Goal: Ask a question

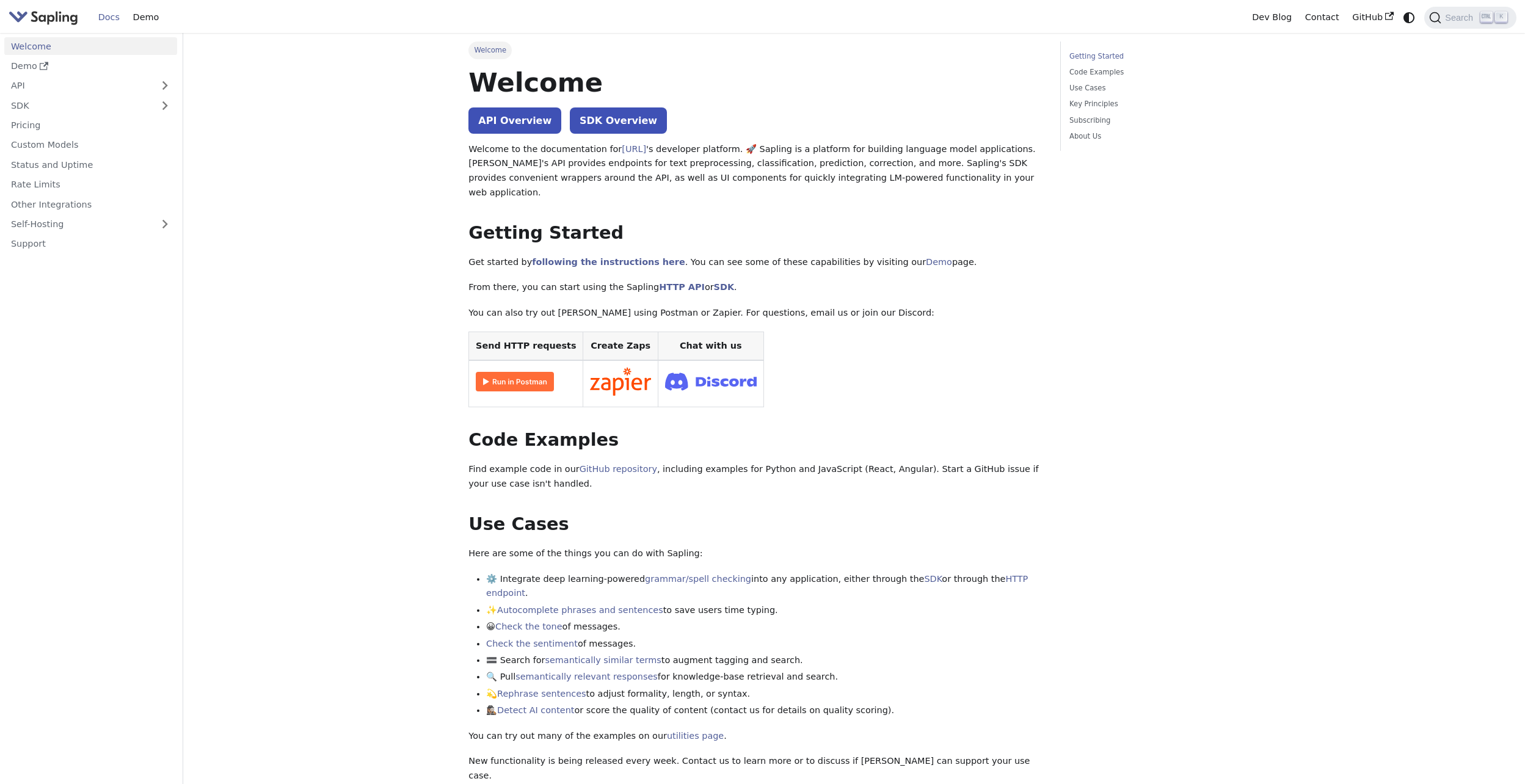
click at [361, 295] on main "Welcome On this page Welcome API Overview SDK Overview Welcome to the documenta…" at bounding box center [854, 700] width 1342 height 1334
click at [69, 86] on link "API" at bounding box center [78, 86] width 148 height 18
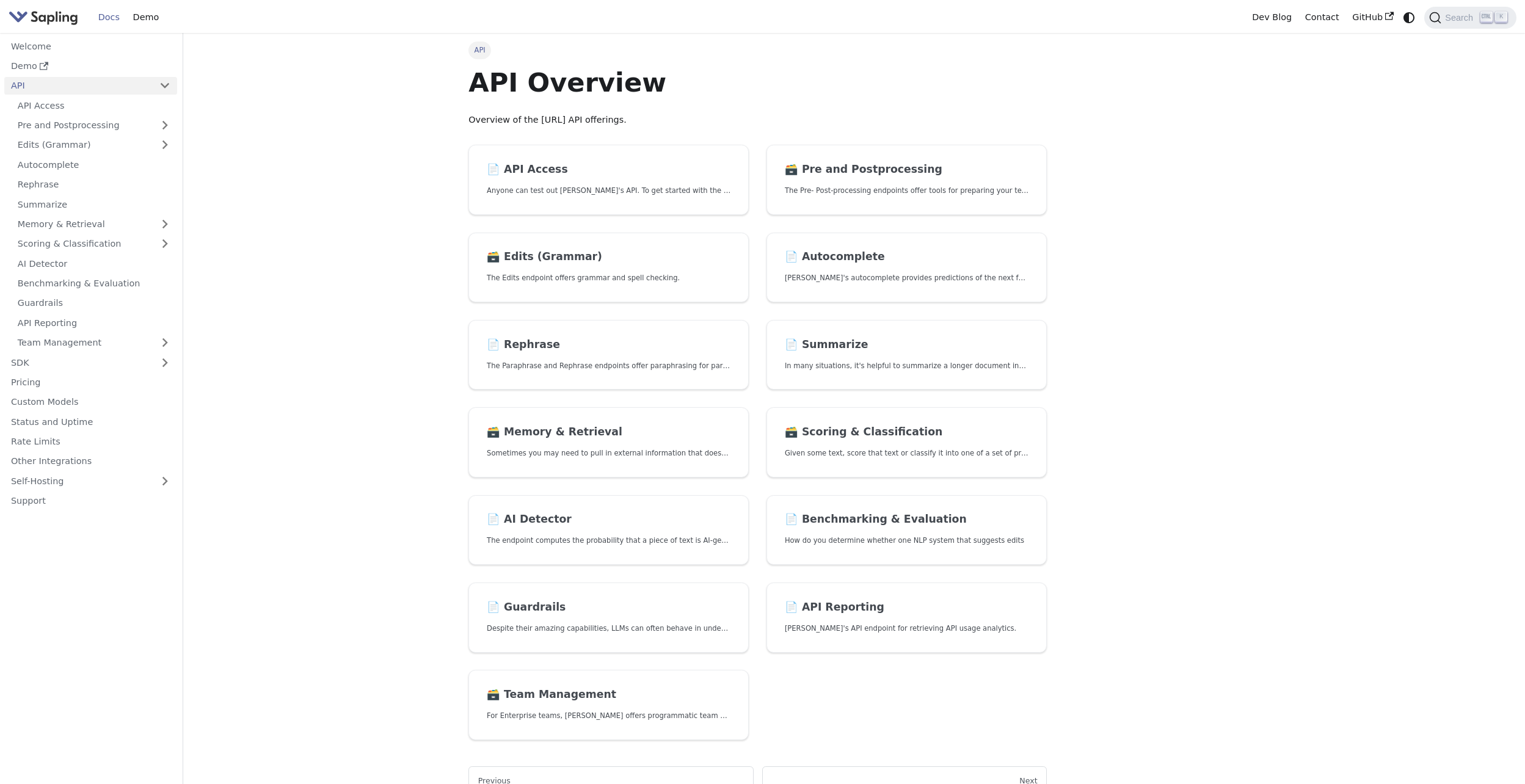
click at [43, 16] on img "Main" at bounding box center [43, 18] width 70 height 18
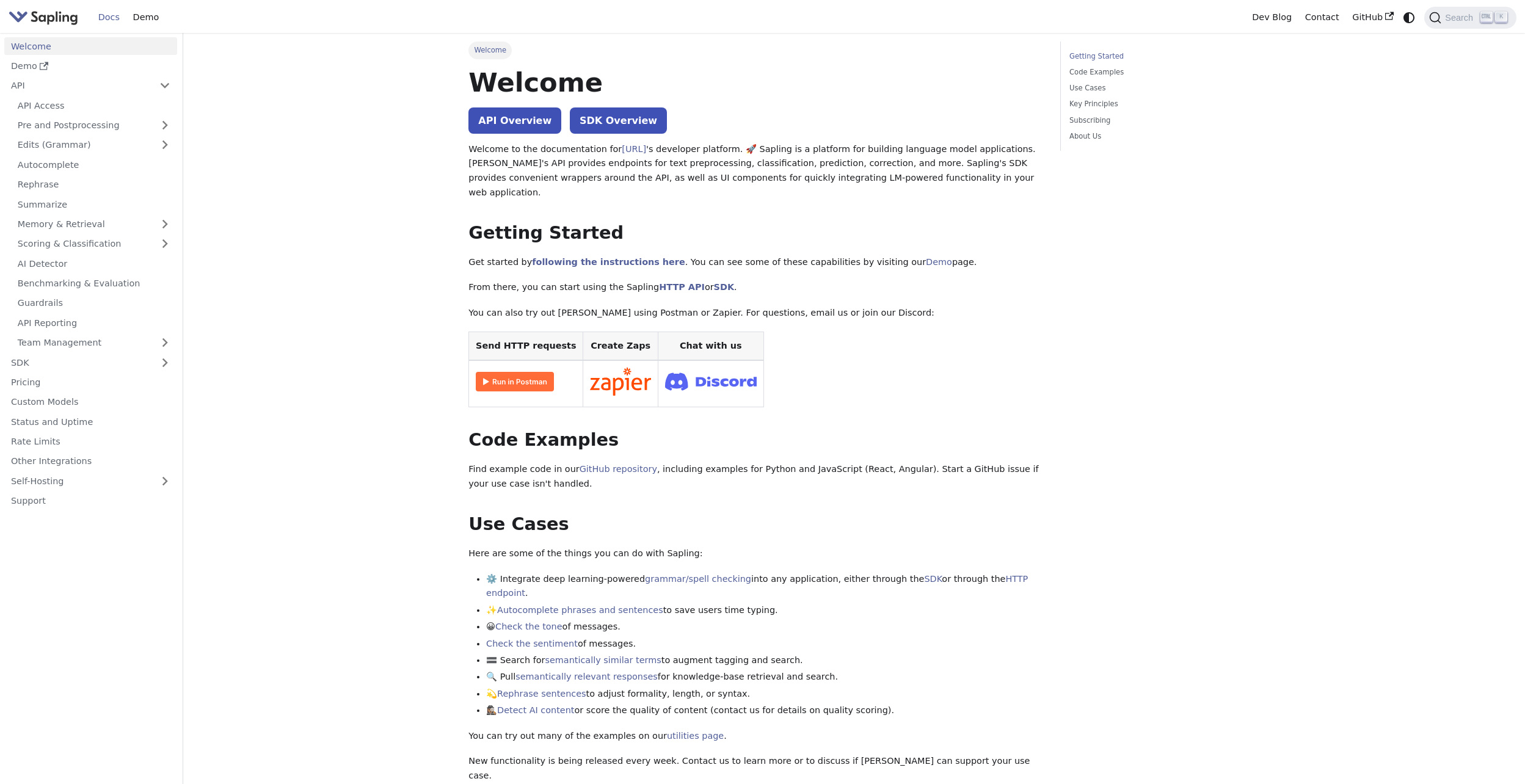
drag, startPoint x: 438, startPoint y: 280, endPoint x: 438, endPoint y: 273, distance: 7.0
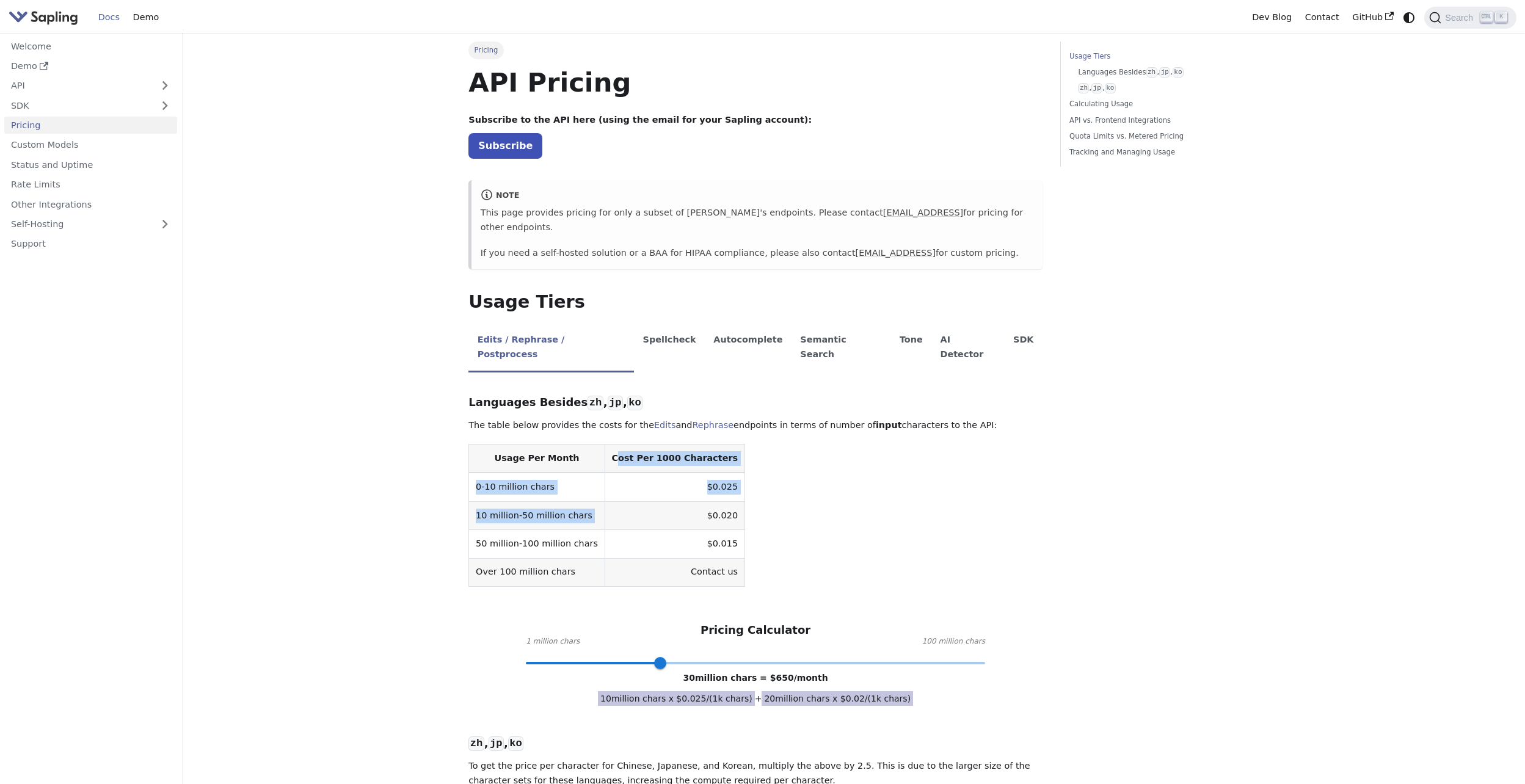
drag, startPoint x: 601, startPoint y: 426, endPoint x: 660, endPoint y: 496, distance: 91.5
click at [660, 496] on table "Usage Per Month Cost Per 1000 Characters 0-10 million chars $0.025 10 million-5…" at bounding box center [755, 515] width 574 height 143
click at [659, 501] on td "$0.020" at bounding box center [675, 515] width 140 height 28
drag, startPoint x: 474, startPoint y: 457, endPoint x: 719, endPoint y: 463, distance: 245.1
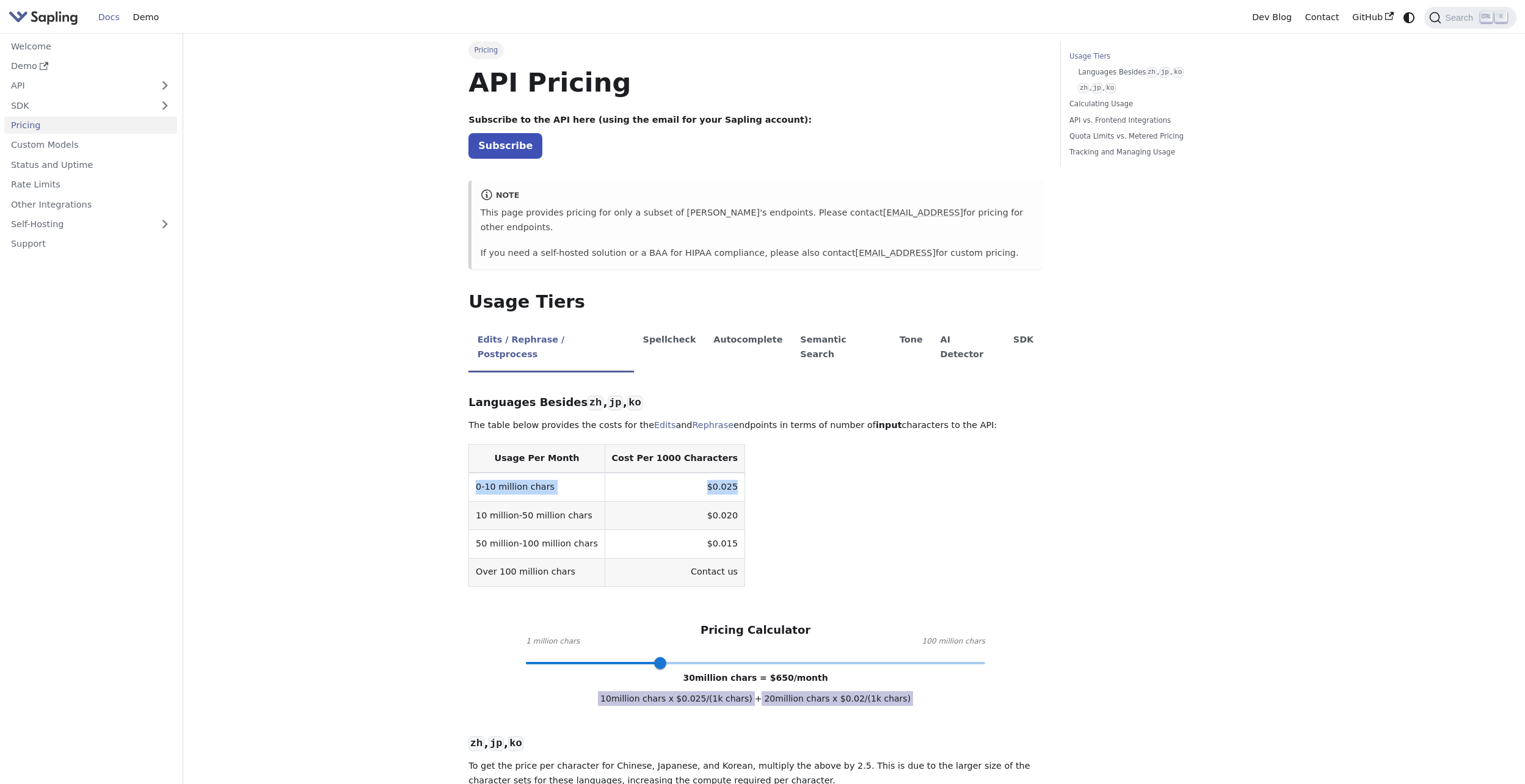
click at [719, 463] on table "Usage Per Month Cost Per 1000 Characters 0-10 million chars $0.025 10 million-5…" at bounding box center [755, 515] width 574 height 143
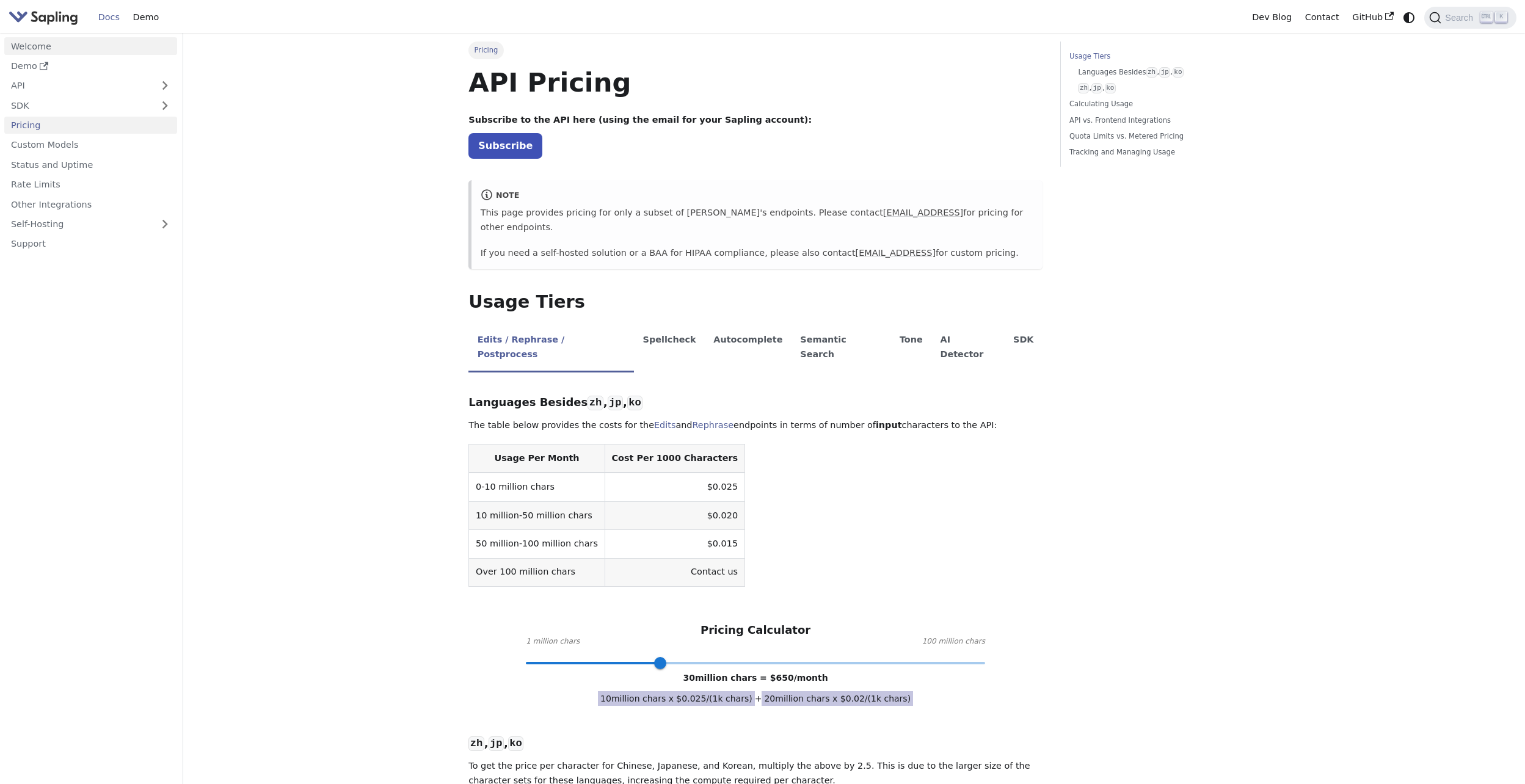
click at [40, 50] on link "Welcome" at bounding box center [91, 46] width 173 height 18
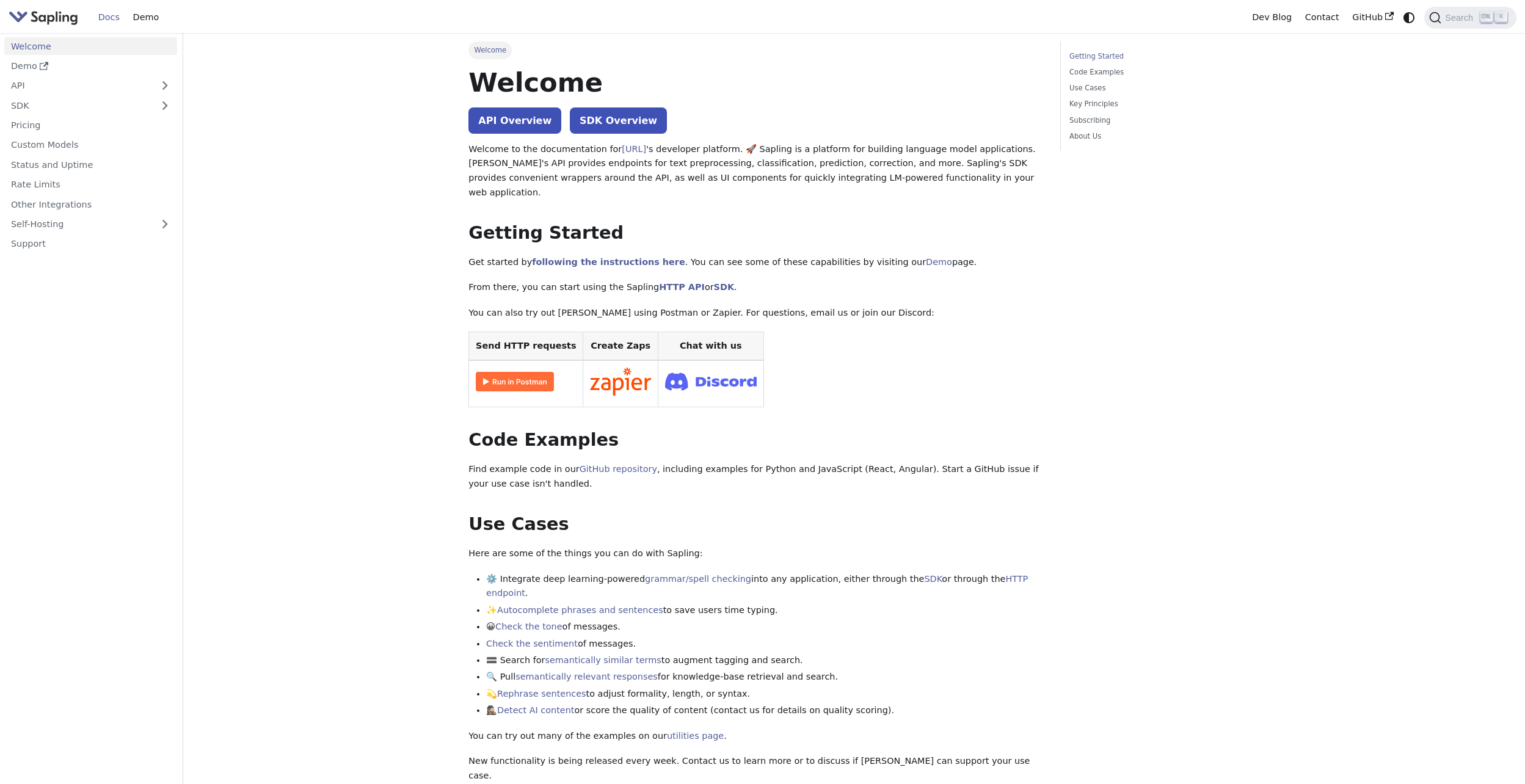
click at [408, 492] on main "Welcome On this page Welcome API Overview SDK Overview Welcome to the documenta…" at bounding box center [854, 700] width 1342 height 1334
click at [16, 63] on link "Demo" at bounding box center [91, 66] width 173 height 18
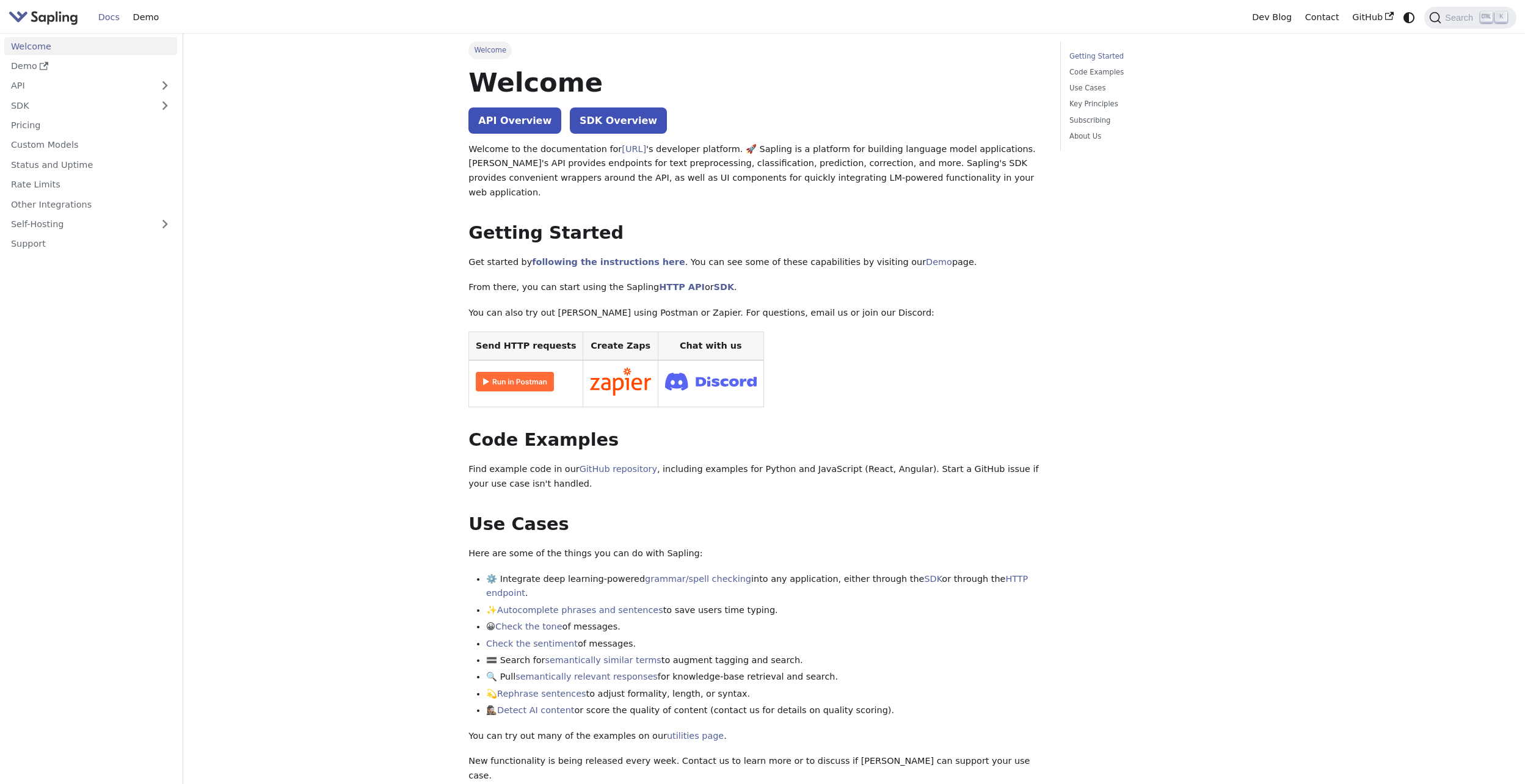
click at [499, 371] on img at bounding box center [515, 381] width 78 height 20
click at [61, 86] on link "API" at bounding box center [78, 86] width 148 height 18
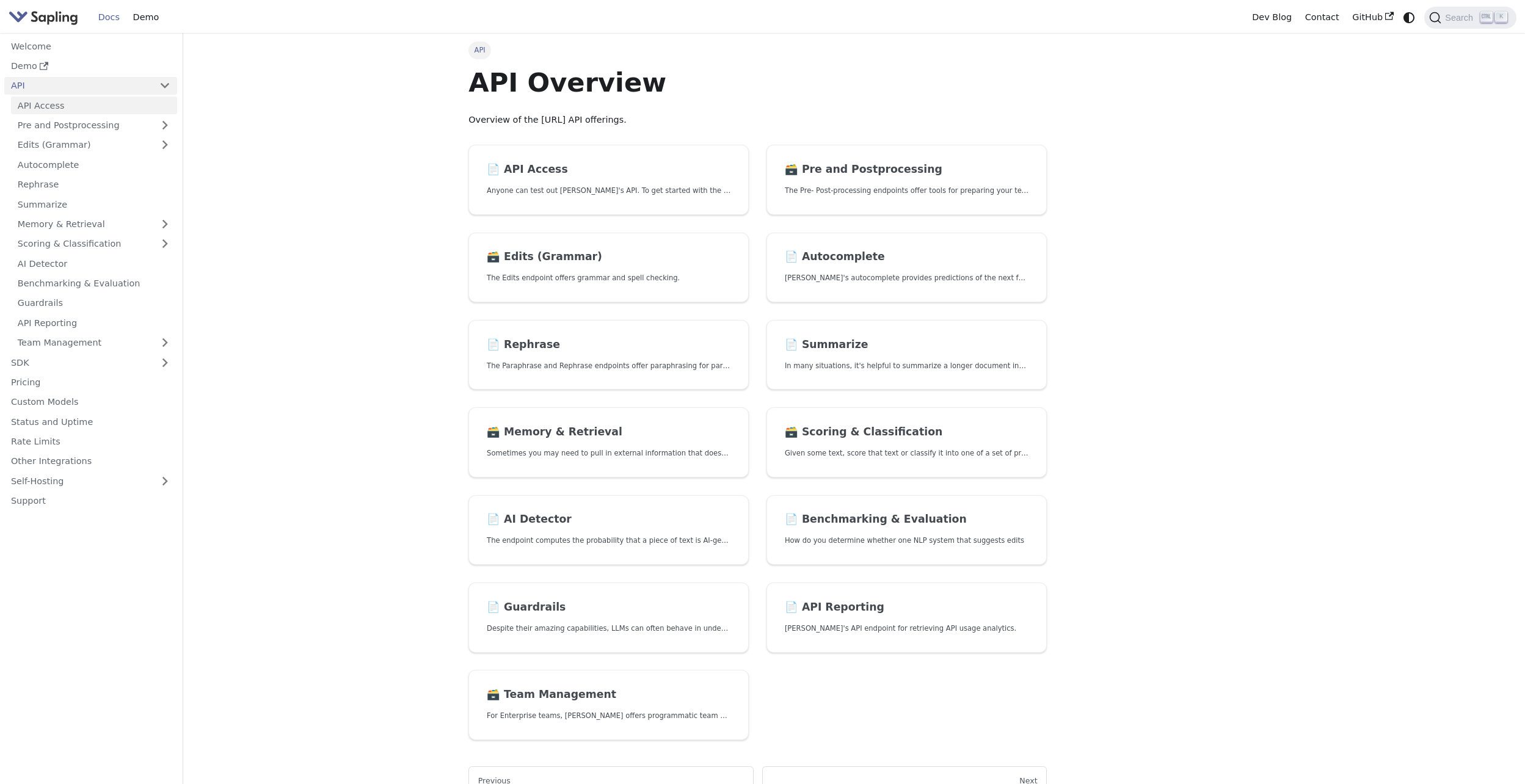
click at [38, 105] on link "API Access" at bounding box center [94, 106] width 166 height 18
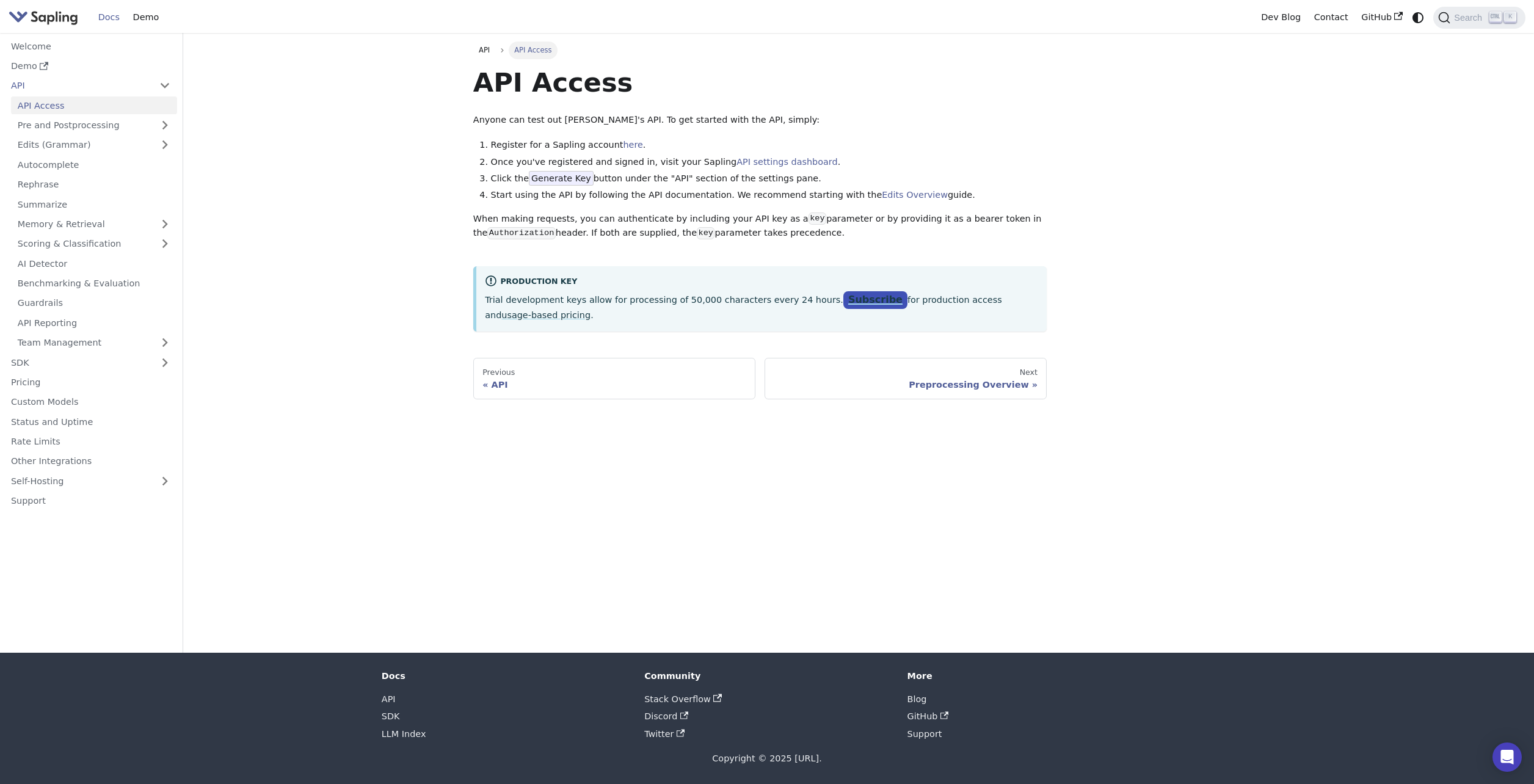
click at [844, 301] on link "Subscribe" at bounding box center [875, 300] width 64 height 18
drag, startPoint x: 759, startPoint y: 298, endPoint x: 433, endPoint y: 276, distance: 326.7
click at [433, 276] on main "API API Access API Access Anyone can test out Sapling's API. To get started wit…" at bounding box center [858, 343] width 1351 height 620
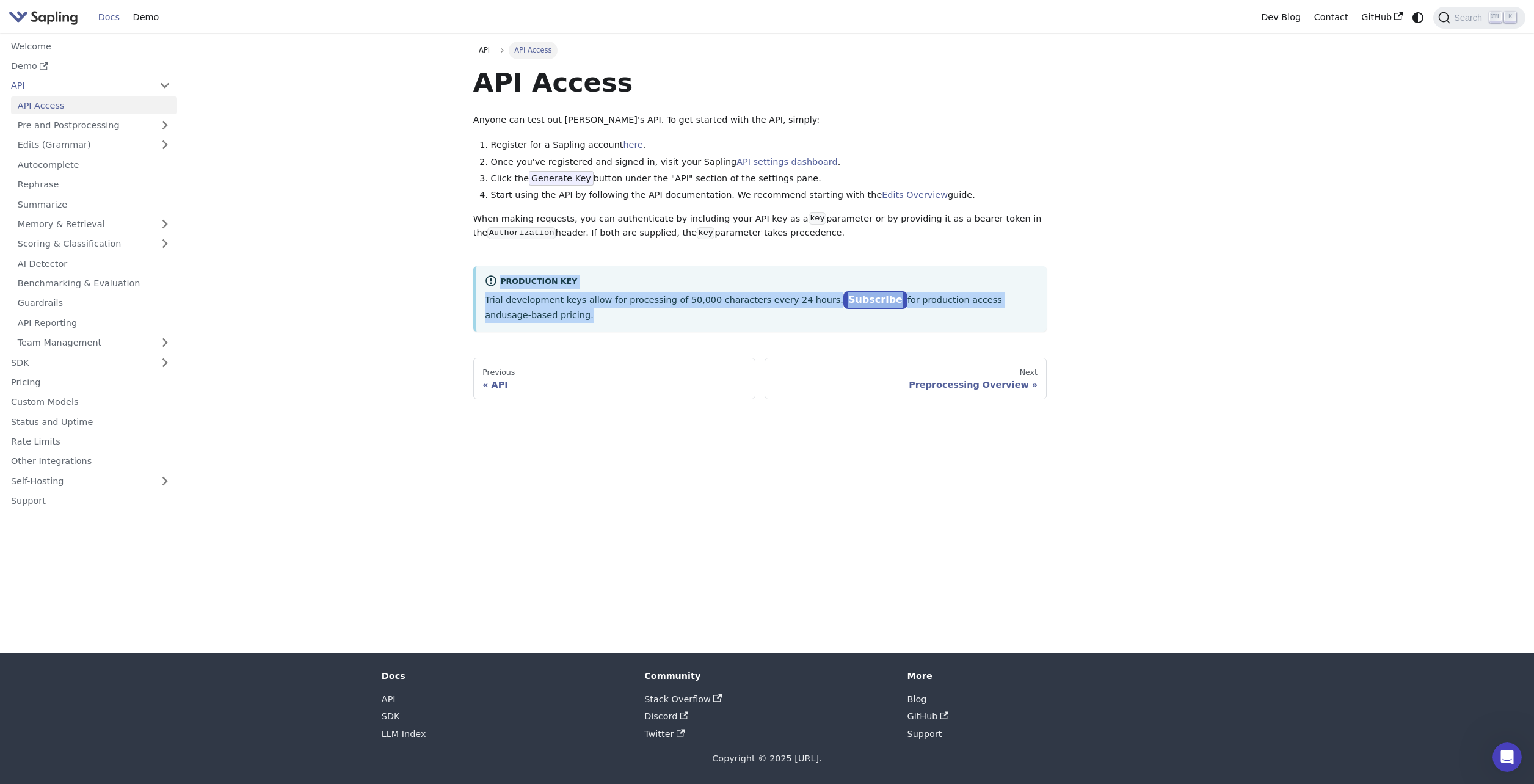
drag, startPoint x: 430, startPoint y: 276, endPoint x: 1151, endPoint y: 291, distance: 721.2
click at [1151, 291] on main "API API Access API Access Anyone can test out Sapling's API. To get started wit…" at bounding box center [858, 343] width 1351 height 620
click at [1151, 291] on div "API API Access API Access Anyone can test out Sapling's API. To get started wit…" at bounding box center [858, 221] width 789 height 358
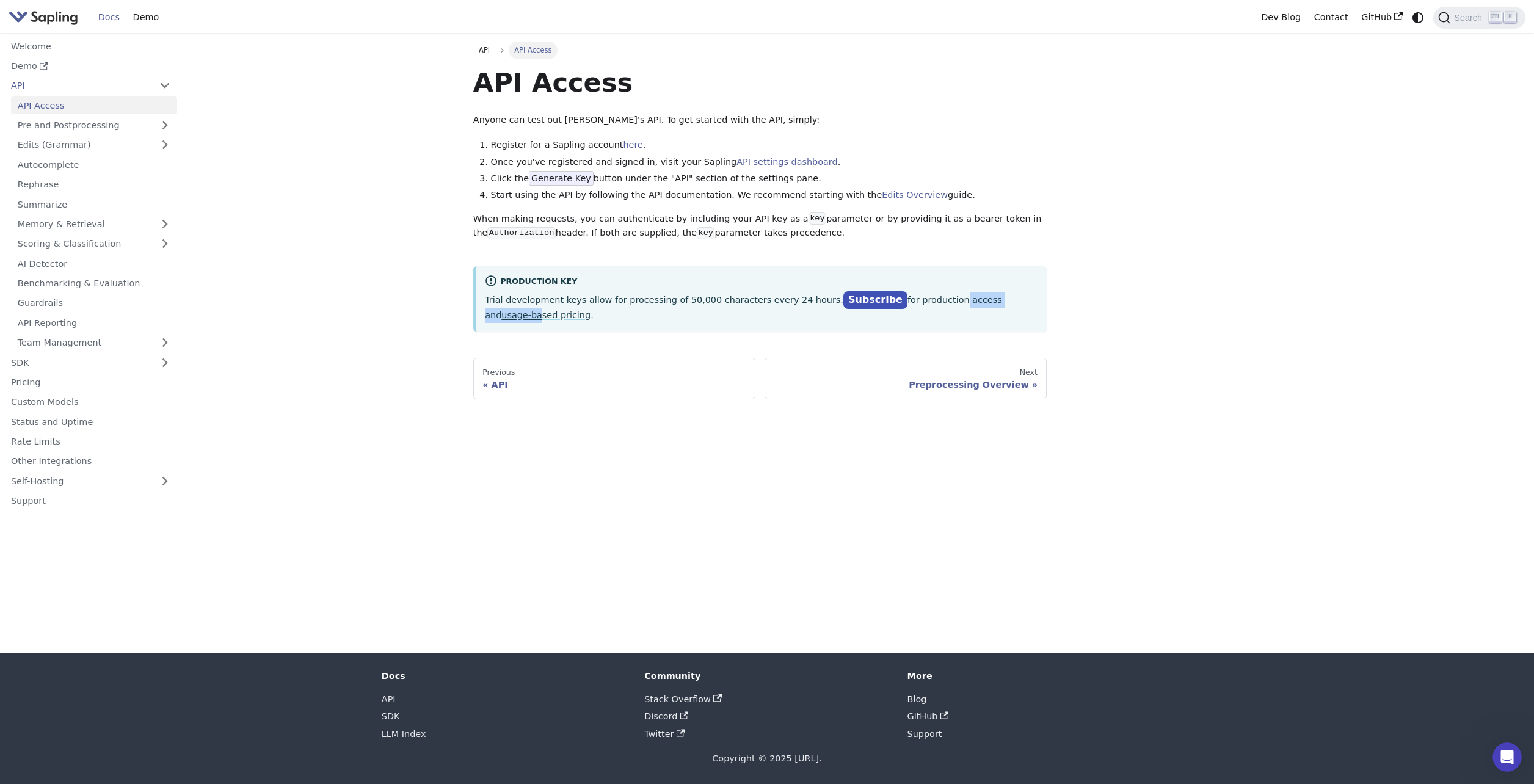
drag, startPoint x: 907, startPoint y: 297, endPoint x: 991, endPoint y: 298, distance: 84.0
click at [991, 298] on p "Trial development keys allow for processing of 50,000 characters every 24 hours…" at bounding box center [762, 307] width 553 height 31
drag, startPoint x: 991, startPoint y: 298, endPoint x: 893, endPoint y: 299, distance: 98.0
click at [893, 299] on p "Trial development keys allow for processing of 50,000 characters every 24 hours…" at bounding box center [762, 307] width 553 height 31
click at [591, 310] on link "usage-based pricing" at bounding box center [546, 314] width 89 height 10
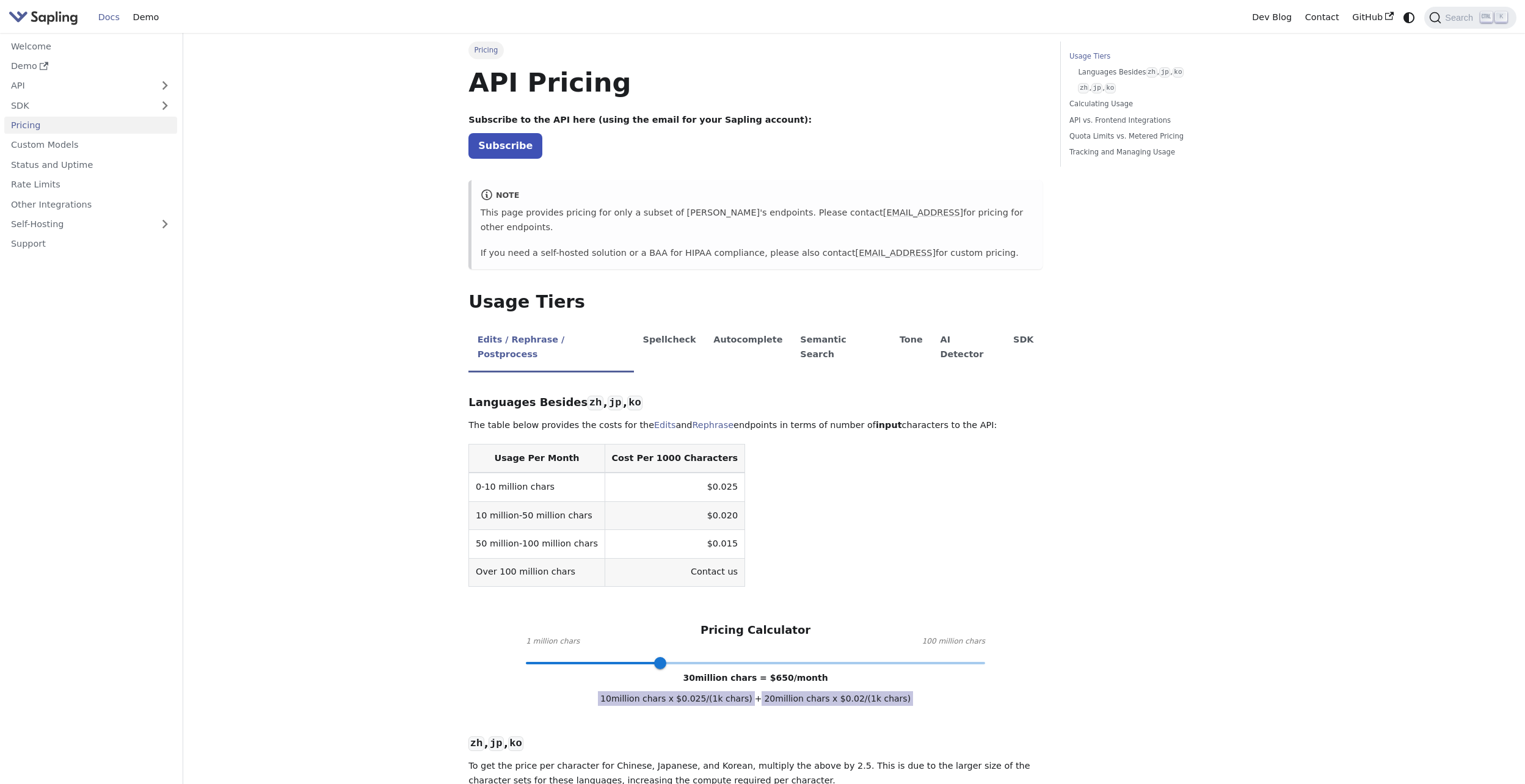
click at [642, 329] on li "Spellcheck" at bounding box center [669, 348] width 71 height 48
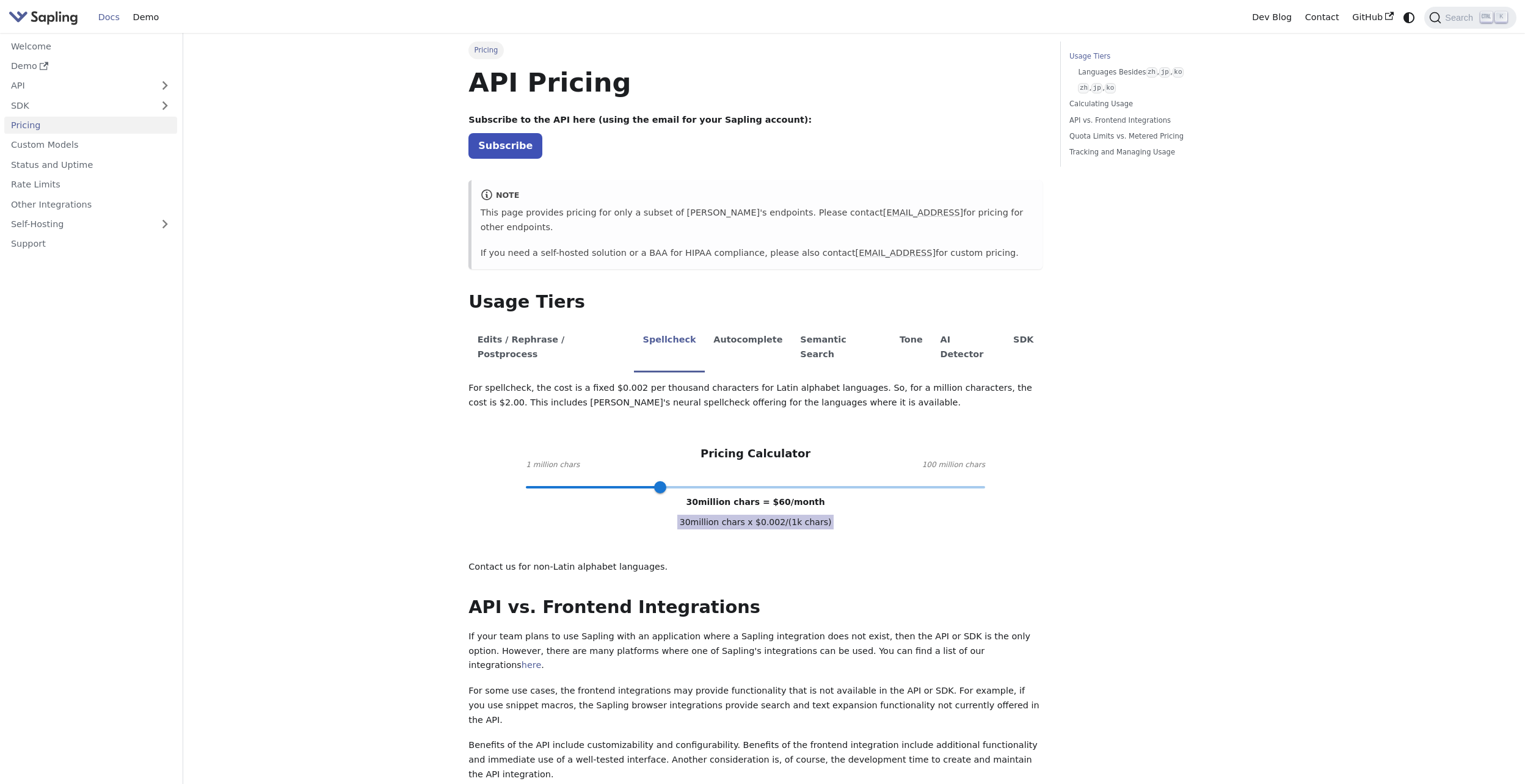
drag, startPoint x: 642, startPoint y: 329, endPoint x: 291, endPoint y: 402, distance: 358.5
click at [287, 407] on main "Pricing On this page API Pricing Subscribe to the API here (using the email for…" at bounding box center [854, 670] width 1342 height 1276
click at [501, 325] on li "Edits / Rephrase / Postprocess" at bounding box center [551, 348] width 166 height 48
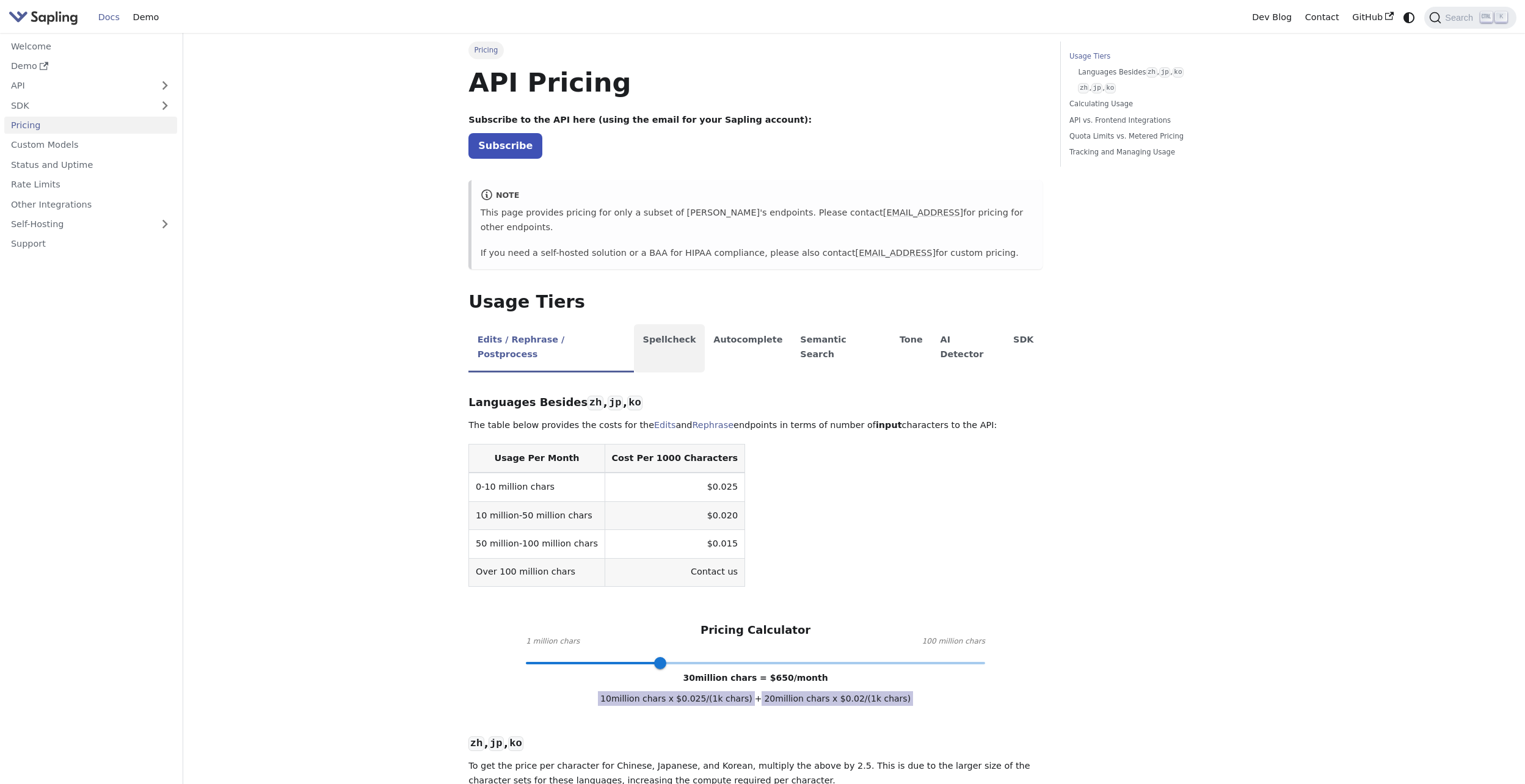
click at [653, 328] on li "Spellcheck" at bounding box center [669, 348] width 71 height 48
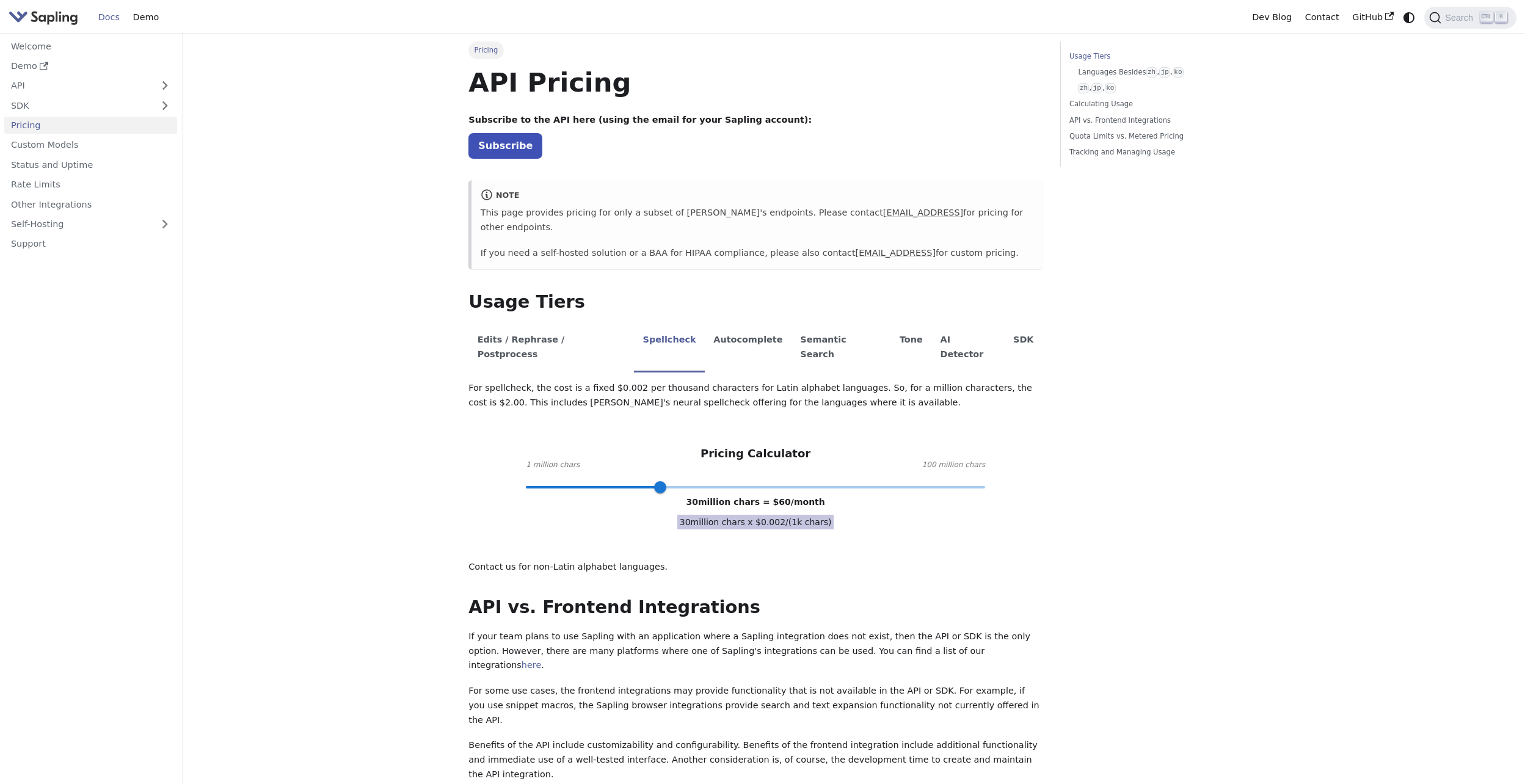
click at [360, 393] on main "Pricing On this page API Pricing Subscribe to the API here (using the email for…" at bounding box center [854, 670] width 1342 height 1276
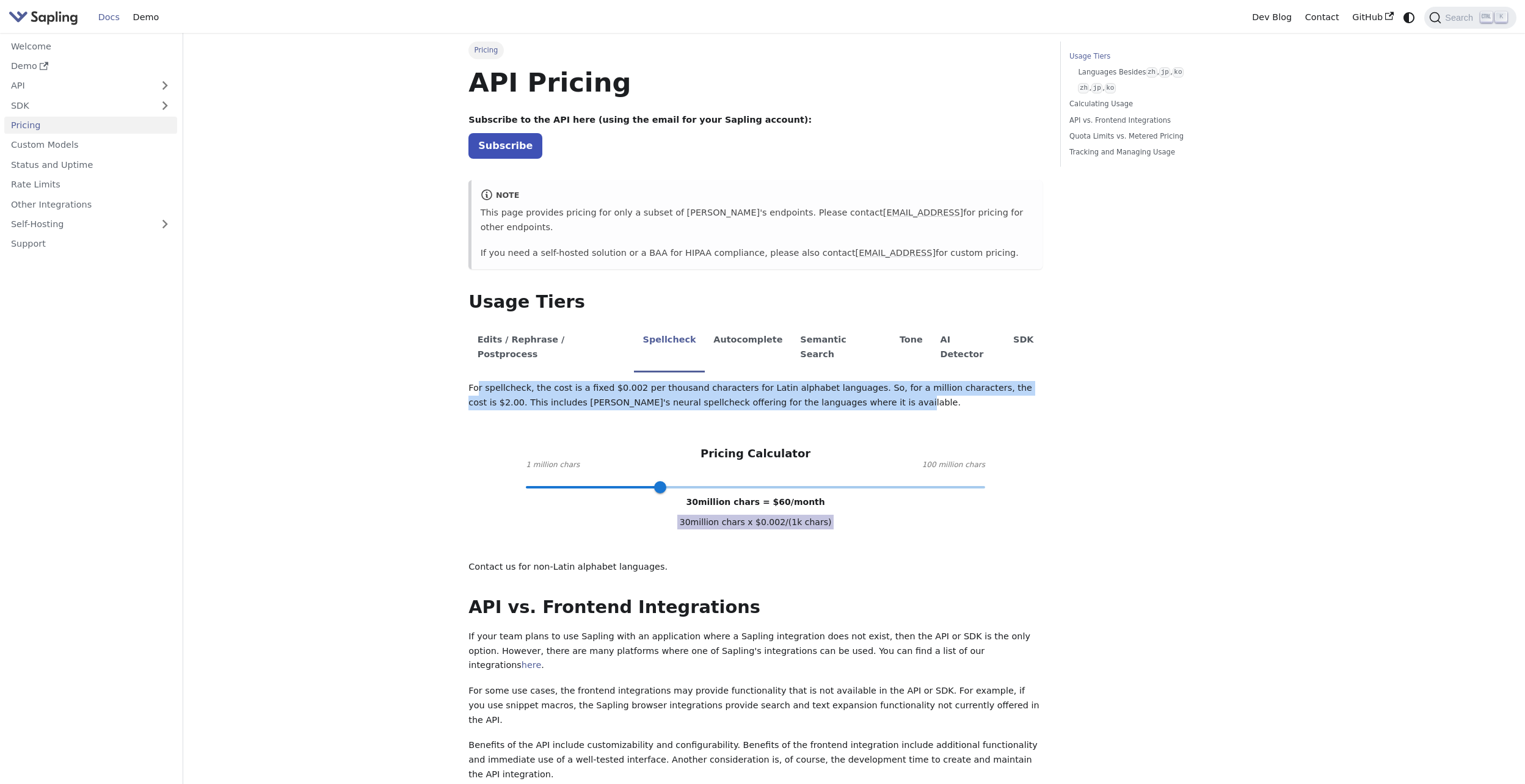
drag, startPoint x: 476, startPoint y: 360, endPoint x: 854, endPoint y: 371, distance: 378.2
click at [854, 381] on p "For spellcheck, the cost is a fixed $0.002 per thousand characters for Latin al…" at bounding box center [755, 396] width 574 height 29
drag, startPoint x: 854, startPoint y: 371, endPoint x: 659, endPoint y: 362, distance: 195.2
click at [659, 381] on p "For spellcheck, the cost is a fixed $0.002 per thousand characters for Latin al…" at bounding box center [755, 396] width 574 height 29
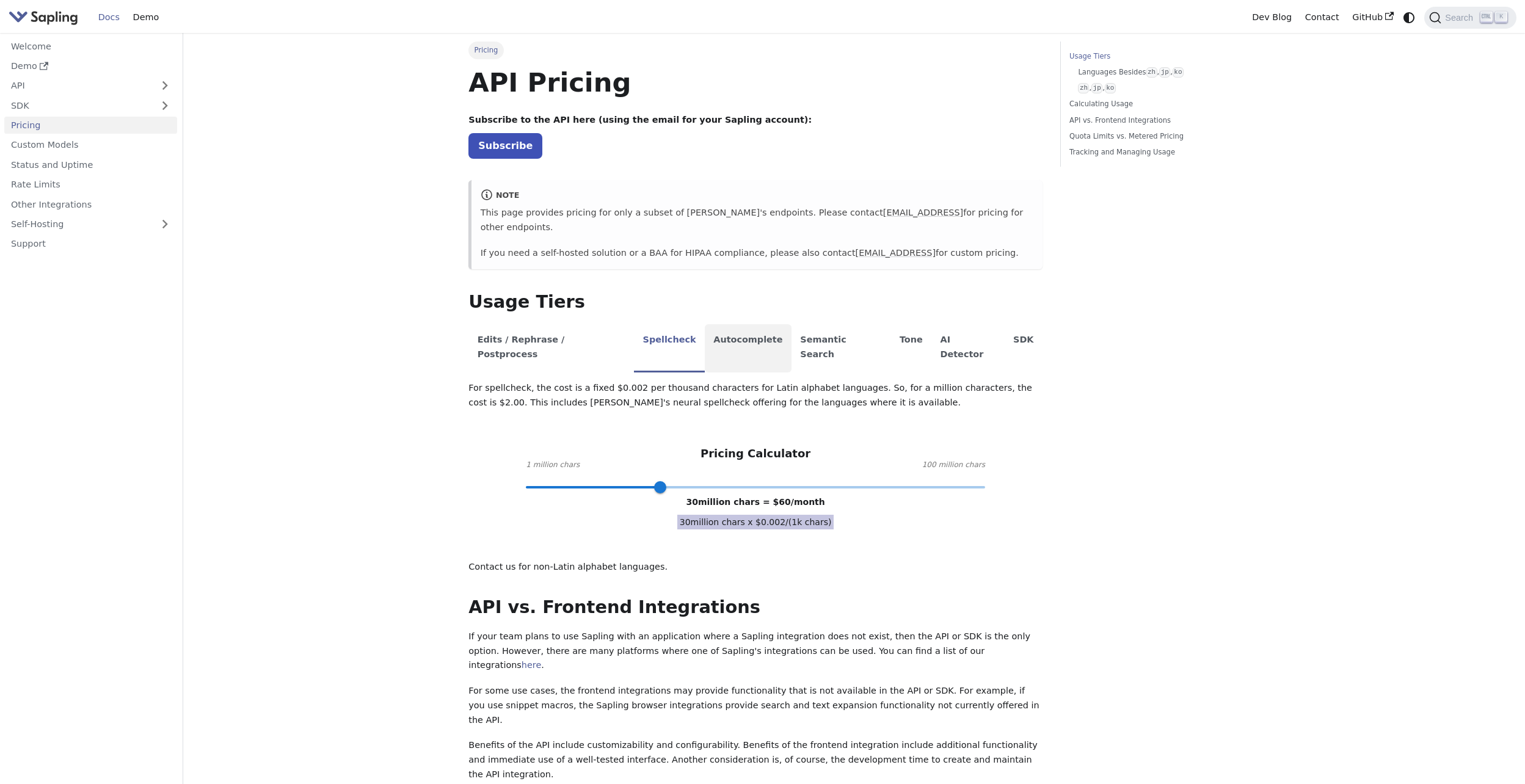
click at [721, 325] on li "Autocomplete" at bounding box center [748, 348] width 87 height 48
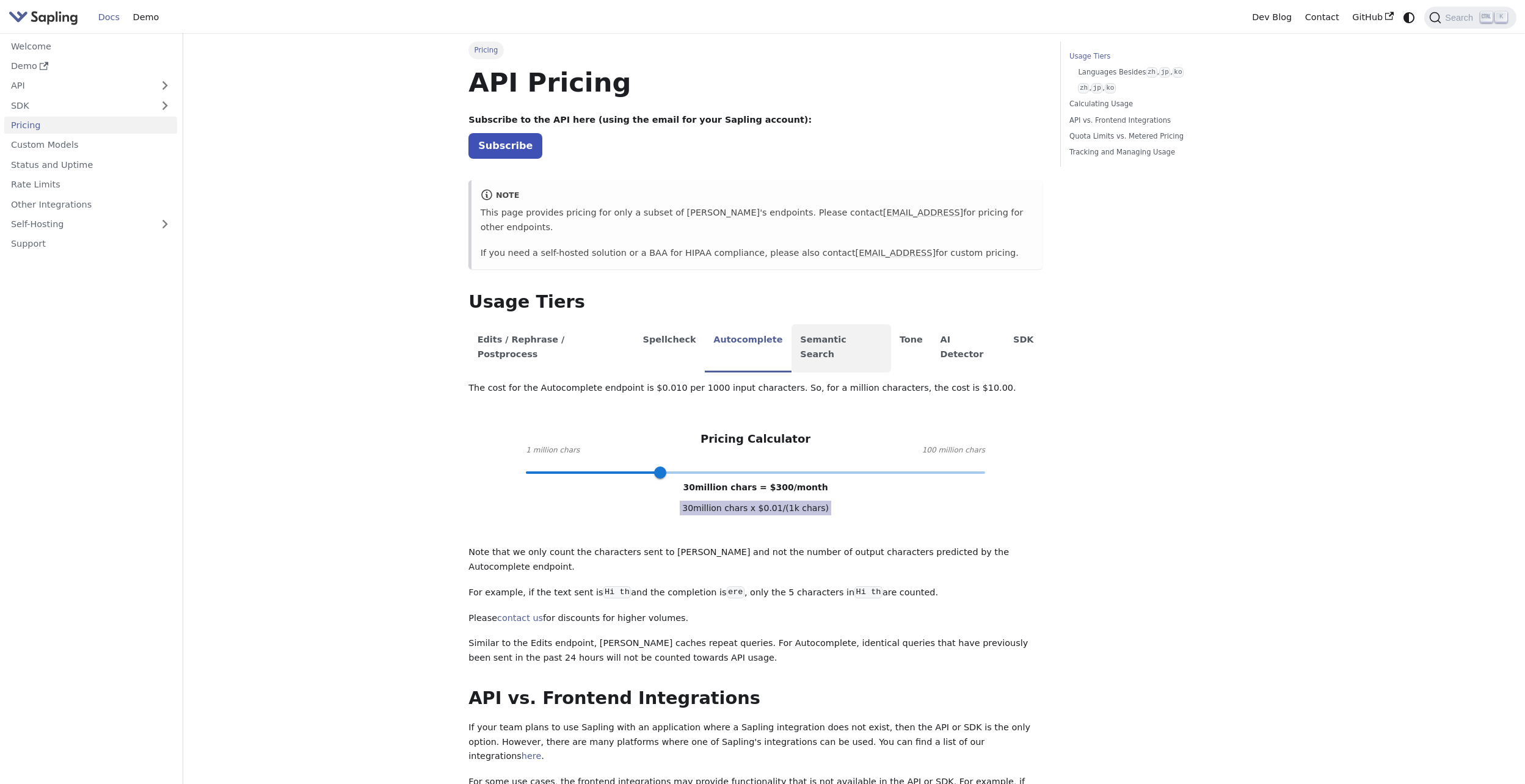
click at [792, 325] on li "Semantic Search" at bounding box center [842, 348] width 100 height 48
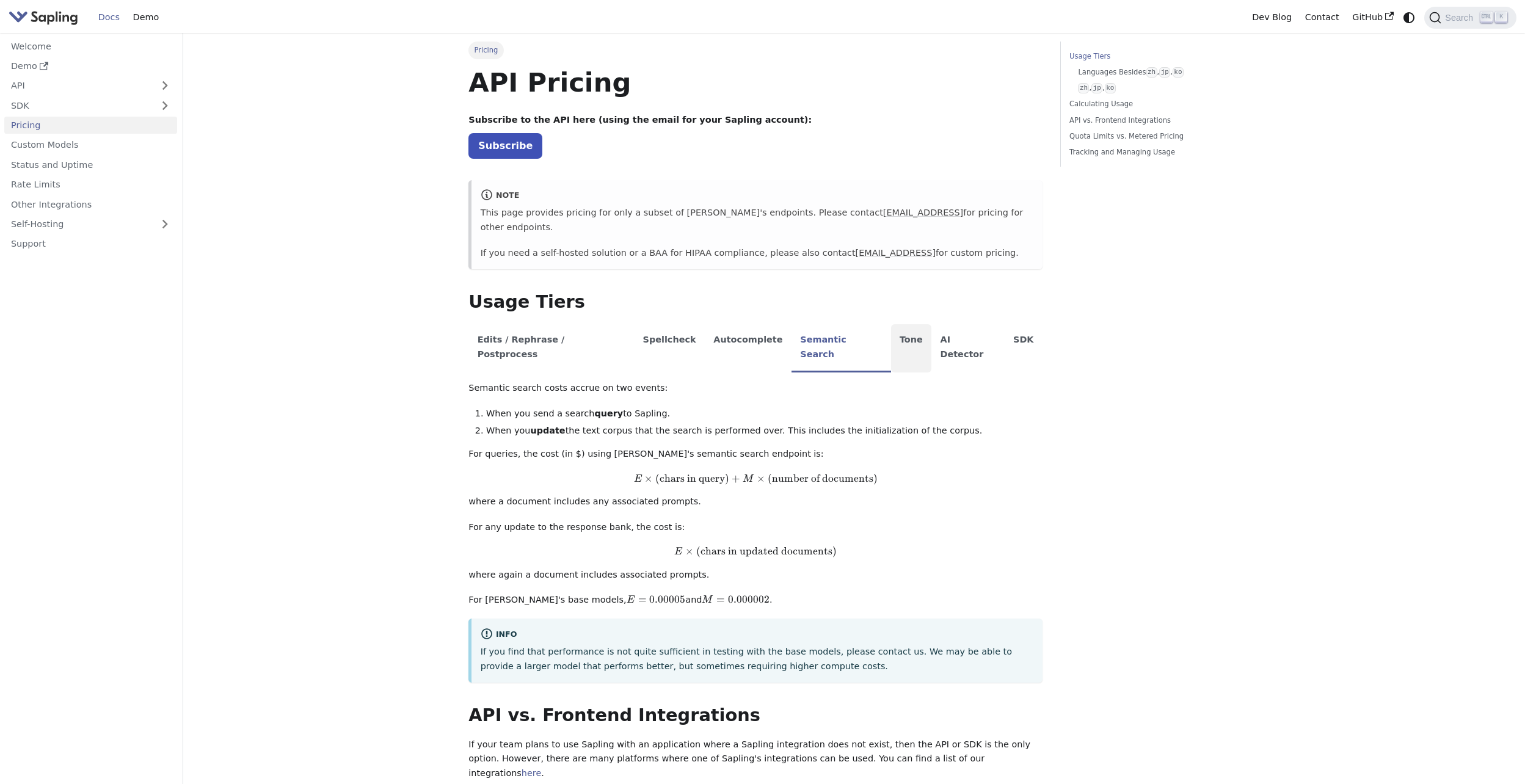
click at [892, 324] on li "Tone" at bounding box center [912, 348] width 41 height 48
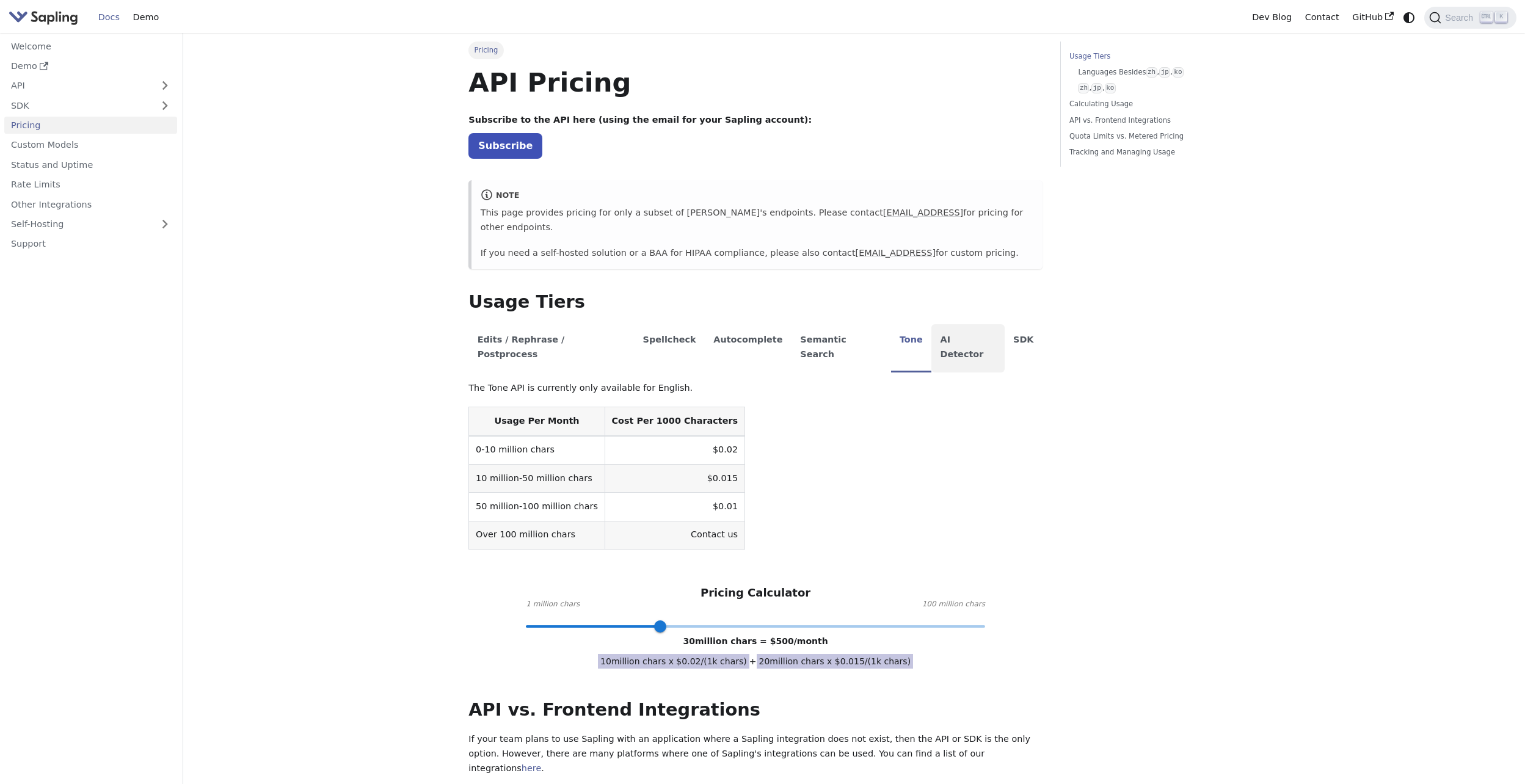
click at [932, 327] on li "AI Detector" at bounding box center [969, 348] width 73 height 48
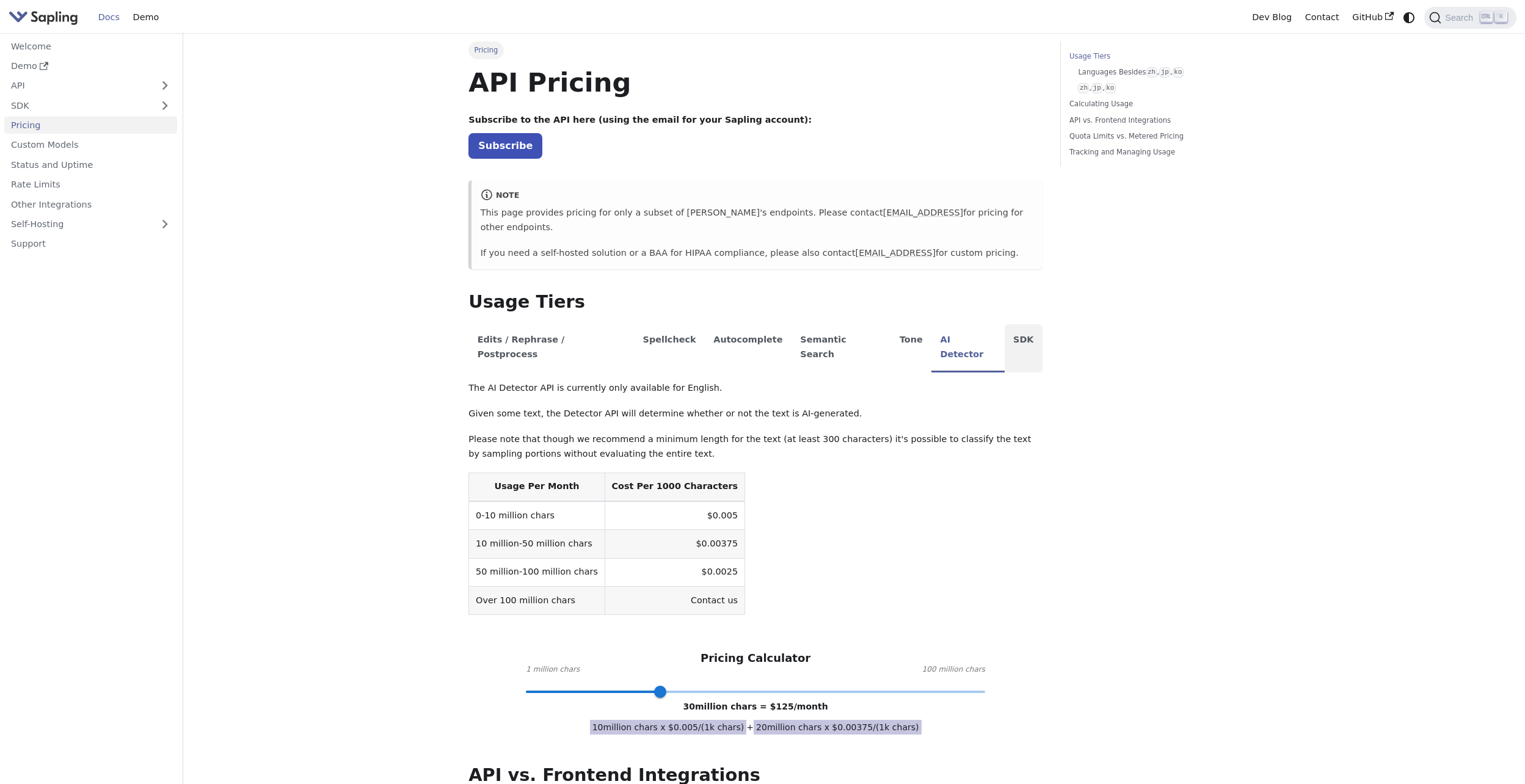
click at [1005, 324] on li "SDK" at bounding box center [1024, 348] width 38 height 48
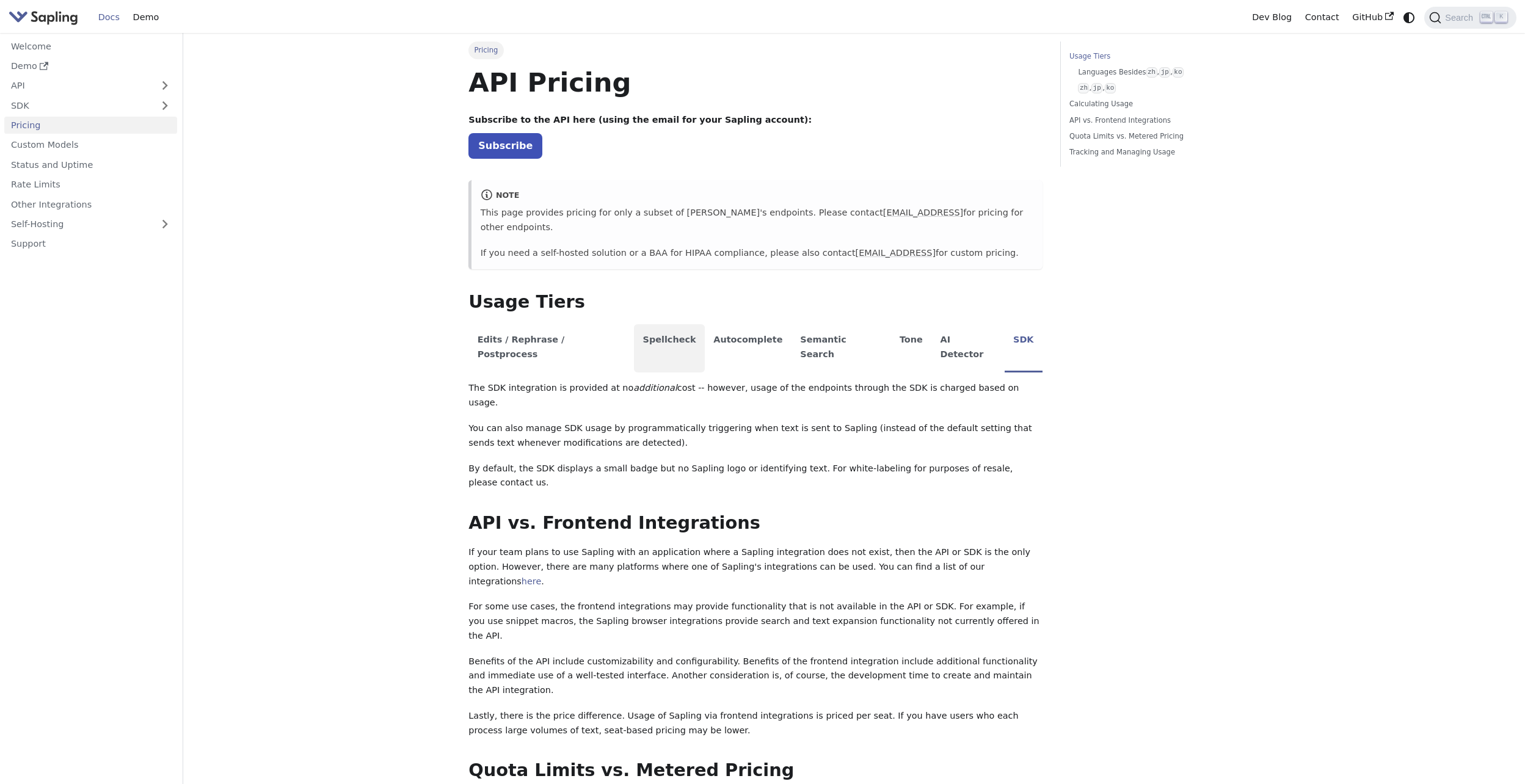
click at [639, 325] on li "Spellcheck" at bounding box center [669, 348] width 71 height 48
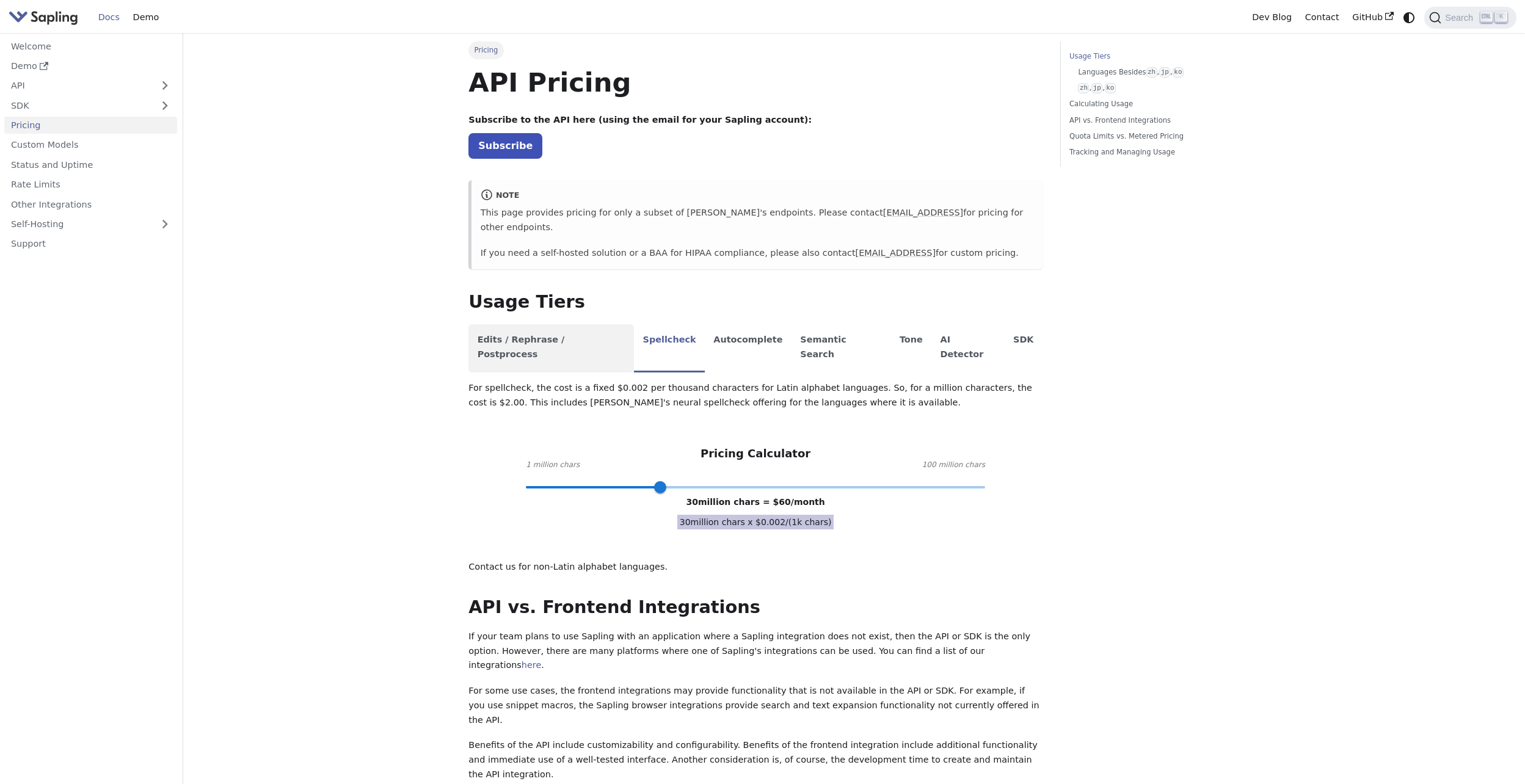
click at [488, 341] on li "Edits / Rephrase / Postprocess" at bounding box center [551, 348] width 166 height 48
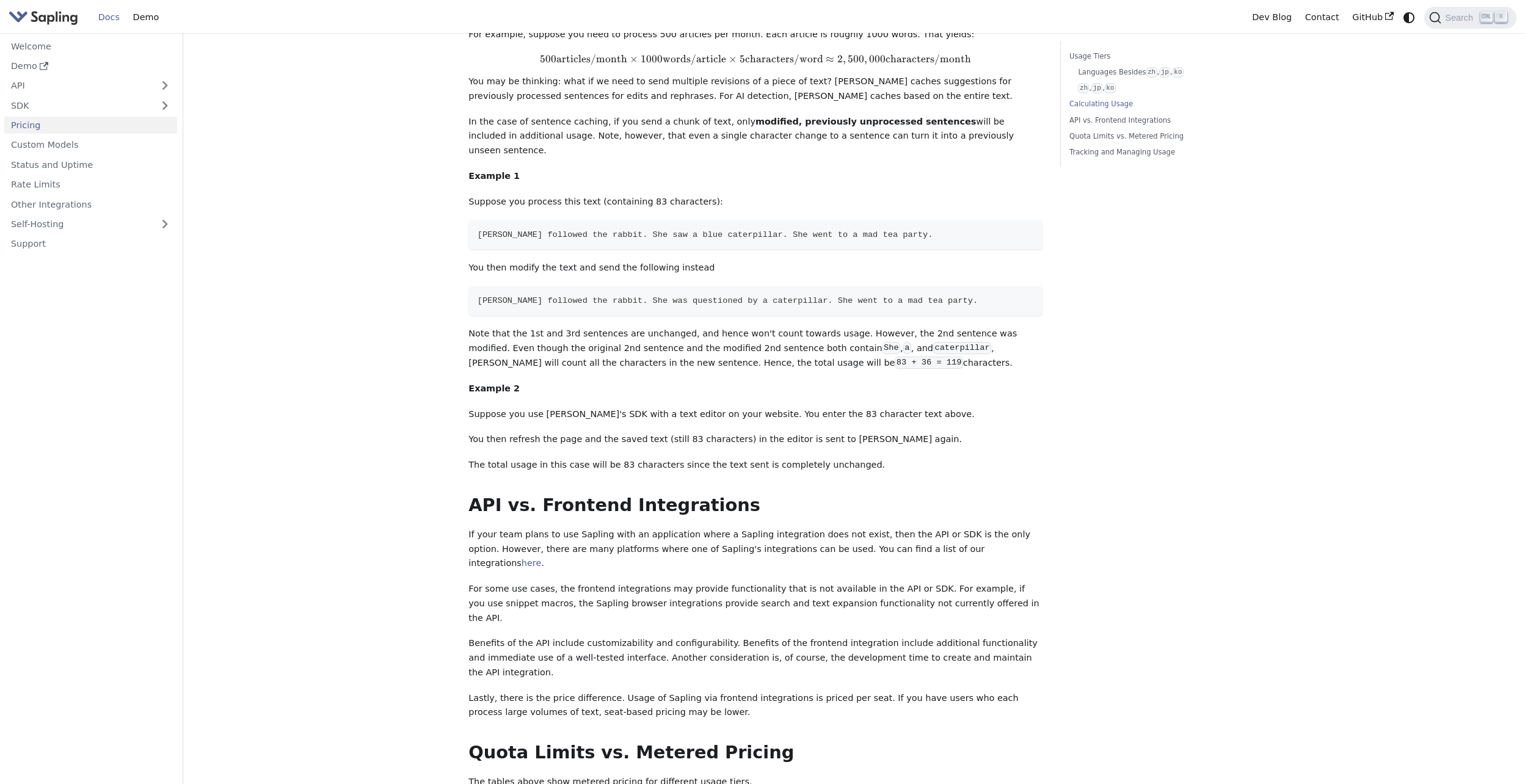
scroll to position [916, 0]
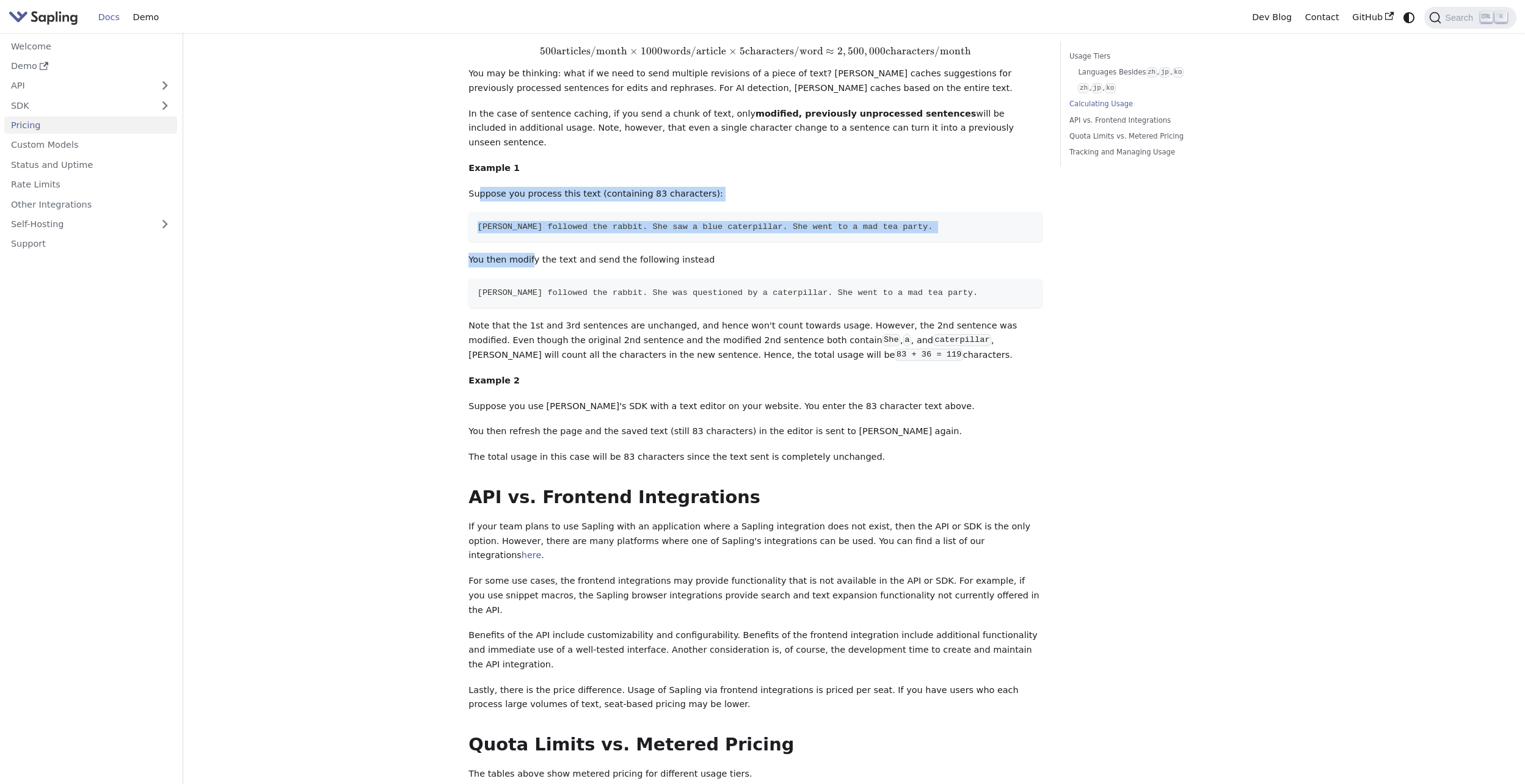
drag, startPoint x: 479, startPoint y: 165, endPoint x: 528, endPoint y: 219, distance: 72.9
drag, startPoint x: 528, startPoint y: 219, endPoint x: 371, endPoint y: 214, distance: 157.1
click at [370, 214] on main "Pricing On this page API Pricing Subscribe to the API here (using the email for…" at bounding box center [854, 158] width 1342 height 2082
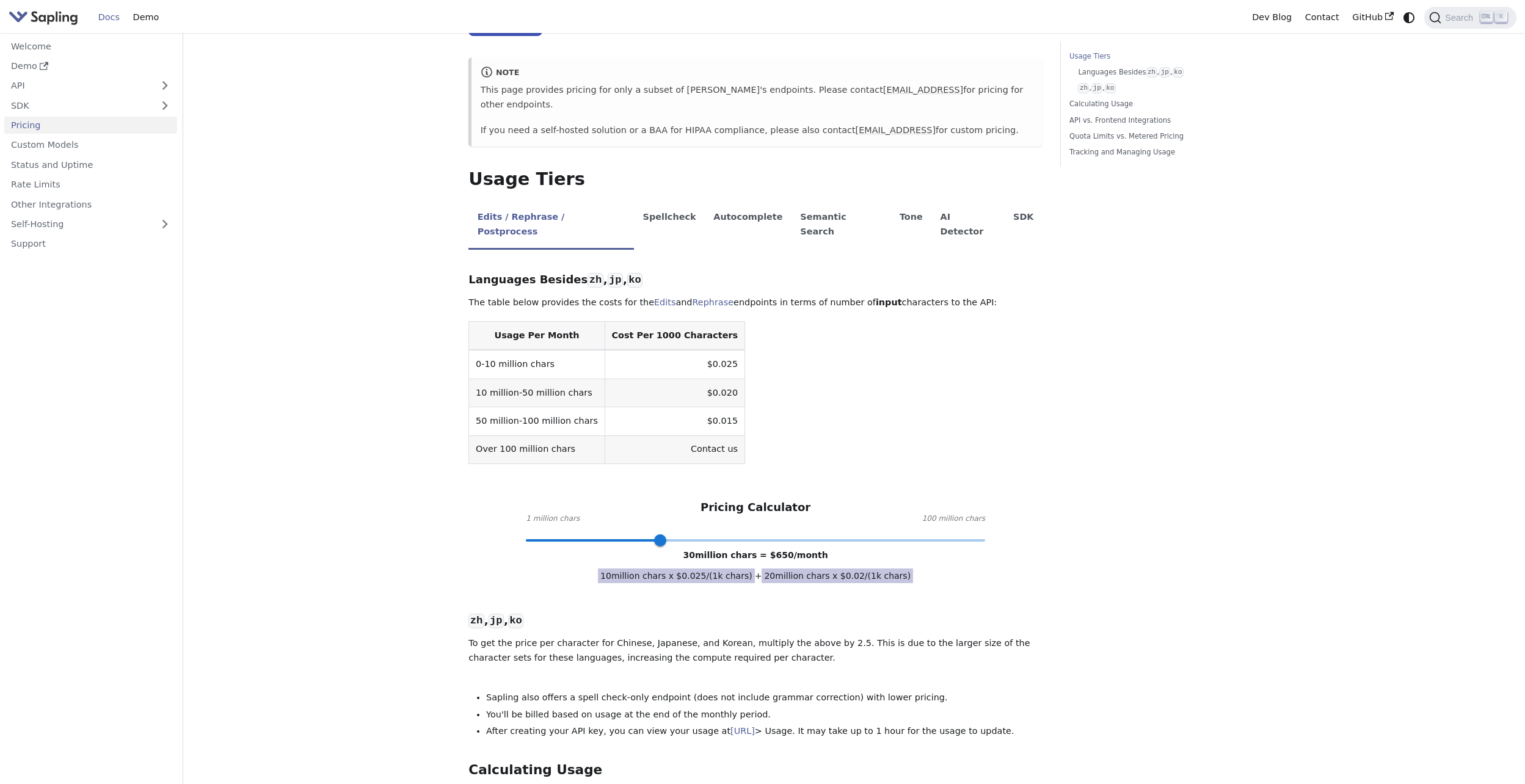
scroll to position [122, 0]
click at [654, 298] on link "Edits" at bounding box center [664, 303] width 21 height 10
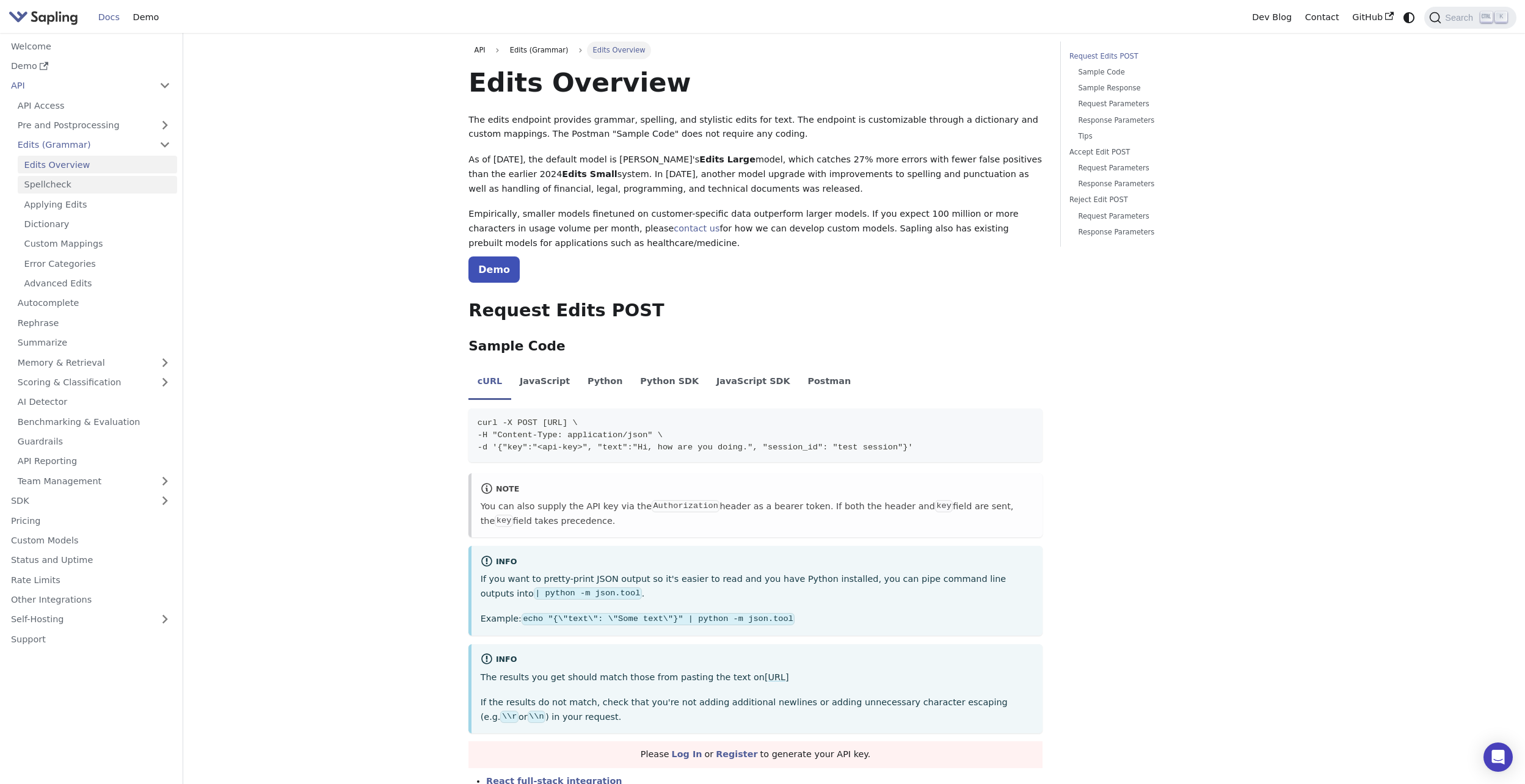
click at [77, 184] on link "Spellcheck" at bounding box center [97, 185] width 159 height 18
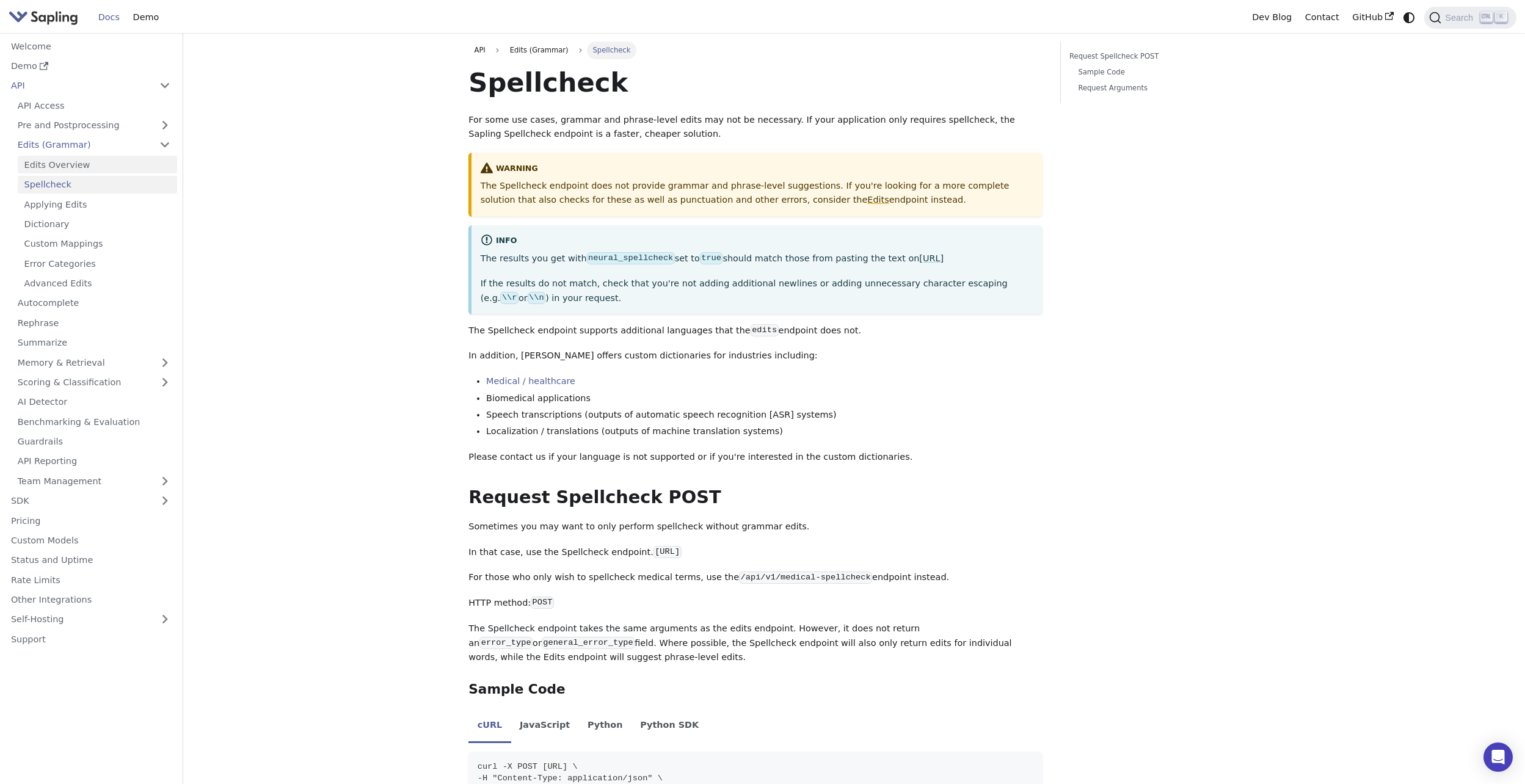
click at [71, 163] on link "Edits Overview" at bounding box center [97, 164] width 159 height 18
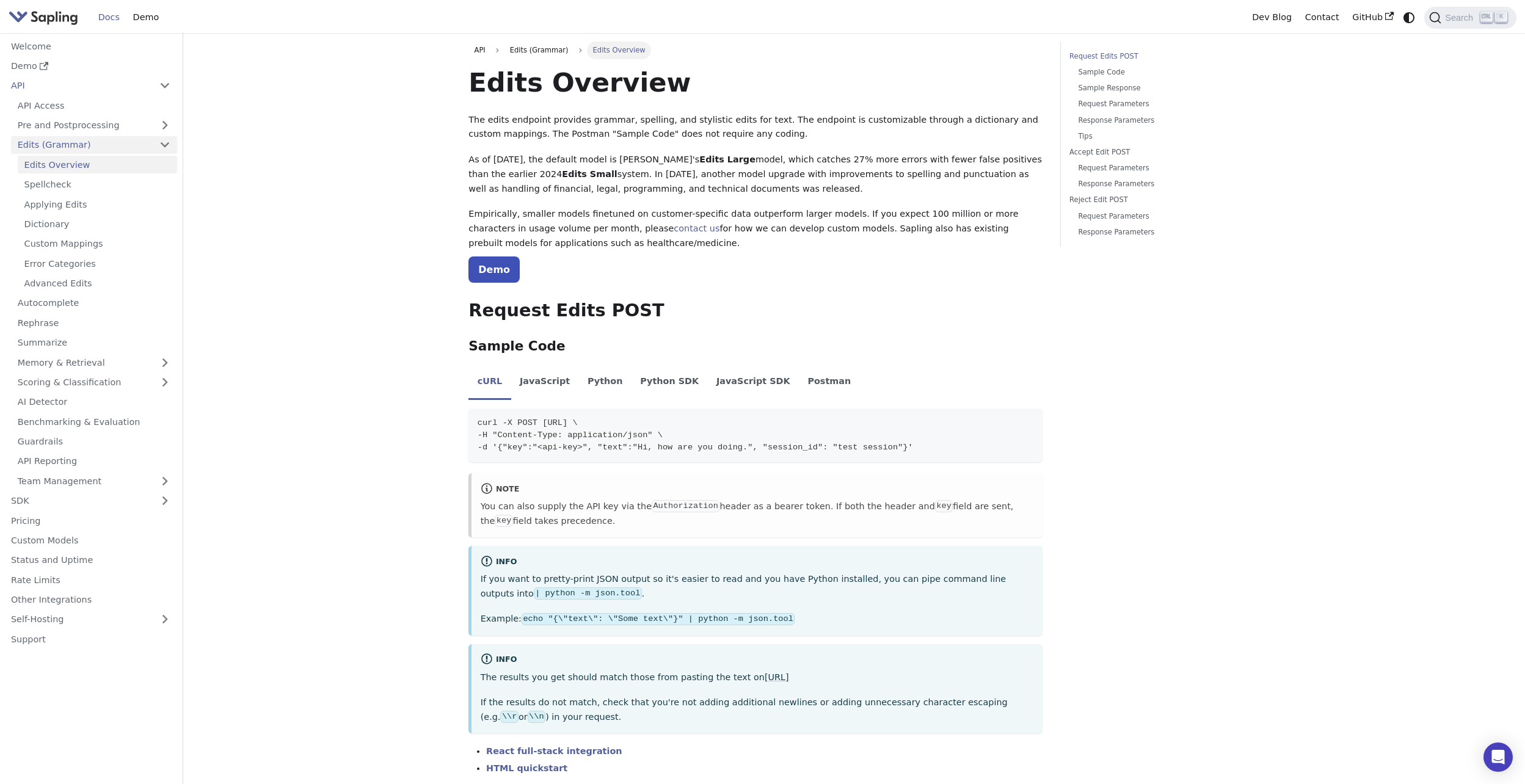
click at [70, 145] on link "Edits (Grammar)" at bounding box center [94, 145] width 166 height 18
click at [59, 185] on link "Spellcheck" at bounding box center [97, 185] width 159 height 18
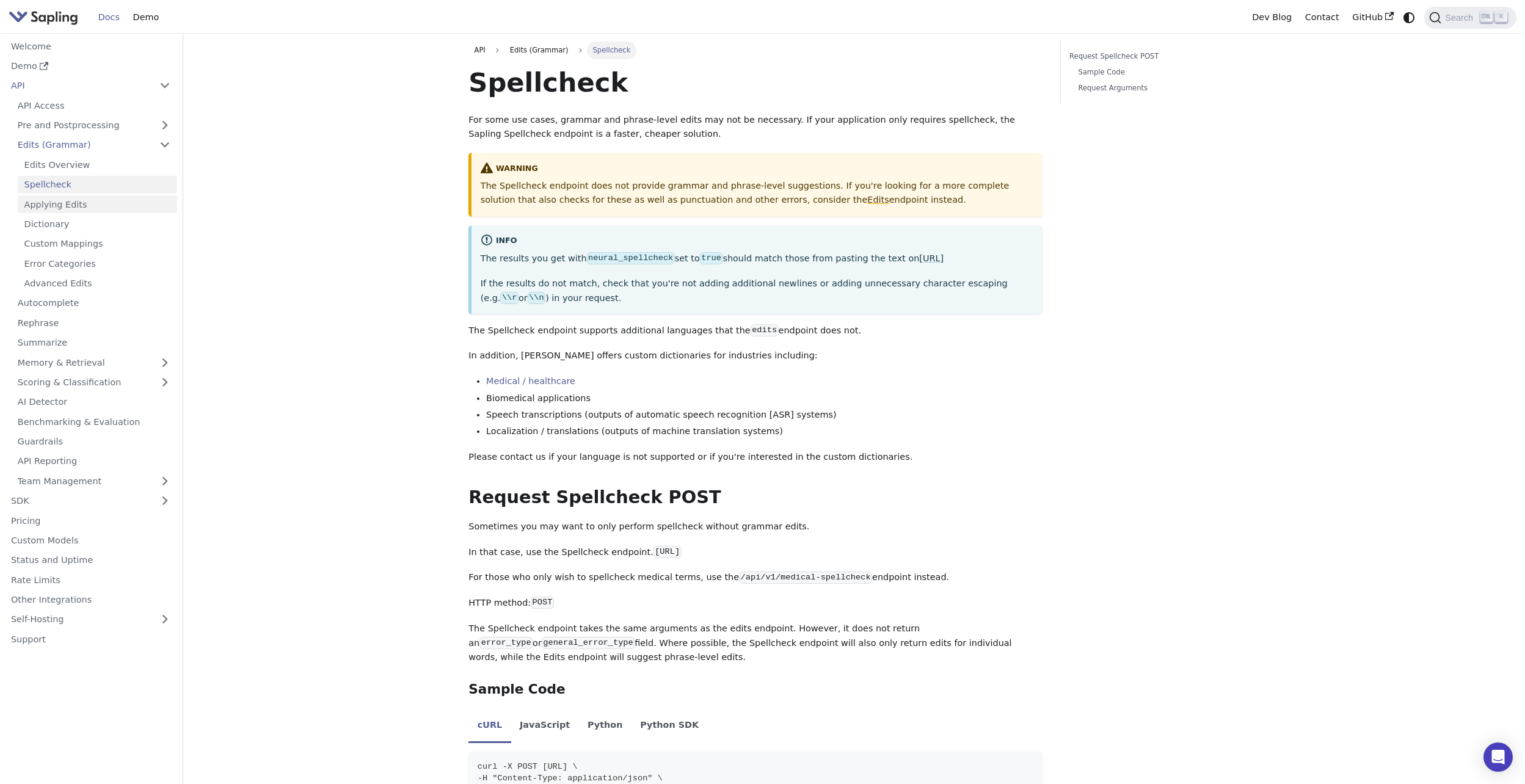
click at [91, 207] on link "Applying Edits" at bounding box center [97, 204] width 159 height 18
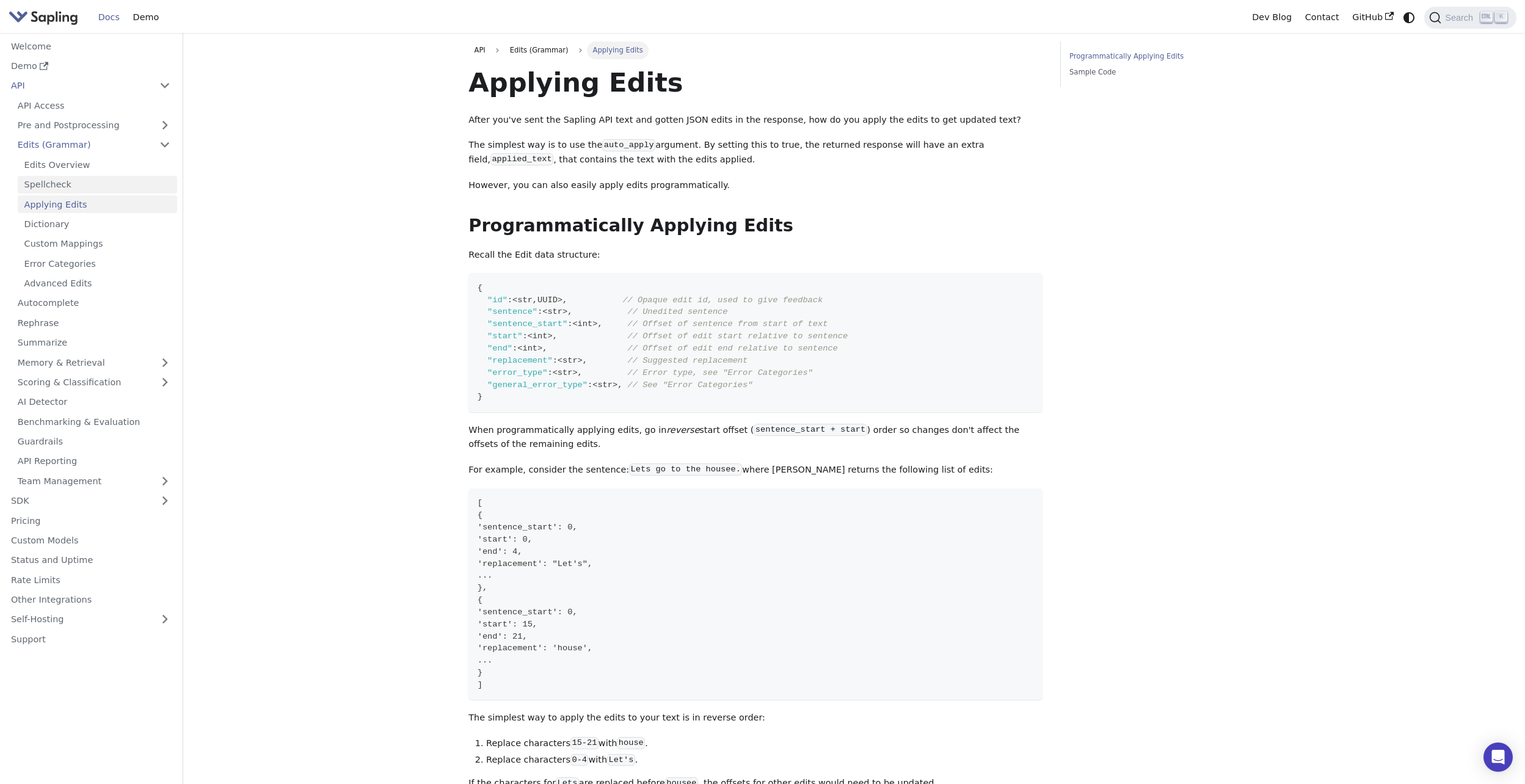
click at [99, 188] on link "Spellcheck" at bounding box center [97, 185] width 159 height 18
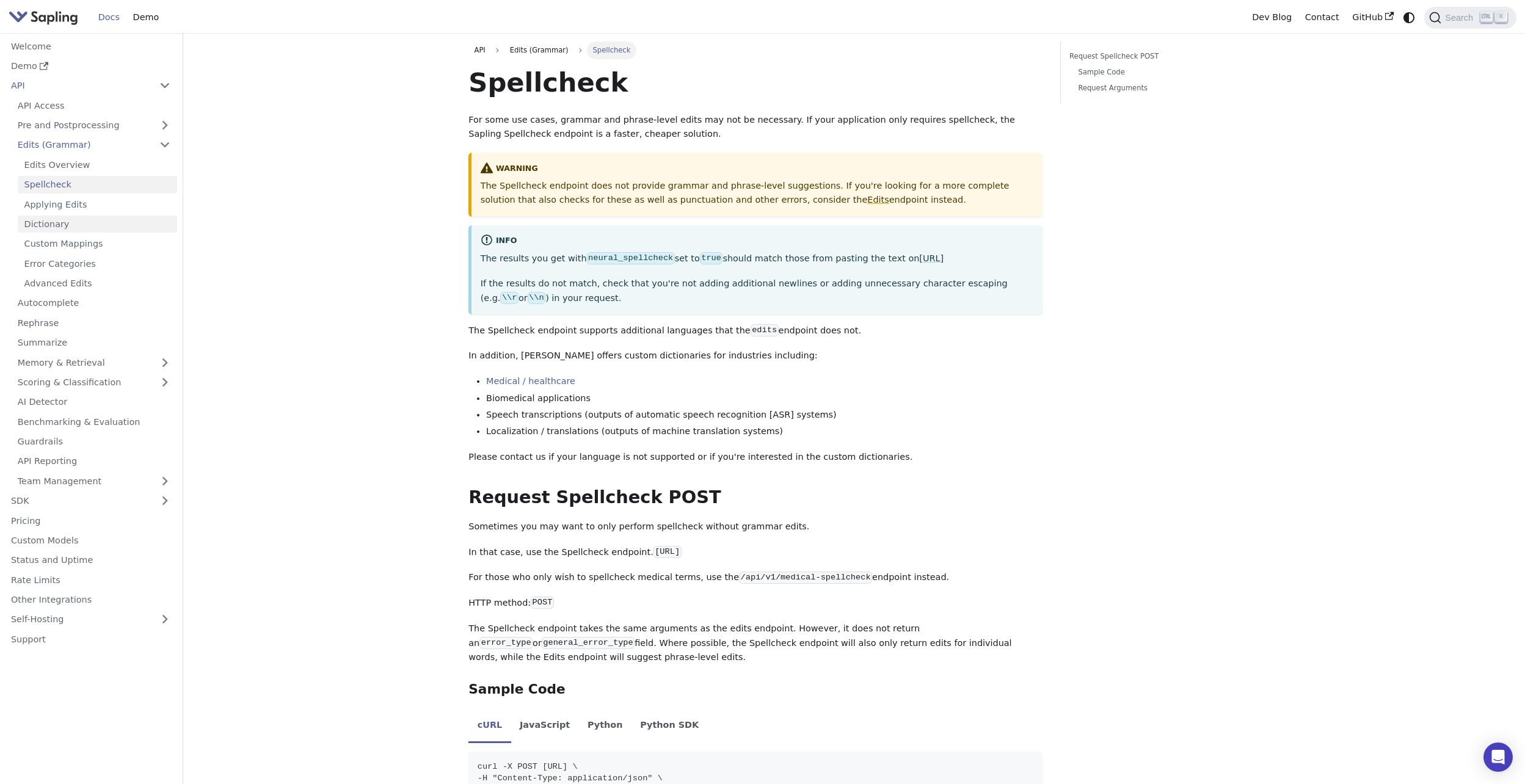
click at [86, 223] on link "Dictionary" at bounding box center [97, 224] width 159 height 18
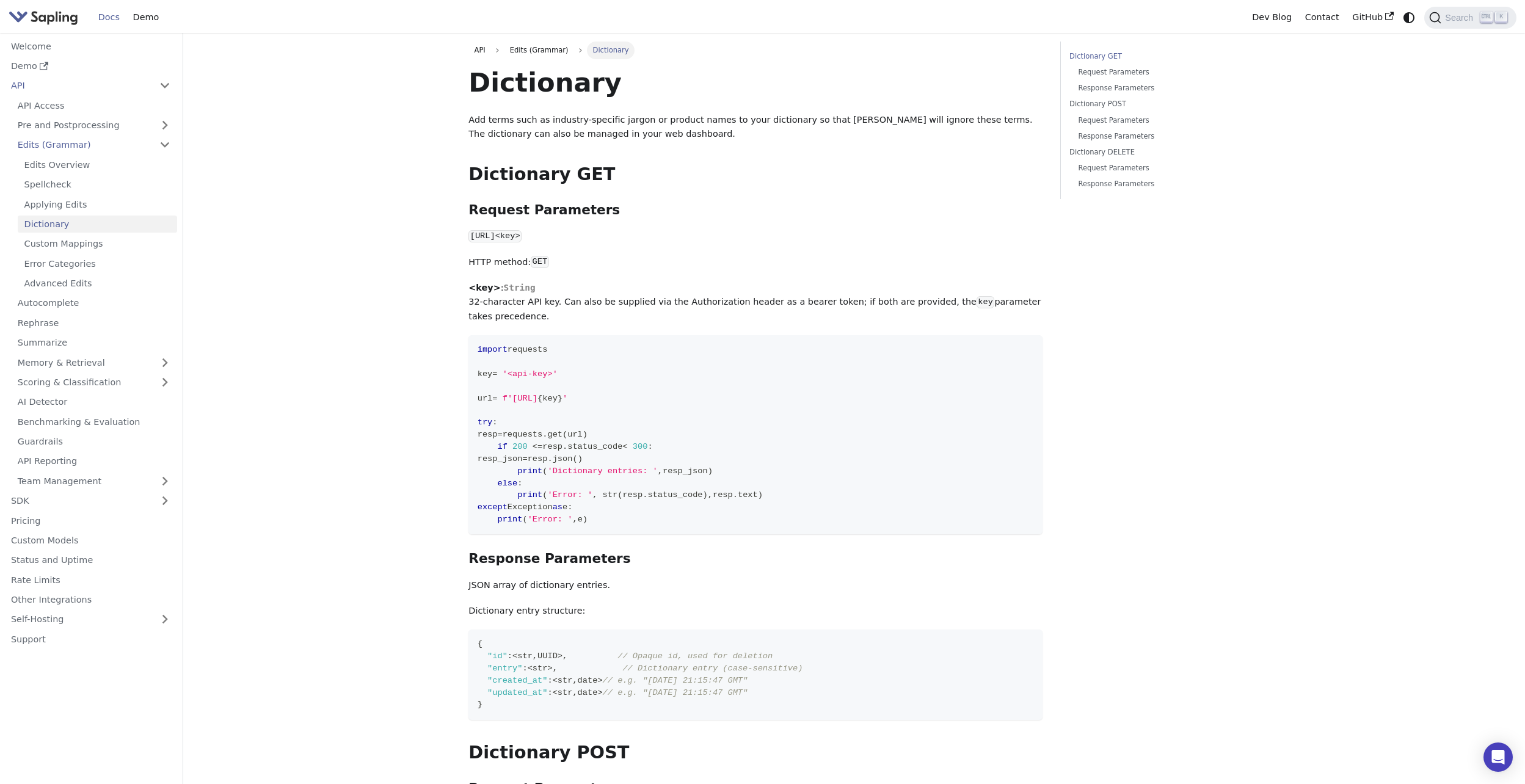
click at [99, 195] on ul "Edits Overview Spellcheck Applying Edits Dictionary Custom Mappings Error Categ…" at bounding box center [94, 223] width 166 height 136
click at [99, 177] on link "Spellcheck" at bounding box center [97, 185] width 159 height 18
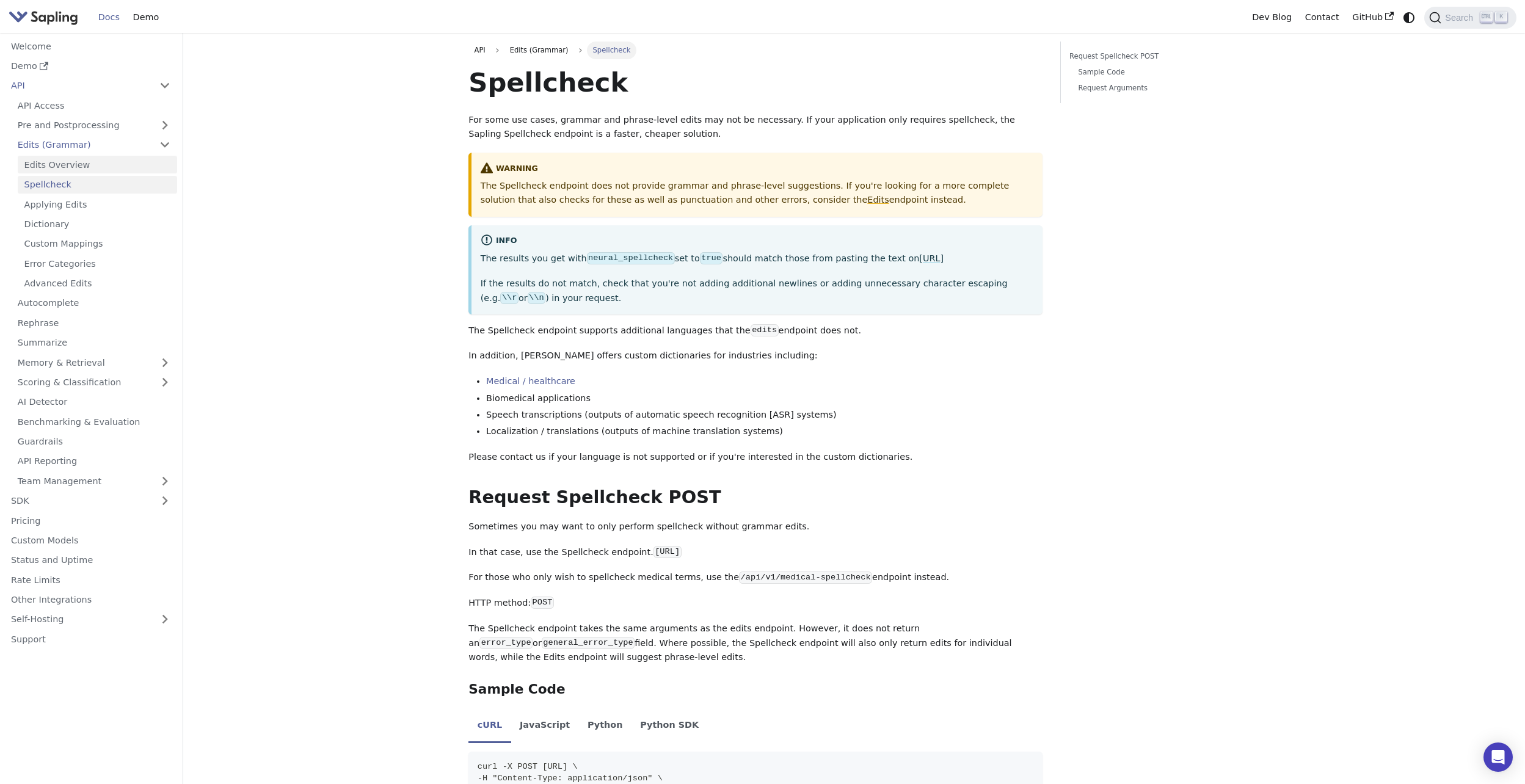
click at [98, 166] on link "Edits Overview" at bounding box center [97, 164] width 159 height 18
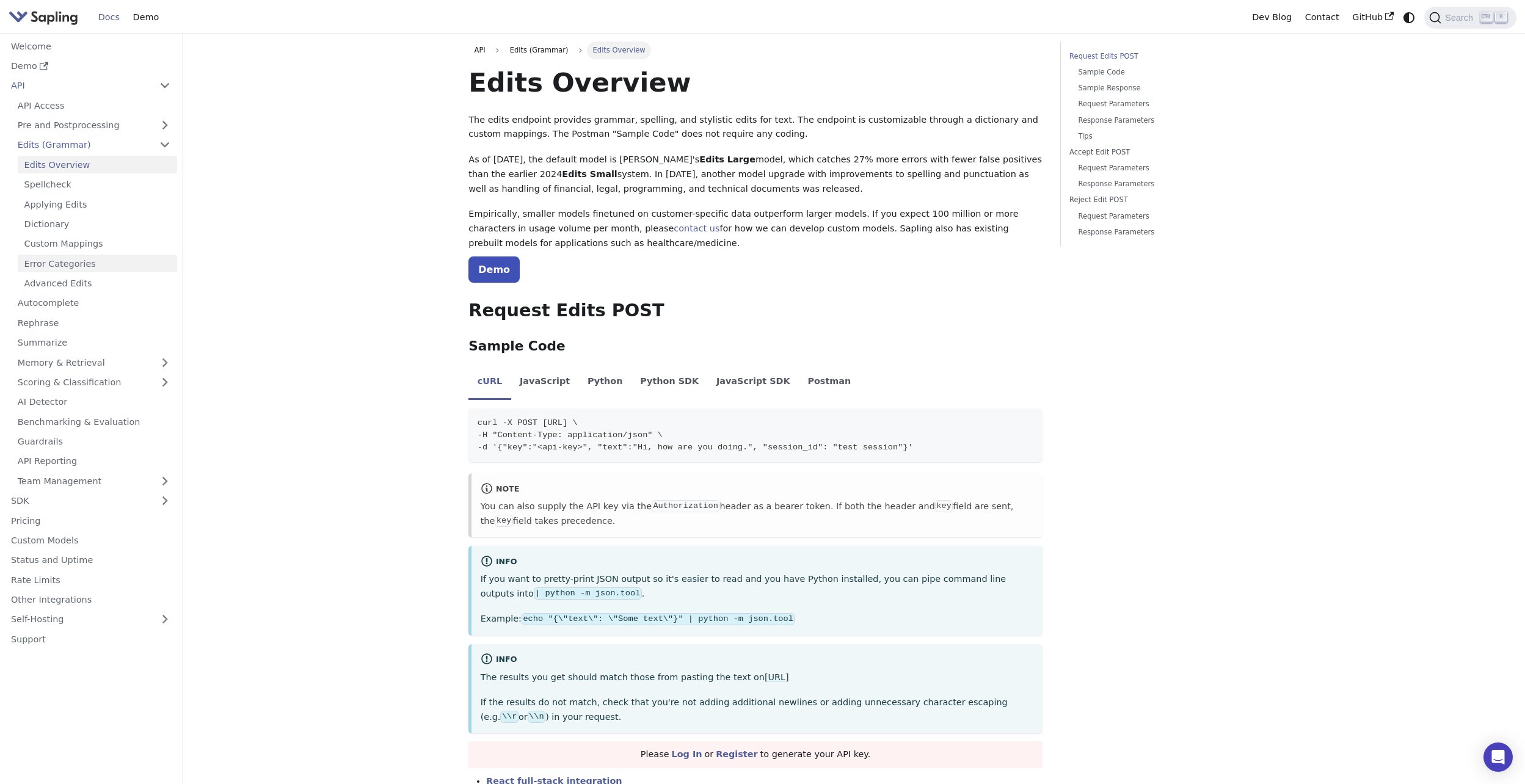
click at [117, 266] on link "Error Categories" at bounding box center [97, 263] width 159 height 18
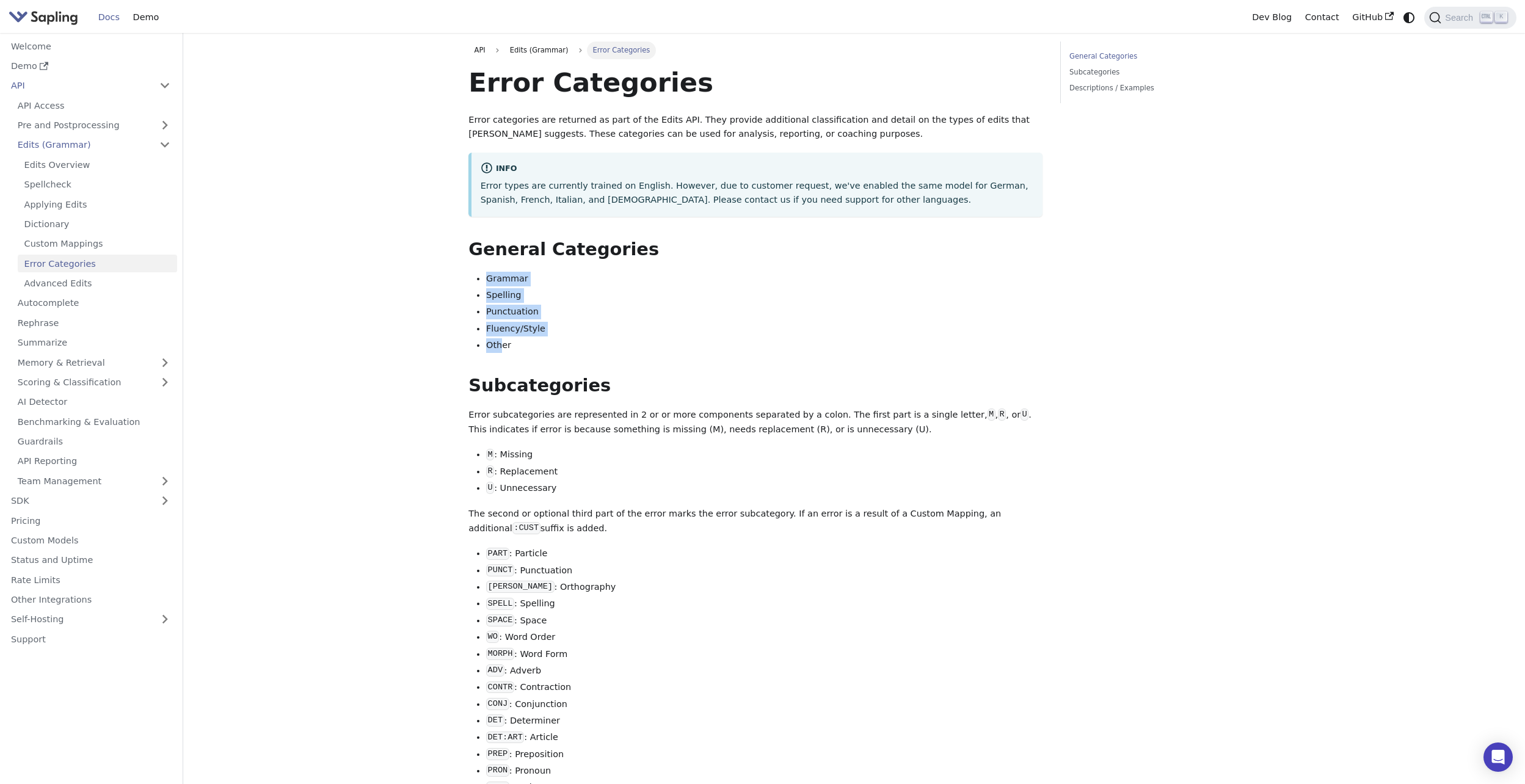
drag, startPoint x: 480, startPoint y: 278, endPoint x: 500, endPoint y: 337, distance: 62.3
click at [500, 337] on ul "Grammar Spelling Punctuation Fluency/Style Other" at bounding box center [755, 312] width 574 height 81
click at [515, 188] on p "Error types are currently trained on English. However, due to customer request,…" at bounding box center [757, 193] width 554 height 29
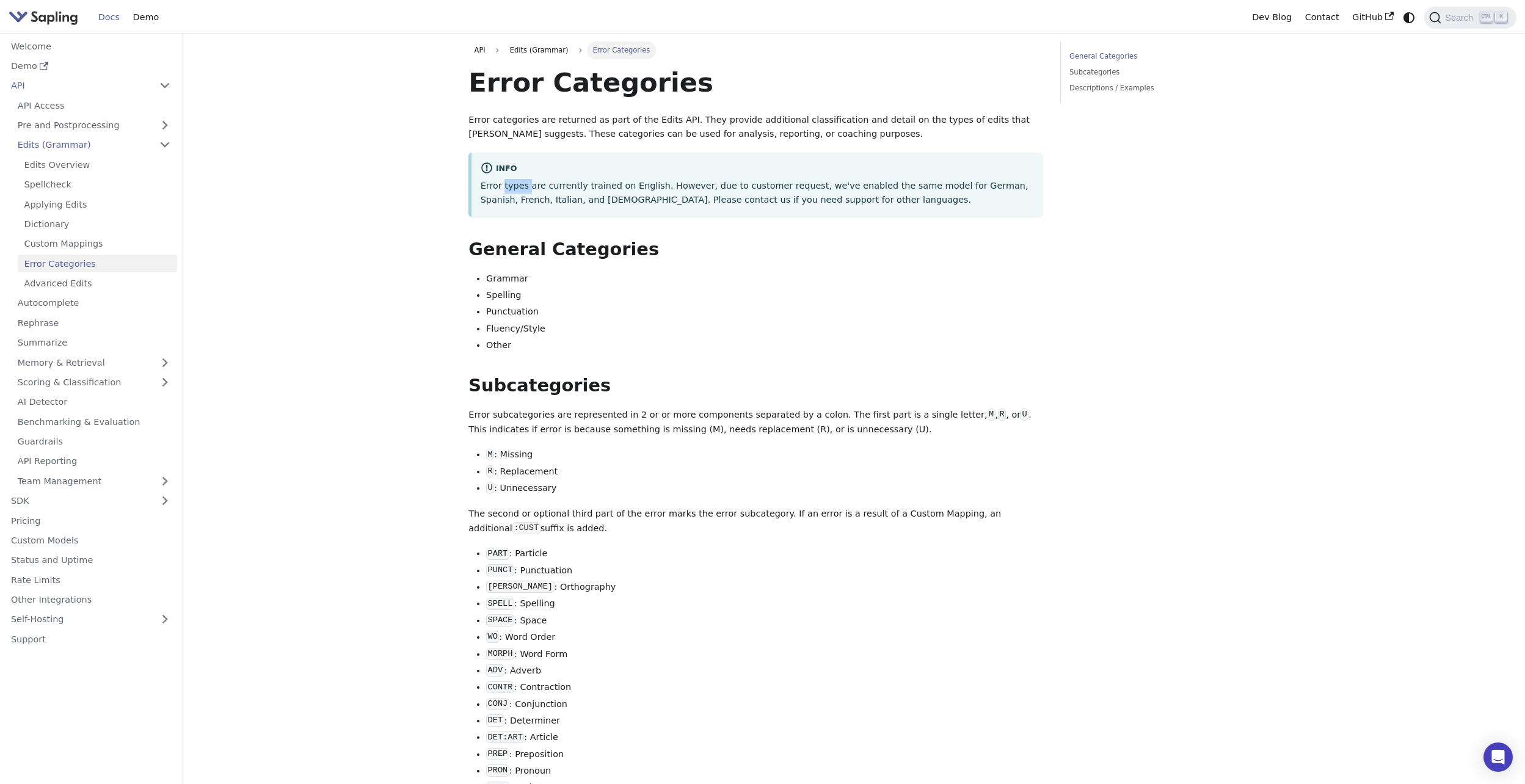
click at [515, 188] on p "Error types are currently trained on English. However, due to customer request,…" at bounding box center [757, 193] width 554 height 29
drag, startPoint x: 515, startPoint y: 188, endPoint x: 500, endPoint y: 187, distance: 15.0
click at [500, 187] on p "Error types are currently trained on English. However, due to customer request,…" at bounding box center [757, 193] width 554 height 29
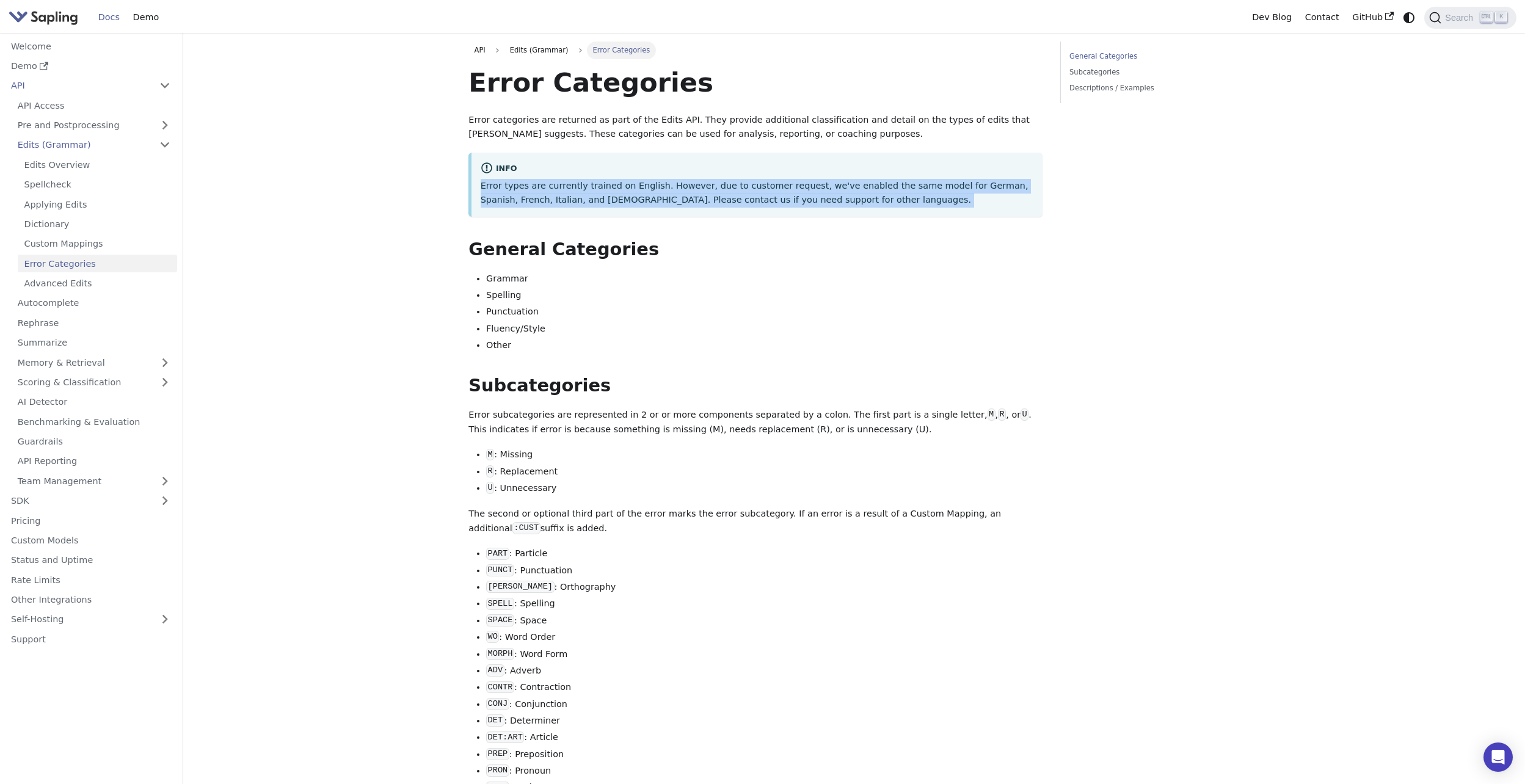
click at [500, 187] on p "Error types are currently trained on English. However, due to customer request,…" at bounding box center [757, 193] width 554 height 29
drag, startPoint x: 815, startPoint y: 199, endPoint x: 460, endPoint y: 188, distance: 355.2
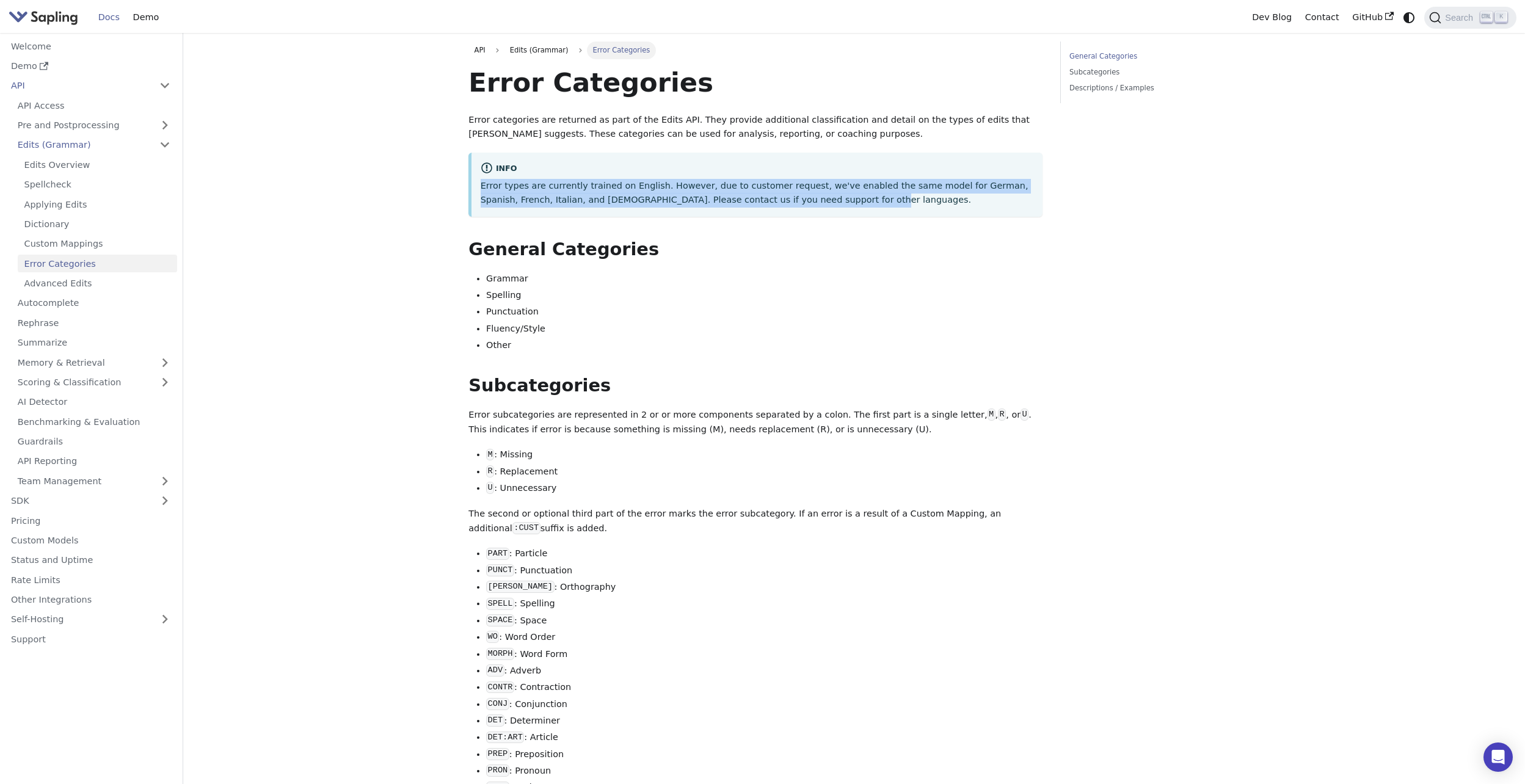
drag, startPoint x: 816, startPoint y: 196, endPoint x: 460, endPoint y: 189, distance: 356.1
click at [845, 204] on p "Error types are currently trained on English. However, due to customer request,…" at bounding box center [757, 193] width 554 height 29
drag, startPoint x: 828, startPoint y: 199, endPoint x: 449, endPoint y: 184, distance: 379.3
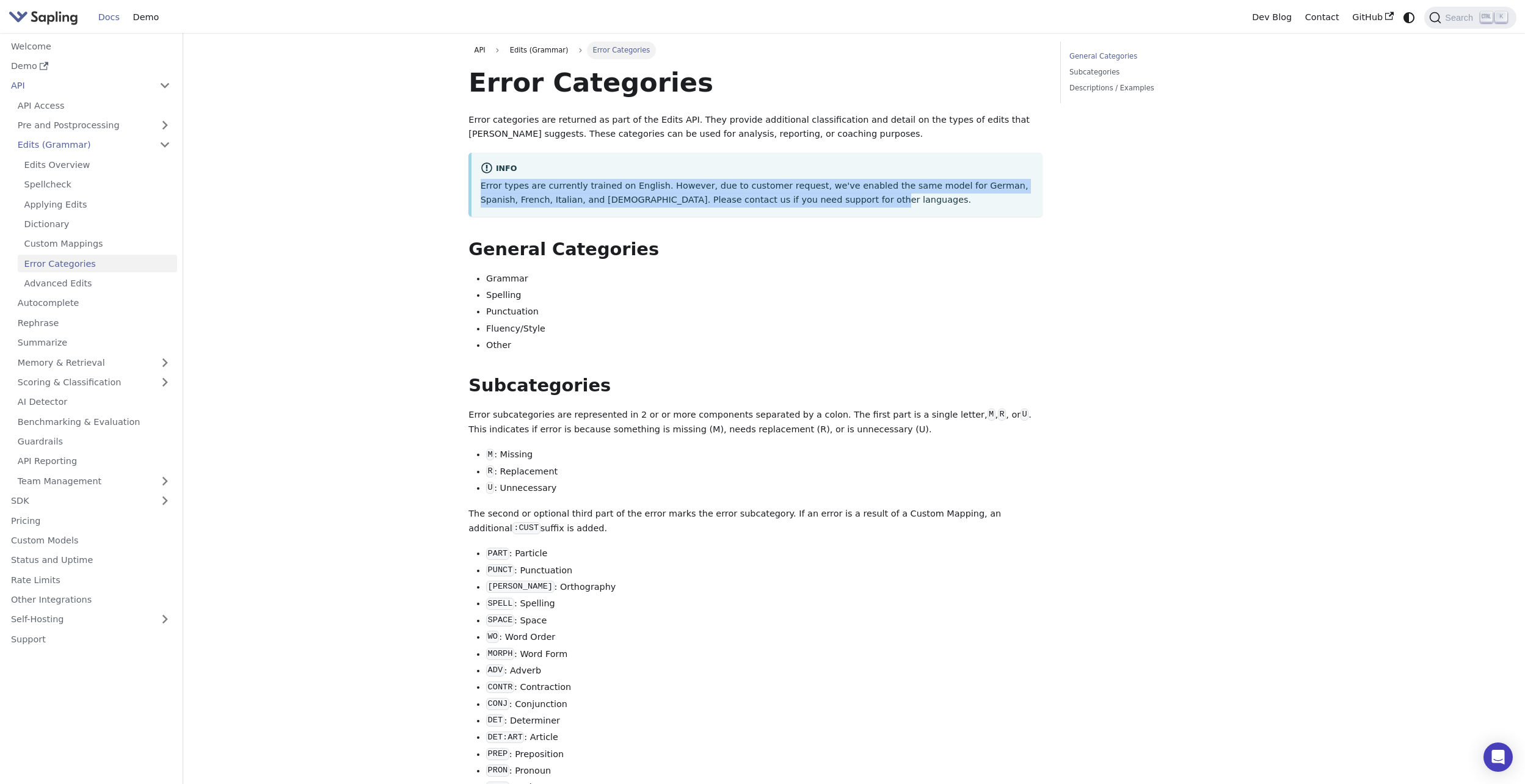
copy p "Error types are currently trained on English. However, due to customer request,…"
click at [815, 180] on p "Error types are currently trained on English. However, due to customer request,…" at bounding box center [757, 193] width 554 height 29
drag, startPoint x: 596, startPoint y: 196, endPoint x: 791, endPoint y: 203, distance: 195.1
click at [791, 203] on p "Error types are currently trained on English. However, due to customer request,…" at bounding box center [757, 193] width 554 height 29
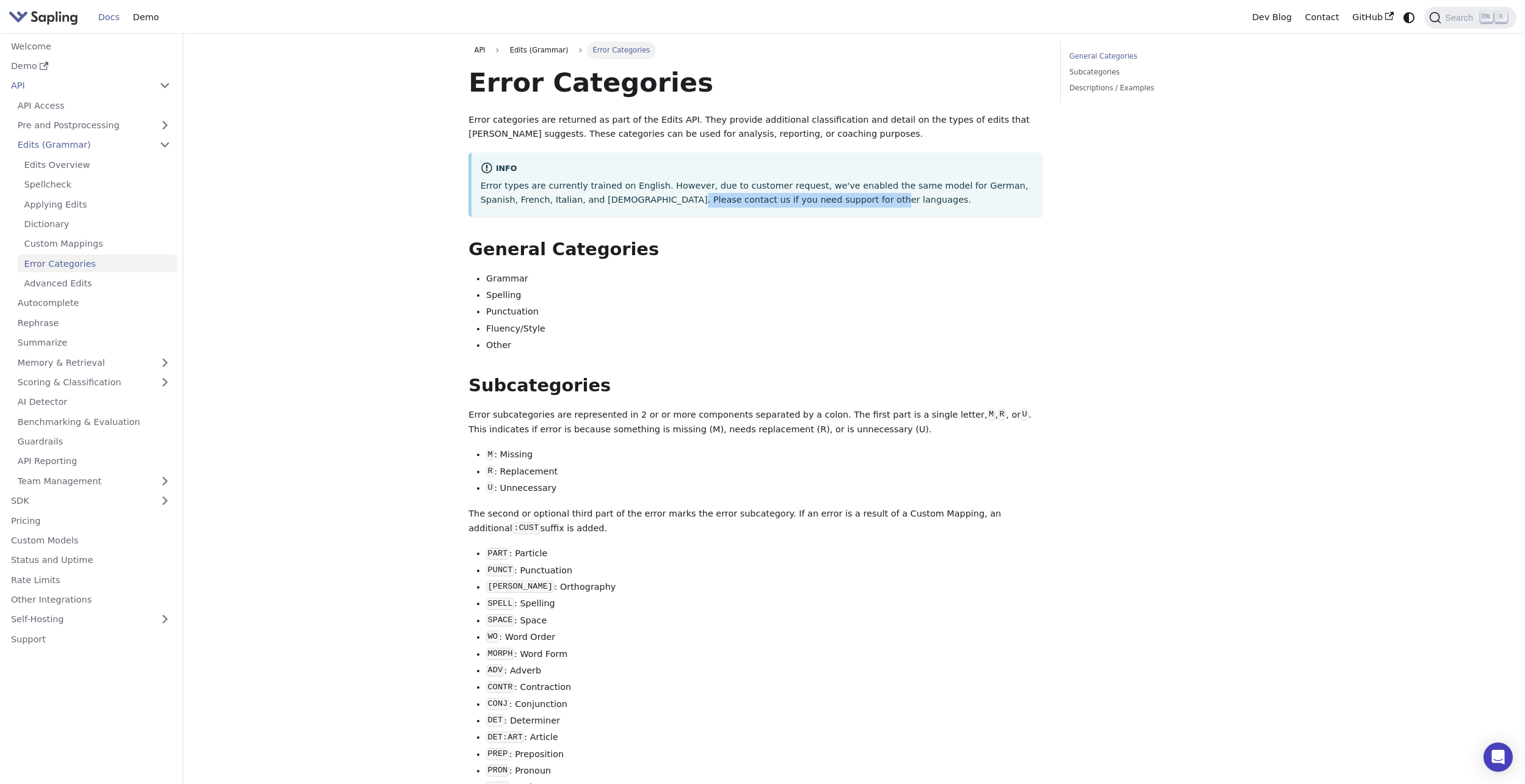
click at [790, 203] on p "Error types are currently trained on English. However, due to customer request,…" at bounding box center [757, 193] width 554 height 29
click at [785, 202] on p "Error types are currently trained on English. However, due to customer request,…" at bounding box center [757, 193] width 554 height 29
click at [1335, 16] on link "Contact" at bounding box center [1322, 18] width 48 height 19
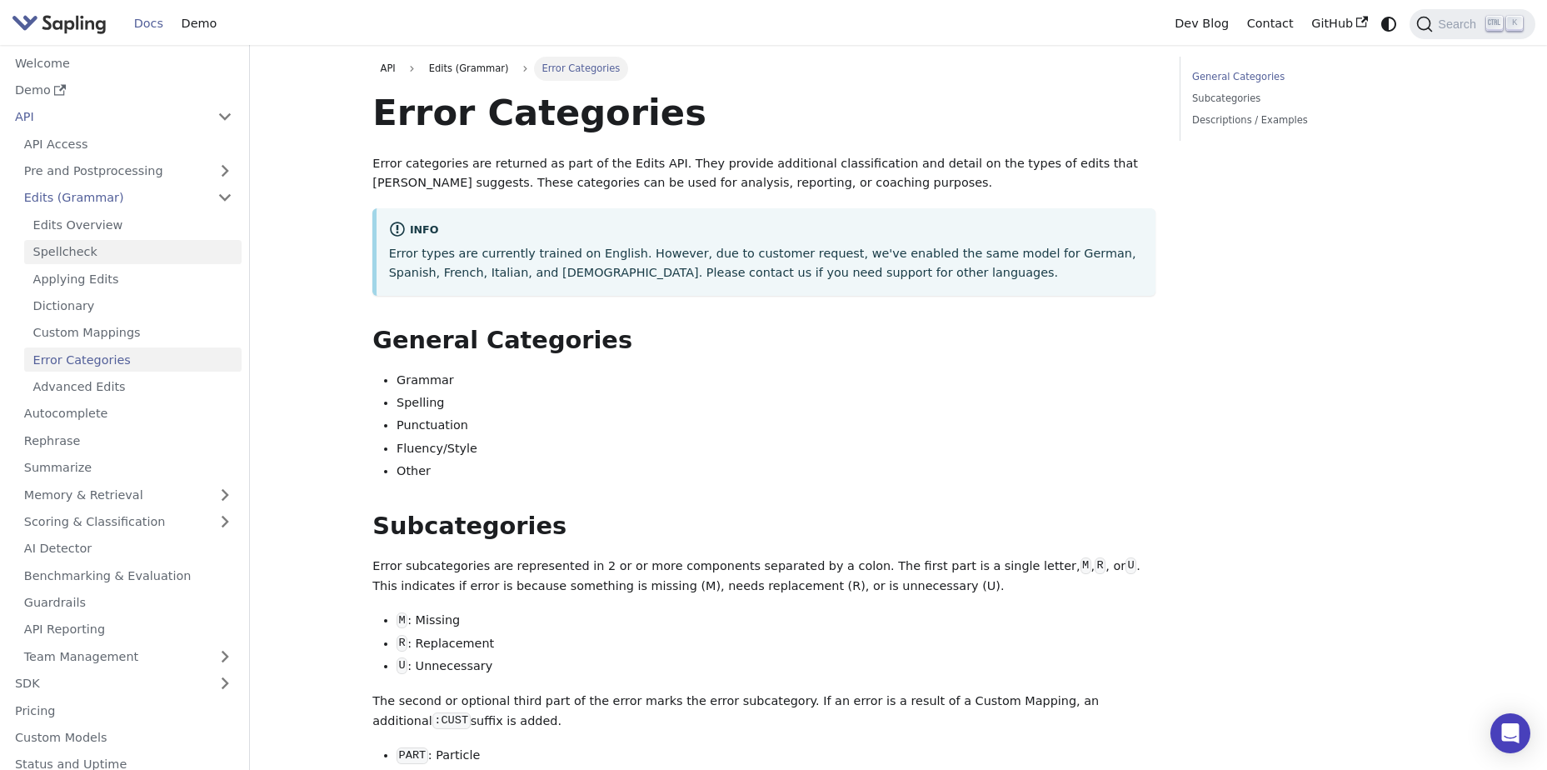
drag, startPoint x: 95, startPoint y: 228, endPoint x: 72, endPoint y: 259, distance: 38.7
click at [95, 228] on link "Edits Overview" at bounding box center [132, 224] width 217 height 24
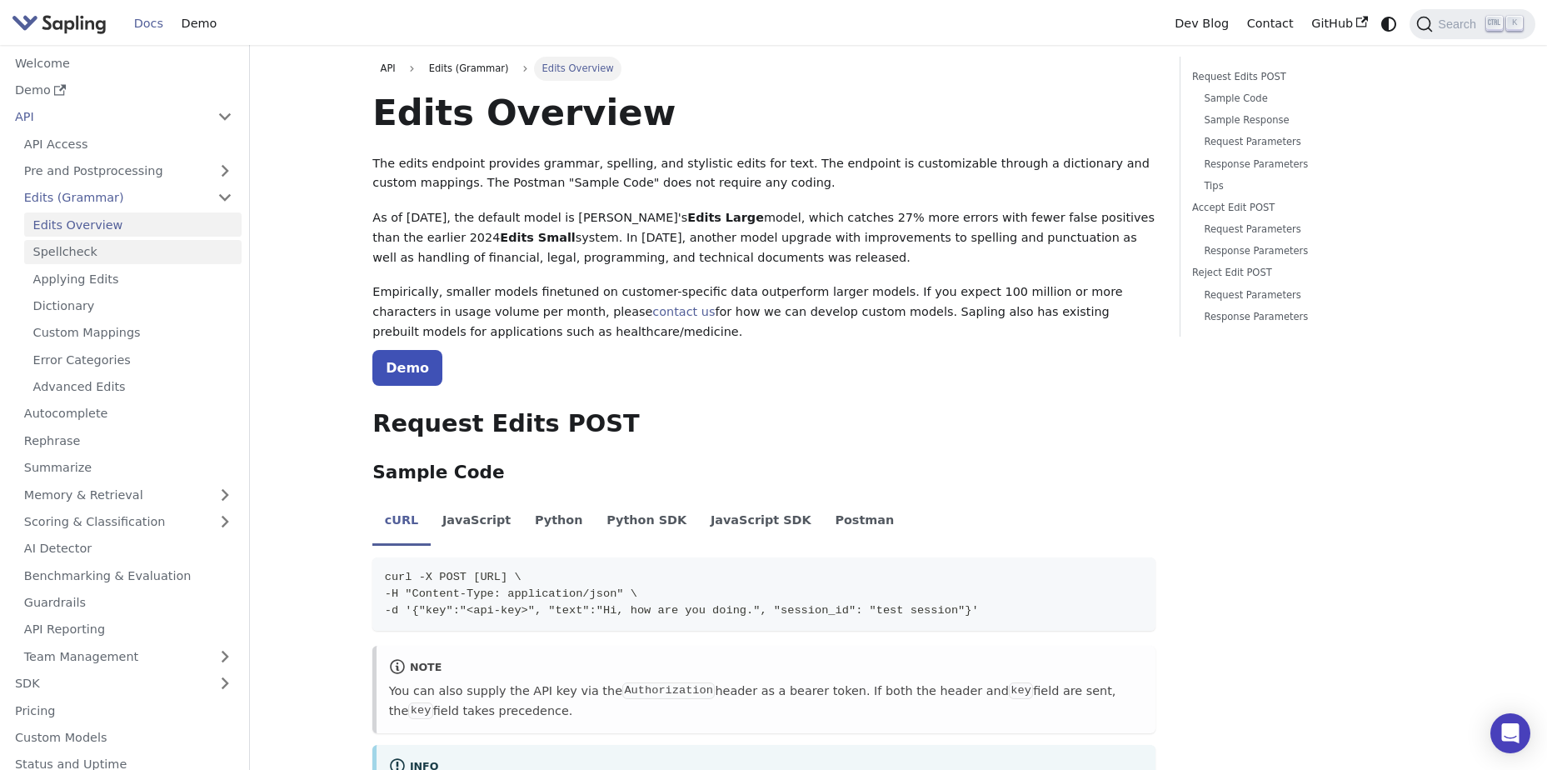
click at [72, 259] on link "Spellcheck" at bounding box center [132, 252] width 217 height 24
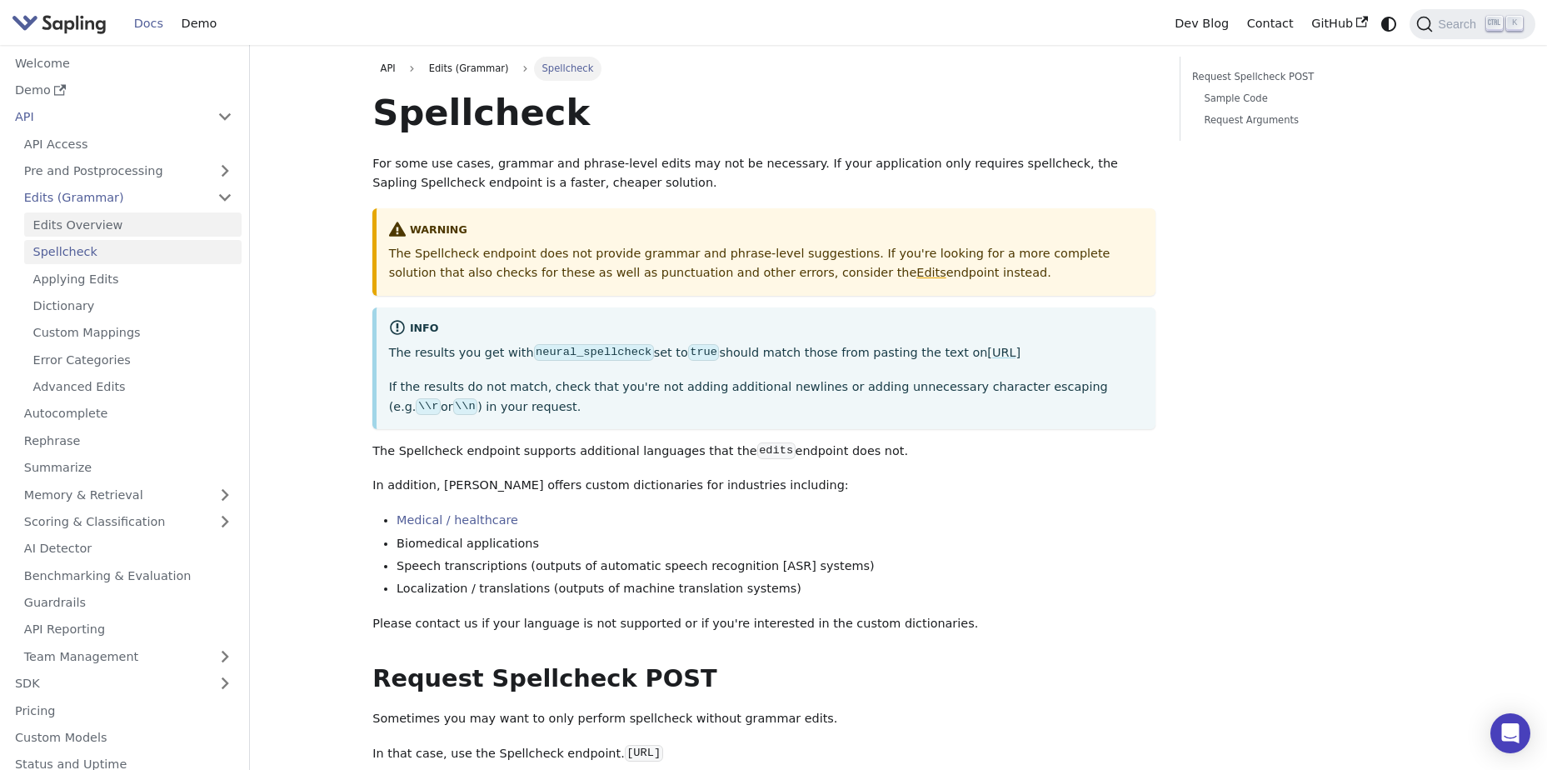
click at [83, 222] on link "Edits Overview" at bounding box center [132, 224] width 217 height 24
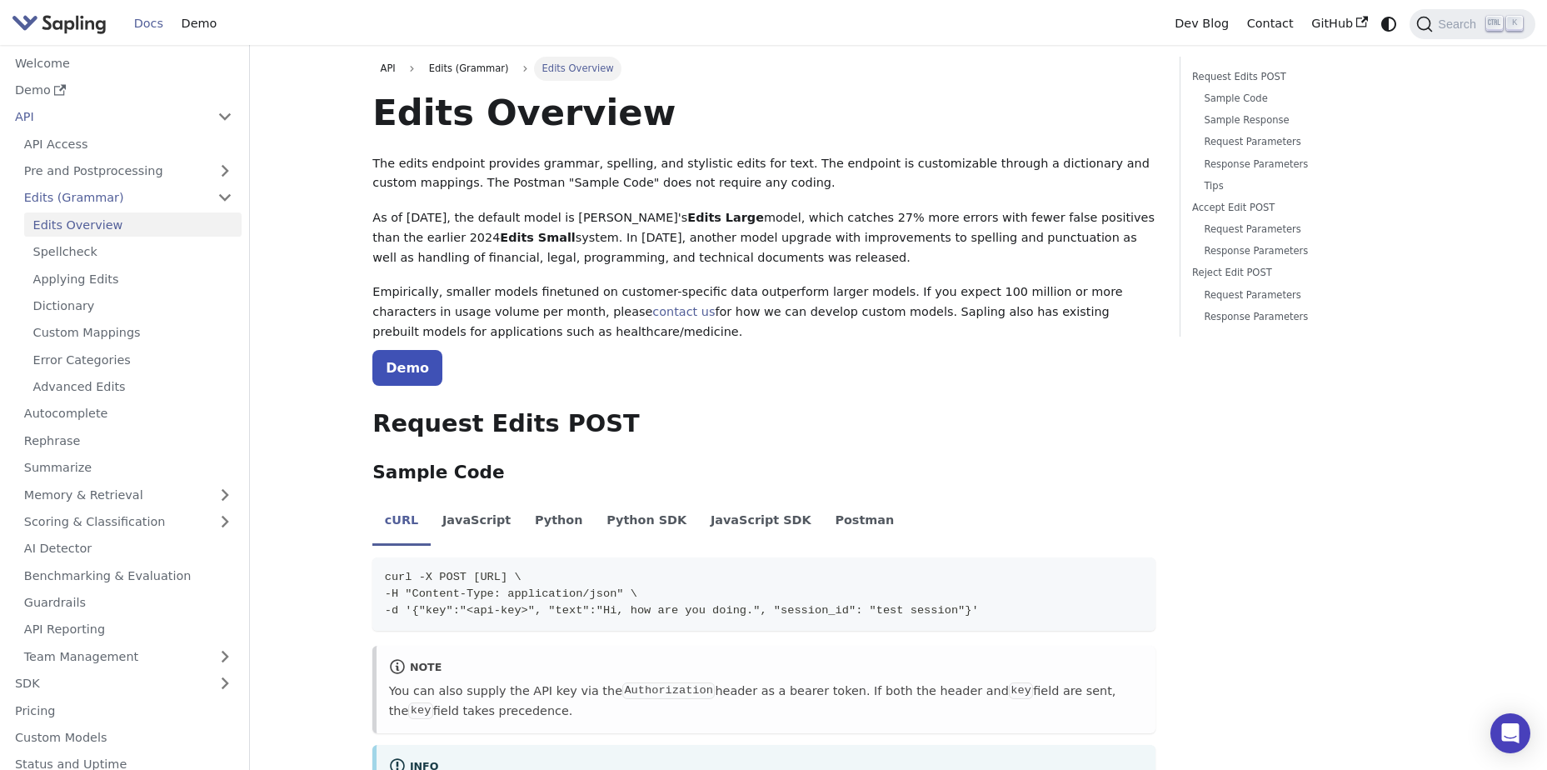
drag, startPoint x: 601, startPoint y: 215, endPoint x: 798, endPoint y: 249, distance: 200.4
click at [798, 249] on p "As of November 2024, the default model is Sapling's Edits Large model, which ca…" at bounding box center [763, 237] width 783 height 59
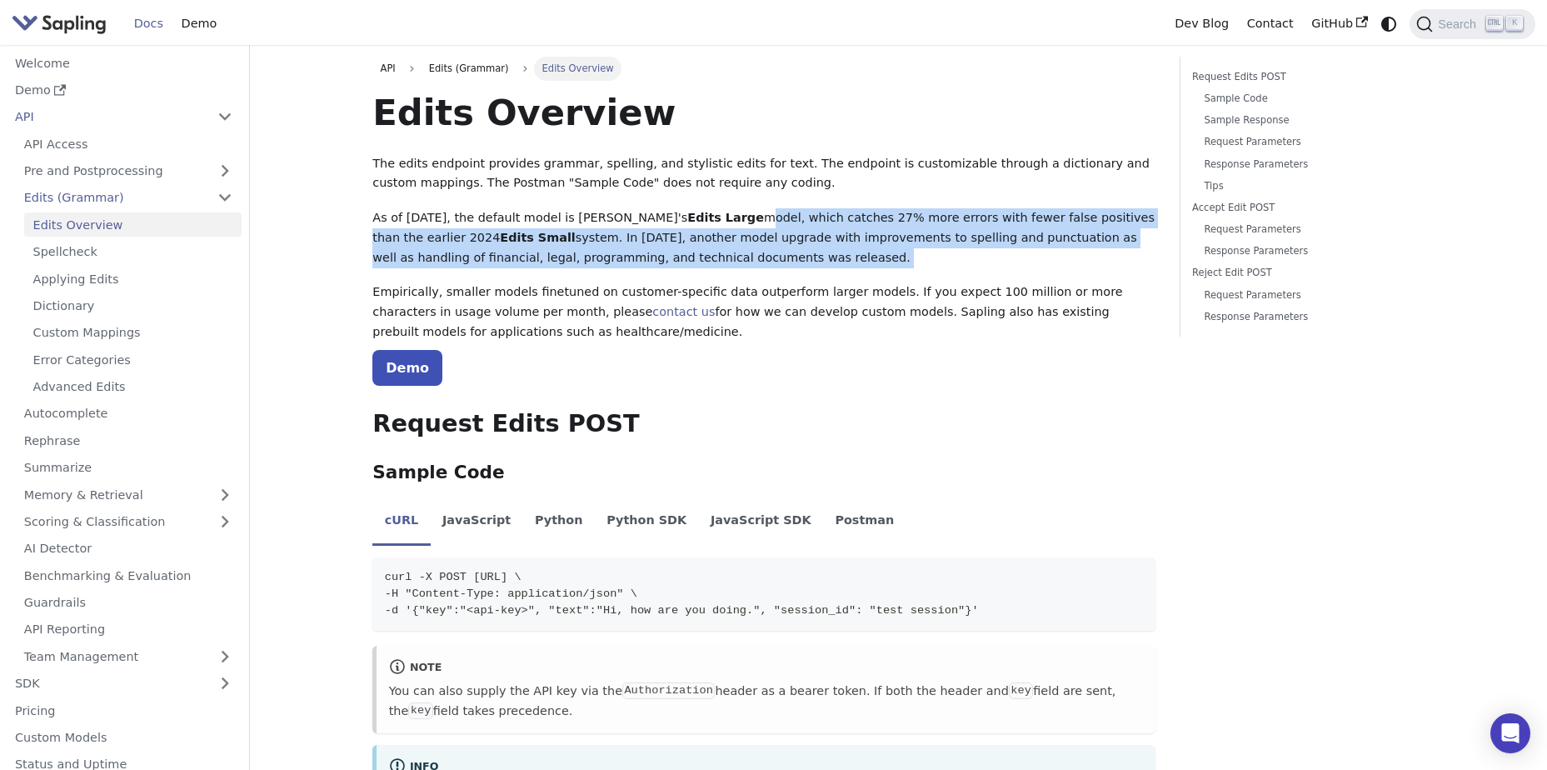
drag, startPoint x: 798, startPoint y: 249, endPoint x: 739, endPoint y: 203, distance: 74.8
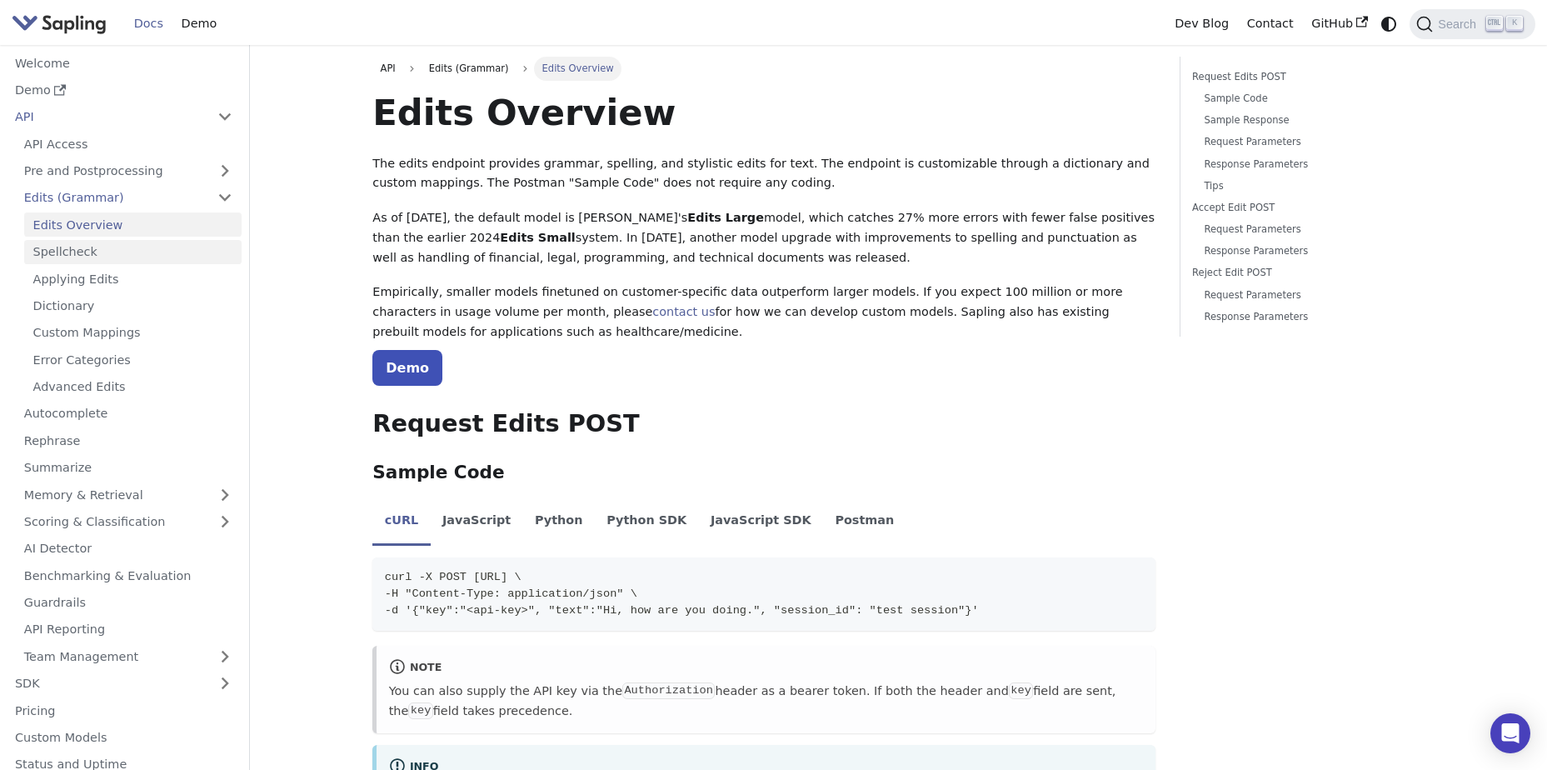
click at [77, 262] on link "Spellcheck" at bounding box center [132, 252] width 217 height 24
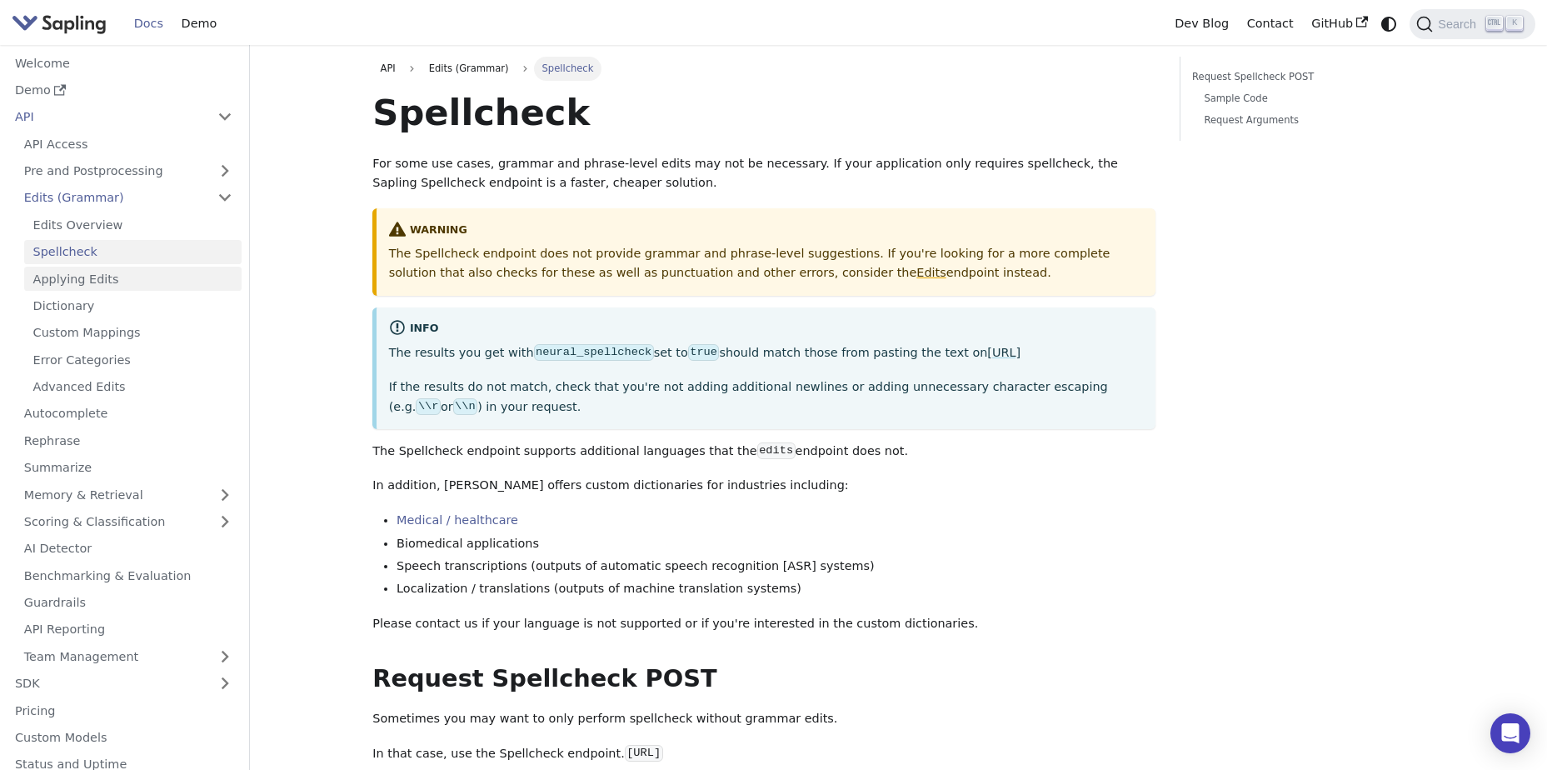
click at [63, 280] on link "Applying Edits" at bounding box center [132, 279] width 217 height 24
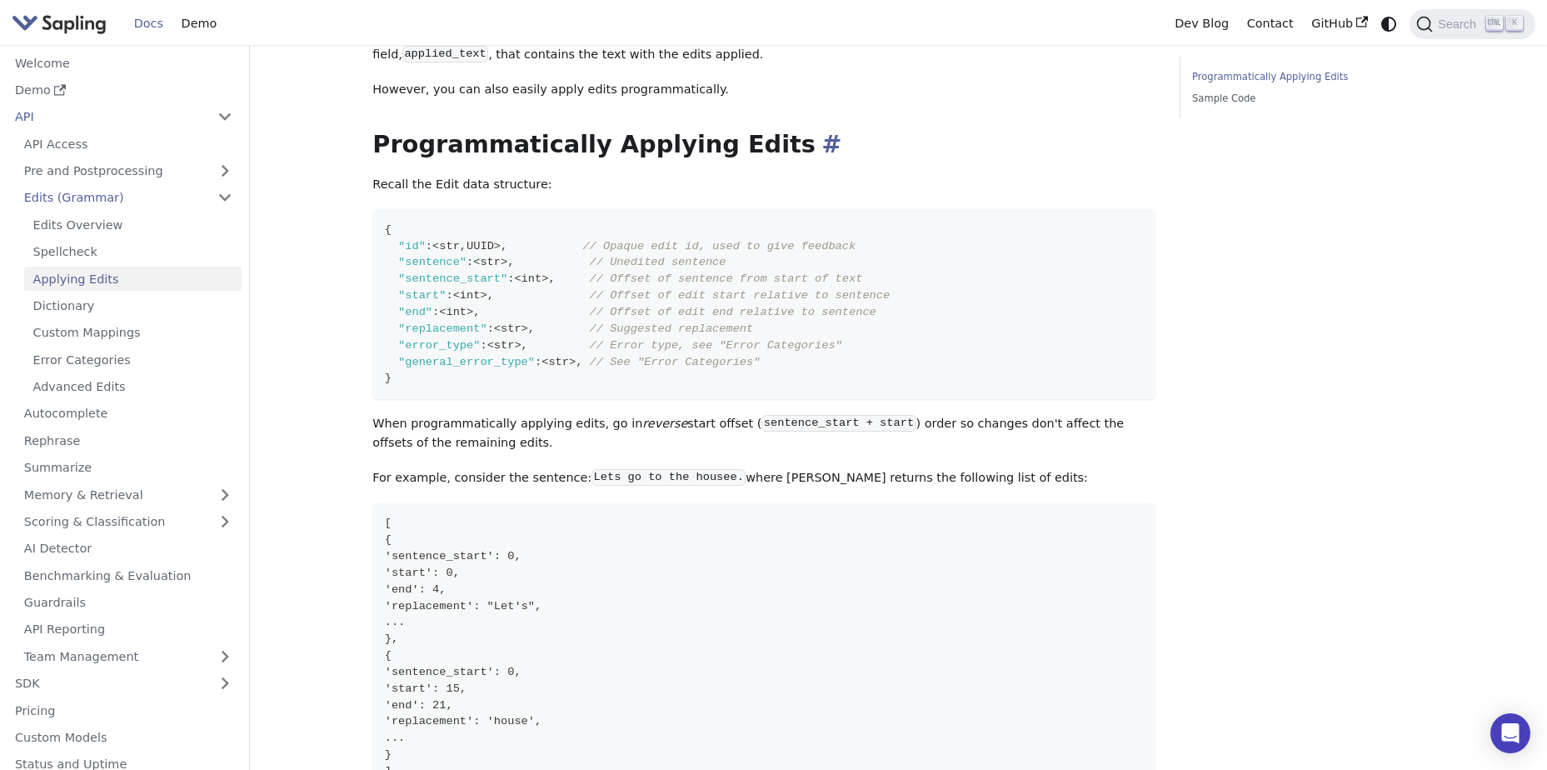
scroll to position [167, 0]
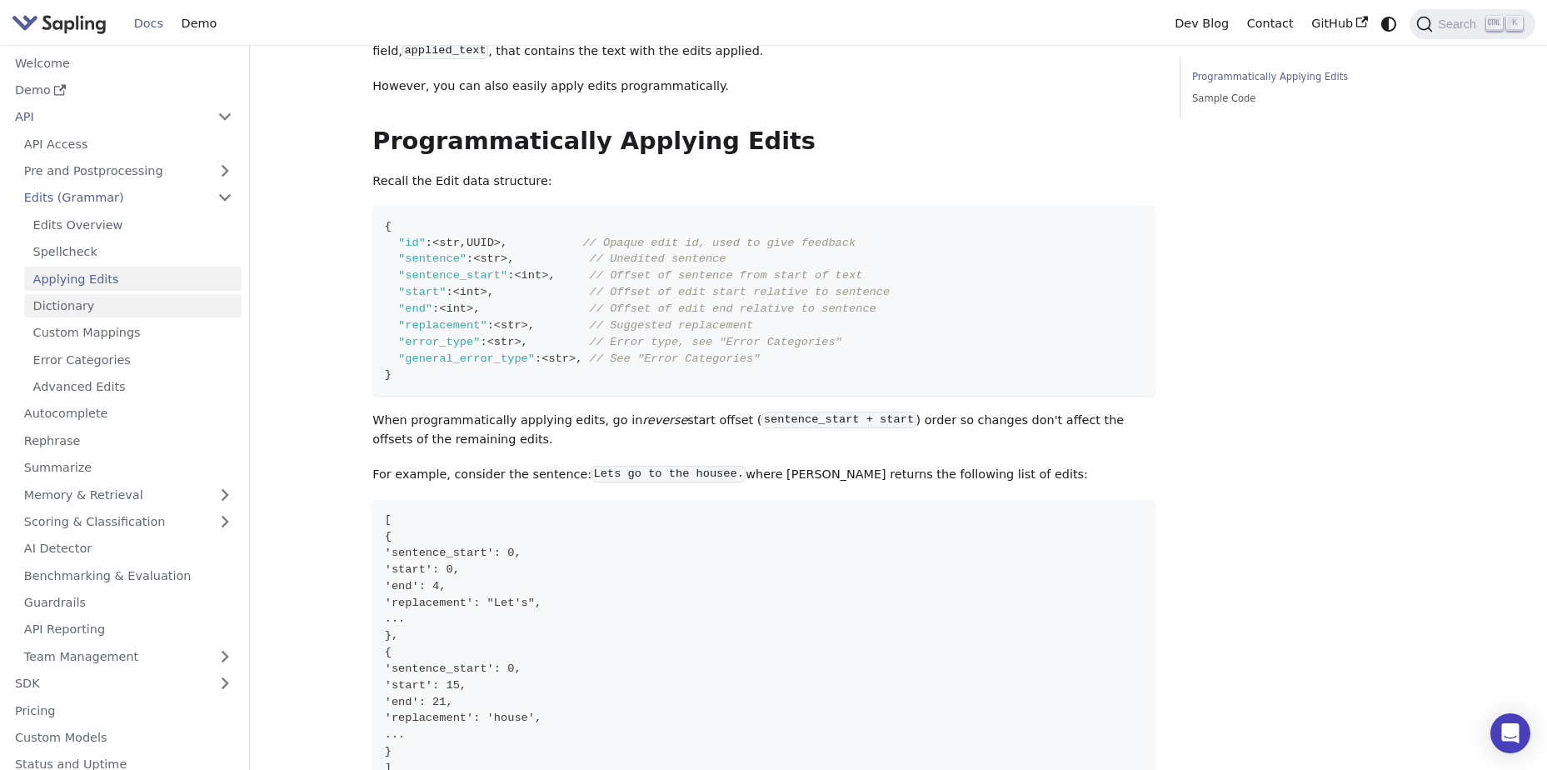
click at [129, 301] on link "Dictionary" at bounding box center [132, 306] width 217 height 24
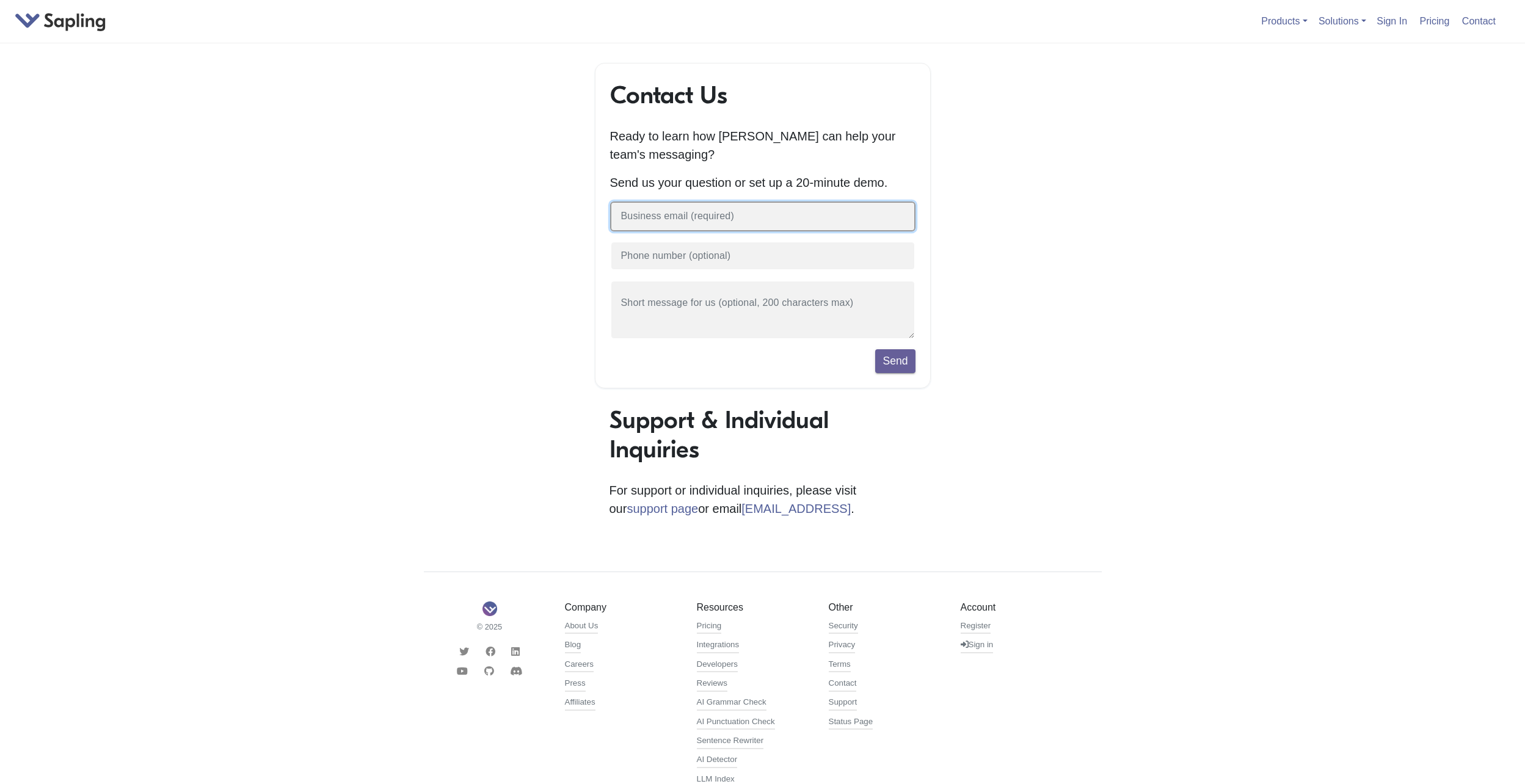
click at [761, 213] on input "text" at bounding box center [762, 216] width 306 height 30
type input "[EMAIL_ADDRESS][DOMAIN_NAME]"
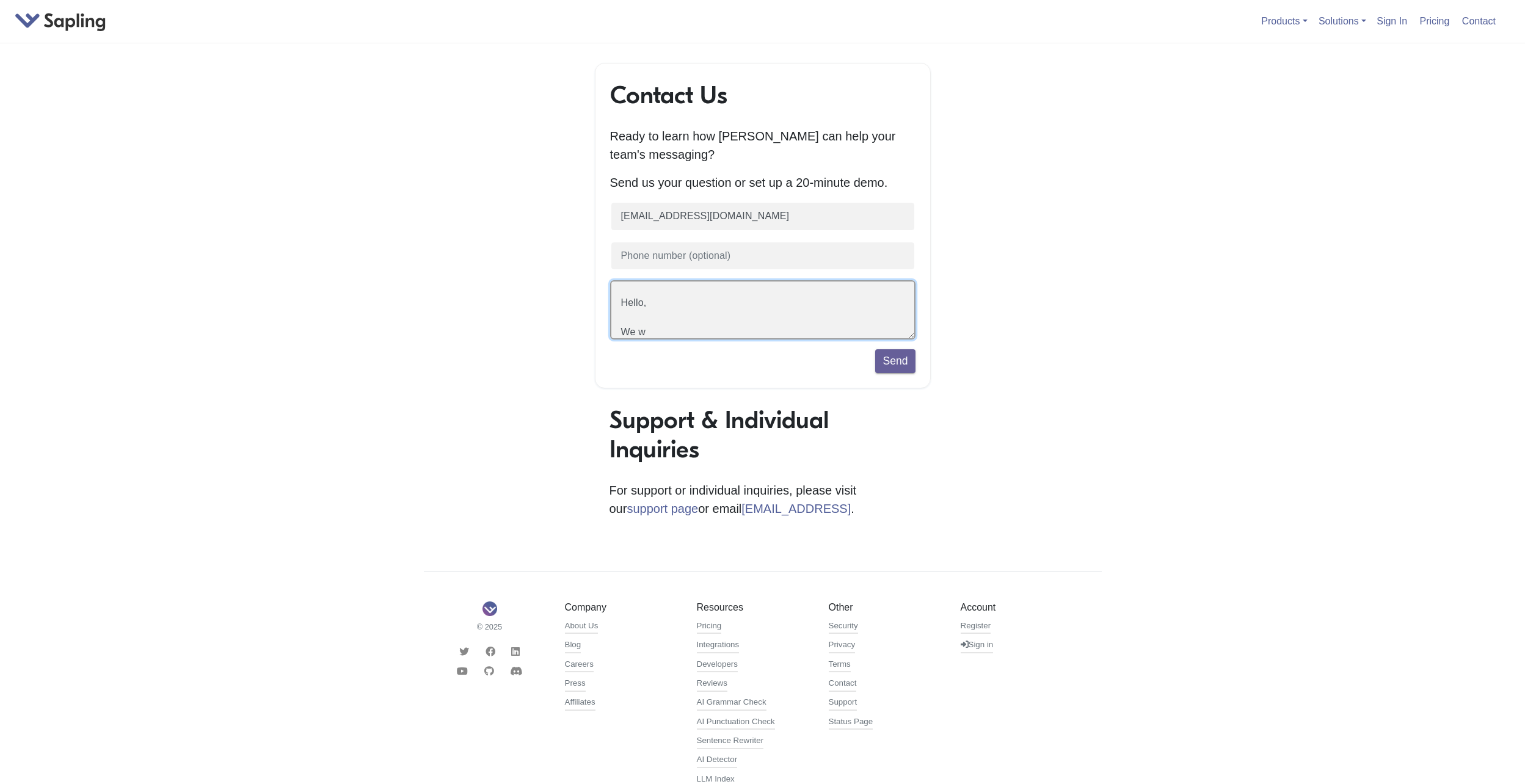
click at [681, 322] on textarea "Hello, We w" at bounding box center [762, 309] width 306 height 59
paste textarea "I saw on your website that the model currently supports German, Spanish, French…"
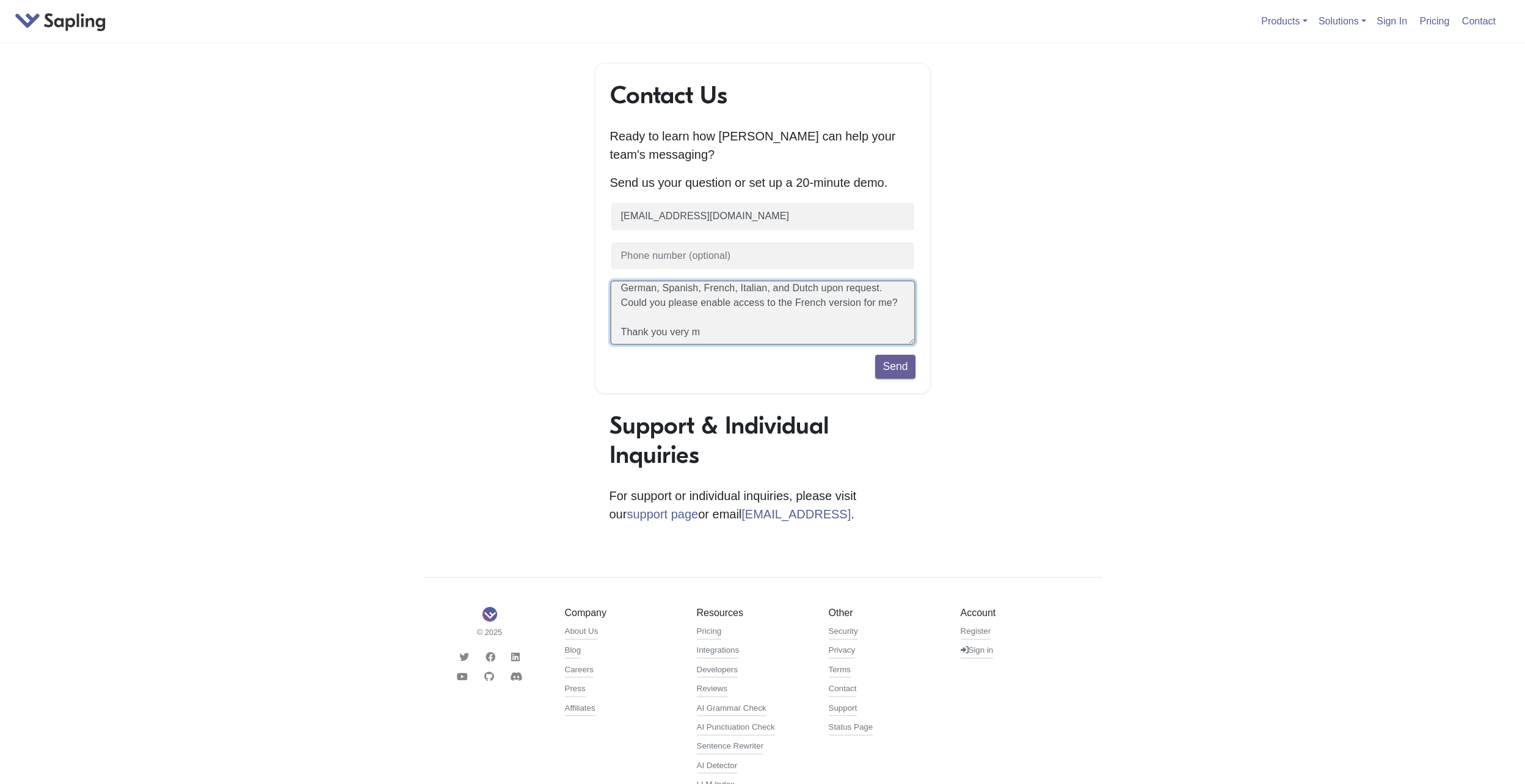
scroll to position [34, 0]
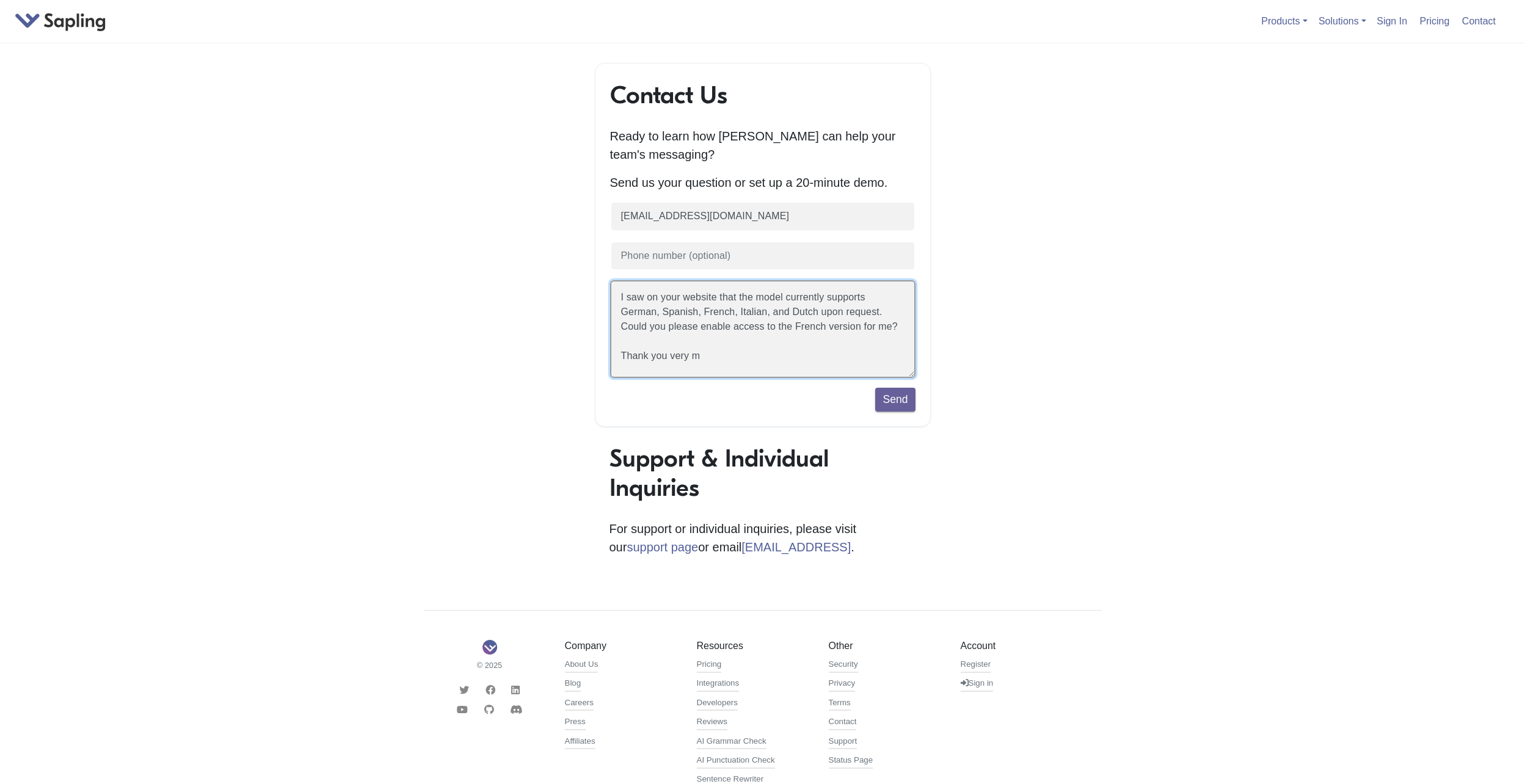
drag, startPoint x: 908, startPoint y: 336, endPoint x: 940, endPoint y: 557, distance: 223.3
click at [1003, 672] on div "Contact Us Ready to learn how [PERSON_NAME] can help your team's messaging? Sen…" at bounding box center [763, 451] width 697 height 776
click at [705, 304] on textarea "Hello, I saw on your website that the model currently supports German, Spanish,…" at bounding box center [762, 328] width 306 height 97
click at [632, 314] on textarea "Hello, I saw on your website that the model currently supports German, Spanish,…" at bounding box center [762, 328] width 306 height 97
drag, startPoint x: 631, startPoint y: 314, endPoint x: 697, endPoint y: 314, distance: 66.0
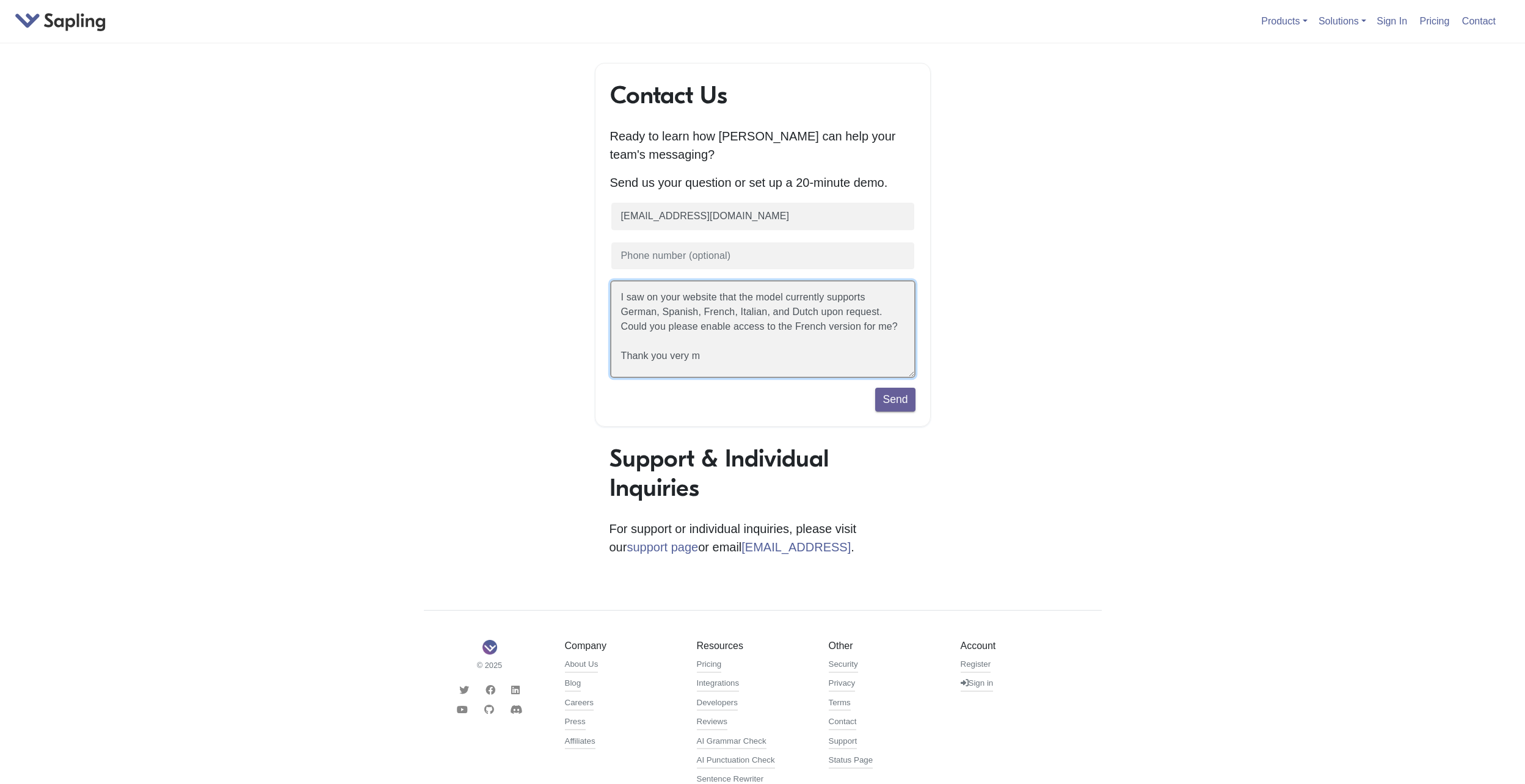
click at [697, 314] on textarea "Hello, I saw on your website that the model currently supports German, Spanish,…" at bounding box center [762, 328] width 306 height 97
click at [669, 315] on textarea "Hello, I saw on your website that the model currently supports French, Italian,…" at bounding box center [762, 328] width 306 height 97
drag, startPoint x: 669, startPoint y: 315, endPoint x: 716, endPoint y: 313, distance: 47.0
click at [716, 313] on textarea "Hello, I saw on your website that the model currently supports French, Italian,…" at bounding box center [762, 328] width 306 height 97
click at [817, 327] on textarea "Hello, I saw on your website that the model currently supports French upon requ…" at bounding box center [762, 328] width 306 height 97
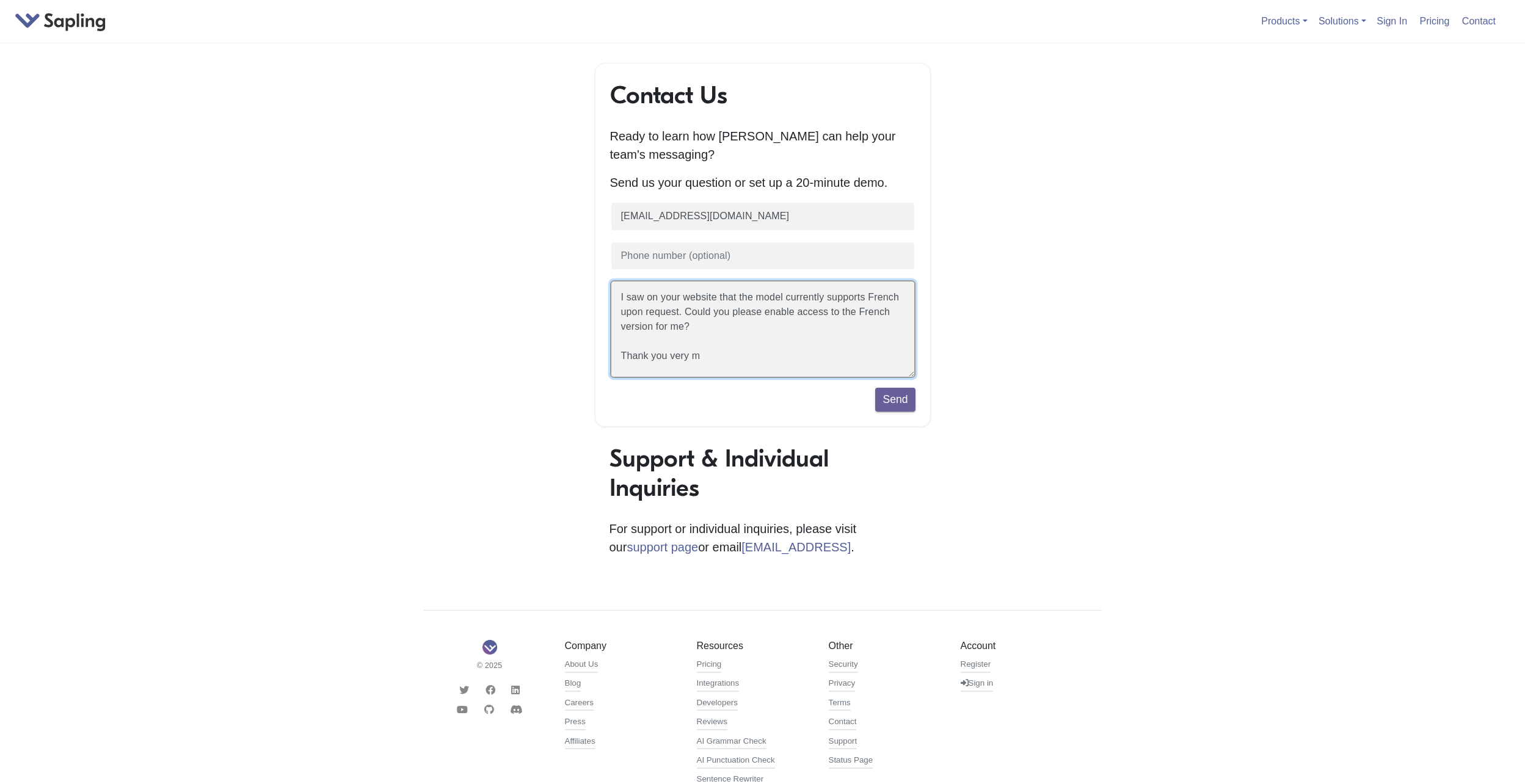
click at [711, 362] on textarea "Hello, I saw on your website that the model currently supports French upon requ…" at bounding box center [762, 328] width 306 height 97
type textarea "Hello, I saw on your website that the model currently supports French upon requ…"
click at [899, 397] on button "Send" at bounding box center [895, 399] width 40 height 23
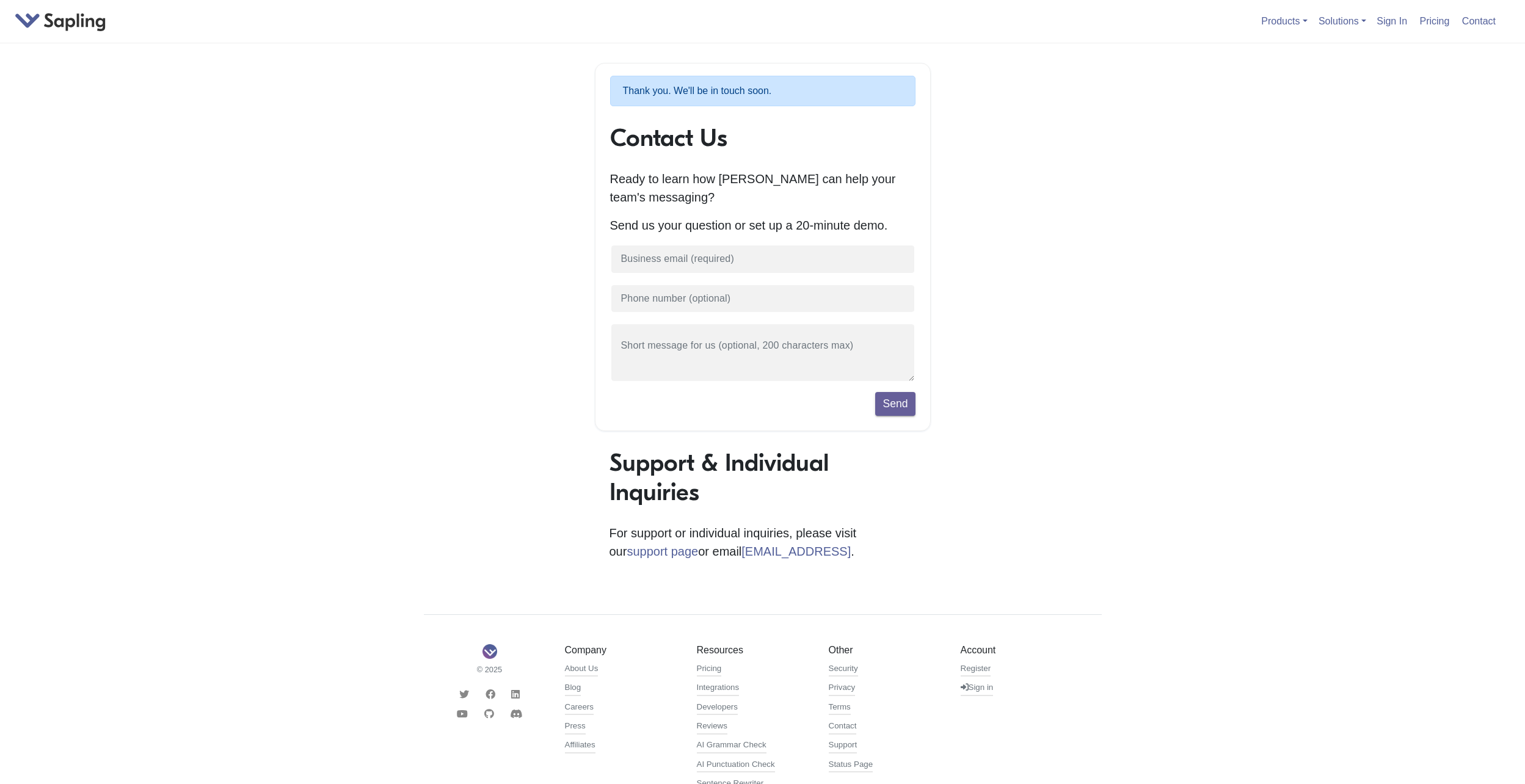
click at [474, 357] on div "Thank you. We'll be in touch soon. Contact Us Ready to learn how [PERSON_NAME] …" at bounding box center [763, 453] width 697 height 780
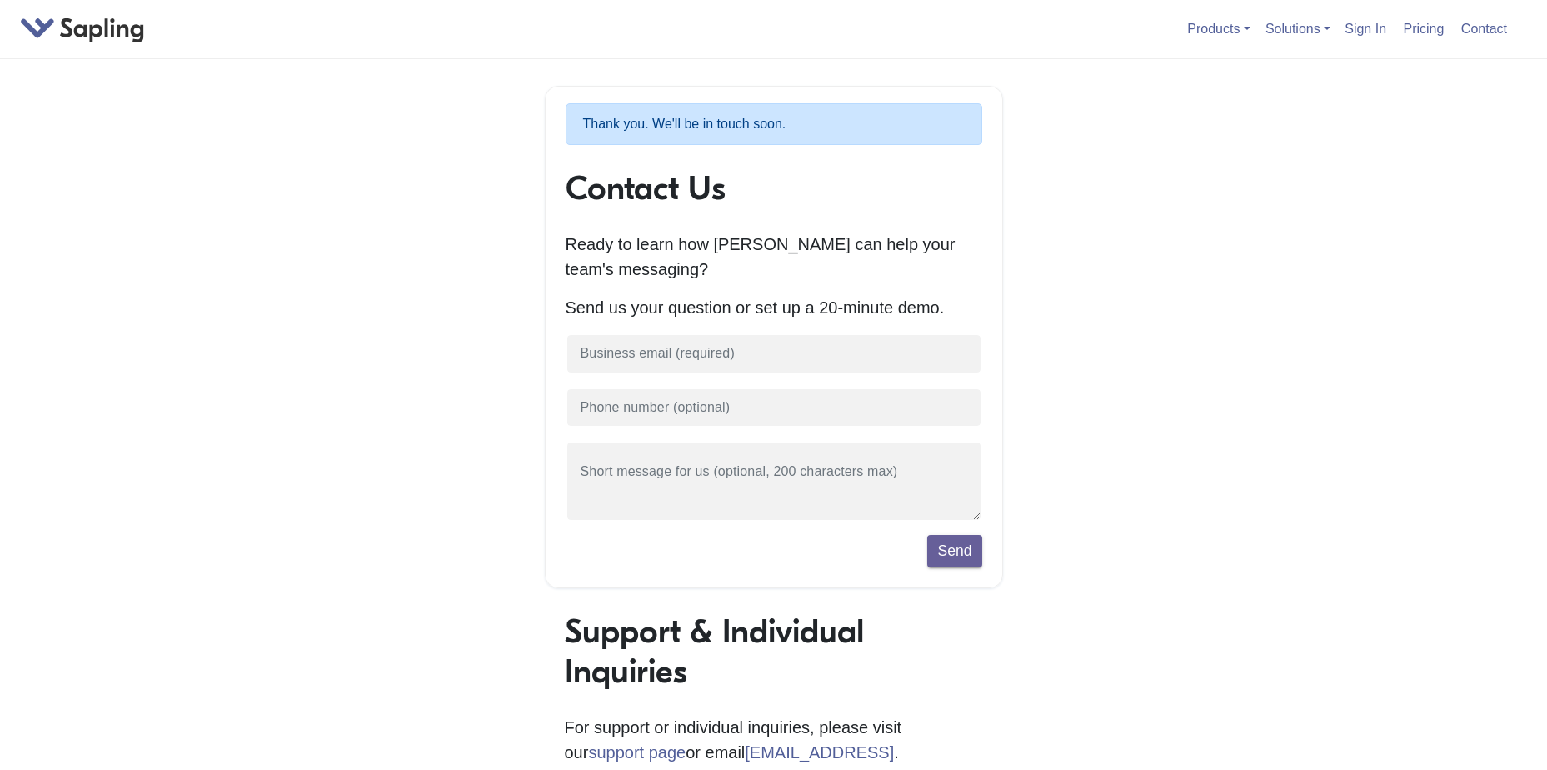
click at [77, 33] on link at bounding box center [82, 27] width 125 height 18
